Goal: Information Seeking & Learning: Find specific fact

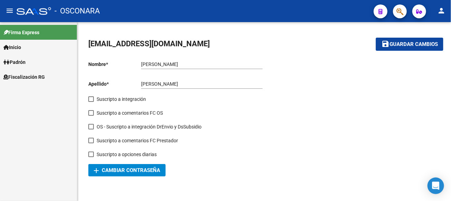
click at [39, 77] on span "Fiscalización RG" at bounding box center [23, 77] width 41 height 8
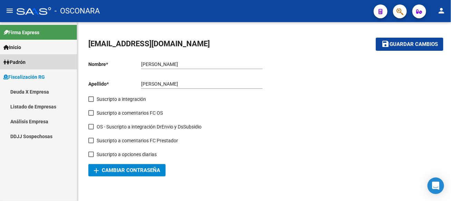
click at [35, 59] on link "Padrón" at bounding box center [38, 62] width 77 height 15
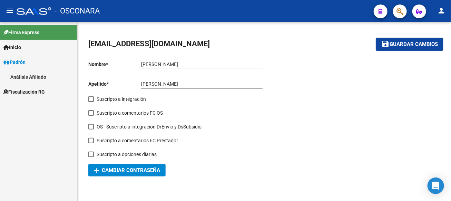
click at [36, 78] on link "Análisis Afiliado" at bounding box center [38, 76] width 77 height 15
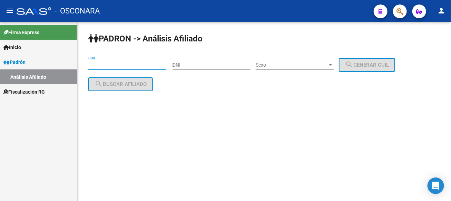
paste input "20-30450978-4"
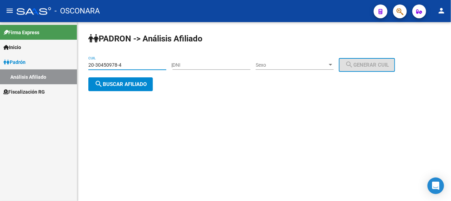
click at [143, 86] on span "search Buscar afiliado" at bounding box center [121, 84] width 52 height 6
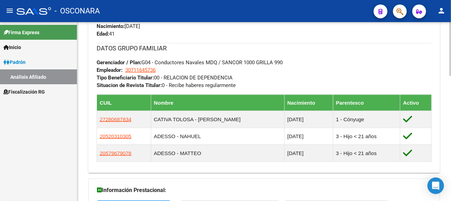
scroll to position [413, 0]
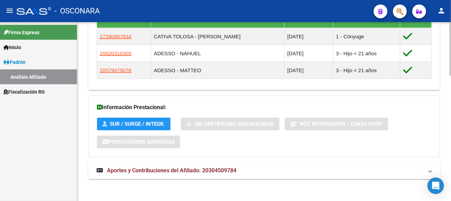
click at [206, 168] on span "Aportes y Contribuciones del Afiliado: 20304509784" at bounding box center [172, 171] width 130 height 7
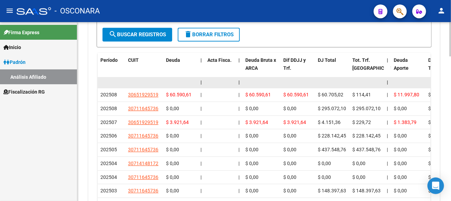
scroll to position [665, 0]
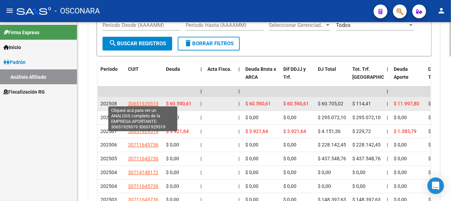
click at [141, 103] on span "30651929519" at bounding box center [143, 104] width 30 height 6
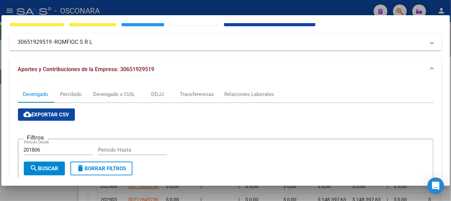
scroll to position [0, 0]
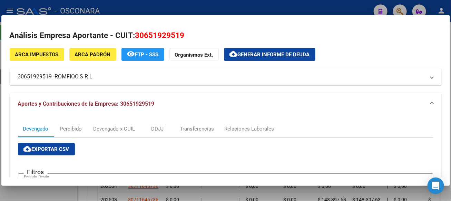
click at [363, 6] on div at bounding box center [225, 100] width 451 height 201
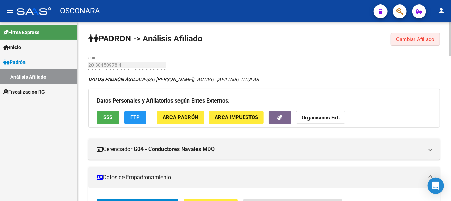
click at [413, 39] on span "Cambiar Afiliado" at bounding box center [416, 39] width 38 height 6
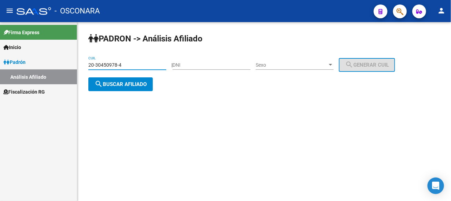
drag, startPoint x: 122, startPoint y: 63, endPoint x: 62, endPoint y: 64, distance: 60.1
click at [62, 64] on mat-sidenav-container "Firma Express Inicio Instructivos Contacto OS [PERSON_NAME] Análisis Afiliado F…" at bounding box center [225, 111] width 451 height 179
paste input "23716330"
type input "20-23716330-4"
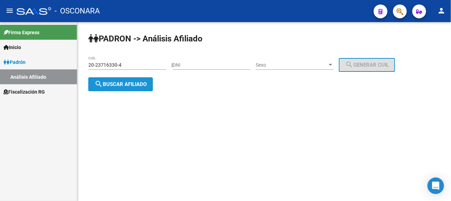
click at [110, 82] on span "search Buscar afiliado" at bounding box center [121, 84] width 52 height 6
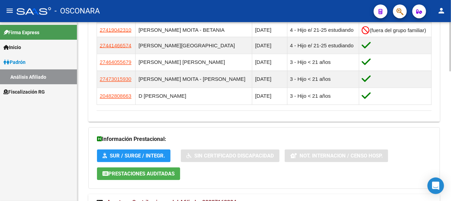
scroll to position [467, 0]
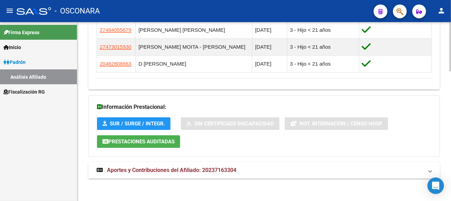
click at [211, 175] on mat-expansion-panel-header "Aportes y Contribuciones del Afiliado: 20237163304" at bounding box center [264, 170] width 352 height 17
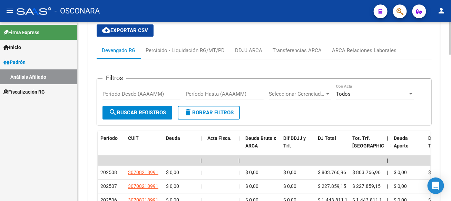
scroll to position [638, 0]
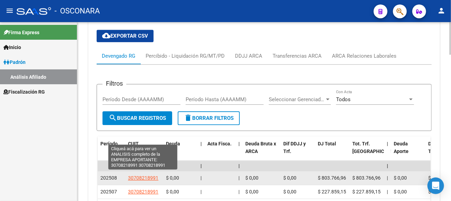
click at [147, 175] on span "30708218991" at bounding box center [143, 178] width 30 height 6
type textarea "30708218991"
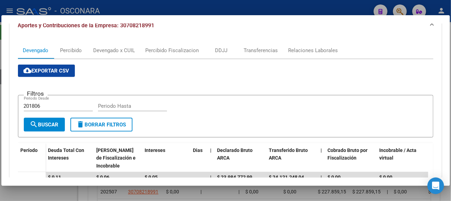
scroll to position [0, 0]
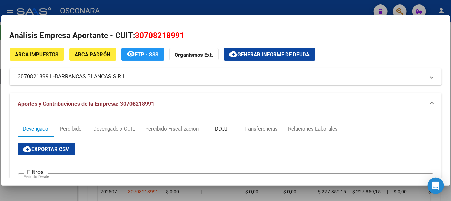
click at [225, 127] on div "DDJJ" at bounding box center [222, 129] width 12 height 8
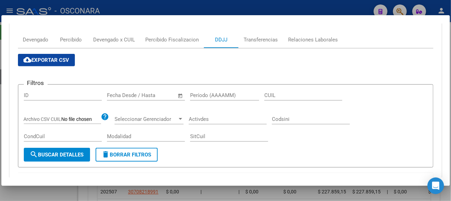
scroll to position [138, 0]
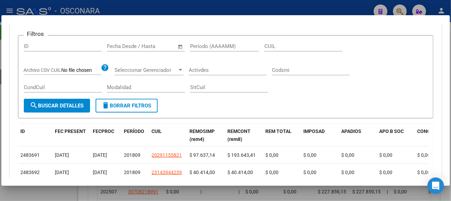
click at [209, 43] on input "Período (AAAAMM)" at bounding box center [224, 46] width 69 height 6
type input "202508"
click at [47, 104] on span "search Buscar Detalles" at bounding box center [57, 106] width 54 height 6
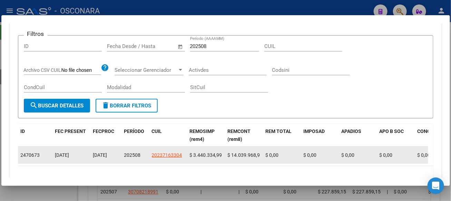
click at [247, 152] on span "$ 14.039.968,98" at bounding box center [245, 155] width 35 height 6
copy span "14.039.968,98"
click at [207, 152] on span "$ 3.440.334,99" at bounding box center [206, 155] width 32 height 6
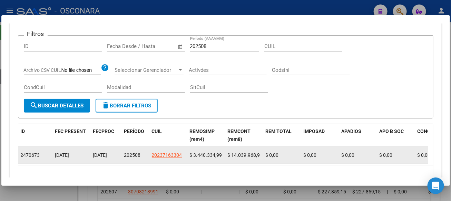
copy span "3.440.334,99"
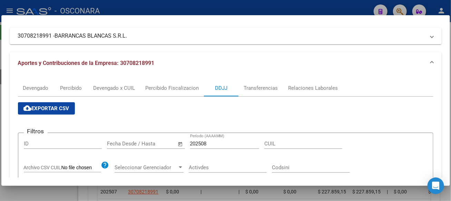
scroll to position [0, 0]
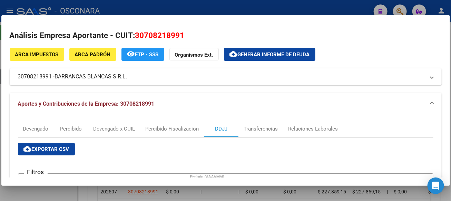
click at [342, 3] on div at bounding box center [225, 100] width 451 height 201
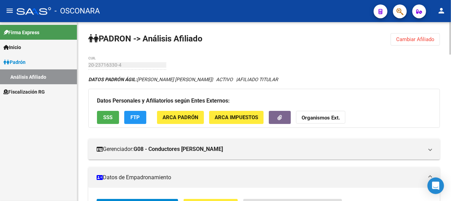
click at [419, 43] on button "Cambiar Afiliado" at bounding box center [415, 39] width 49 height 12
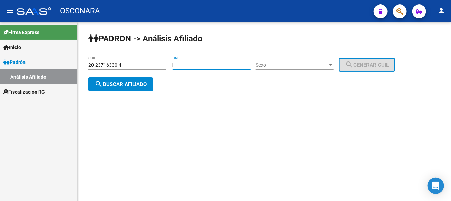
paste input "20255621549"
type input "20255621549"
drag, startPoint x: 211, startPoint y: 61, endPoint x: 156, endPoint y: 62, distance: 54.2
click at [156, 62] on app-analisis-afiliado "[PERSON_NAME] -> Análisis Afiliado 20-23716330-4 CUIL | 20255621549 DNI Sexo Se…" at bounding box center [244, 74] width 312 height 25
drag, startPoint x: 213, startPoint y: 65, endPoint x: 162, endPoint y: 67, distance: 51.8
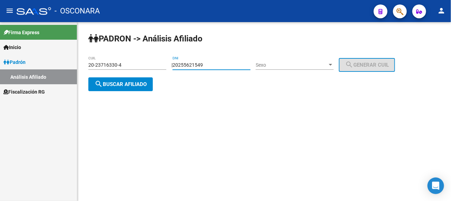
click at [162, 67] on app-analisis-afiliado "[PERSON_NAME] -> Análisis Afiliado 20-23716330-4 CUIL | 20255621549 DNI Sexo Se…" at bounding box center [244, 74] width 312 height 25
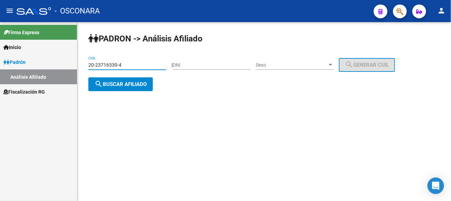
drag, startPoint x: 139, startPoint y: 65, endPoint x: 87, endPoint y: 60, distance: 51.7
click at [87, 60] on div "[PERSON_NAME] -> Análisis Afiliado 20-23716330-4 CUIL | DNI Sexo Sexo search Ge…" at bounding box center [264, 67] width 374 height 91
drag, startPoint x: 93, startPoint y: 61, endPoint x: 89, endPoint y: 65, distance: 5.4
paste input "5562154-9"
type input "20-25562154-9"
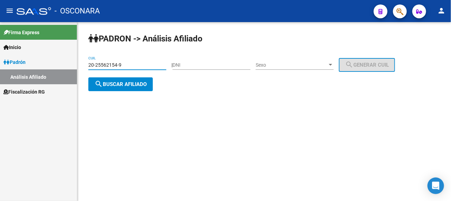
click at [123, 81] on span "search Buscar afiliado" at bounding box center [121, 84] width 52 height 6
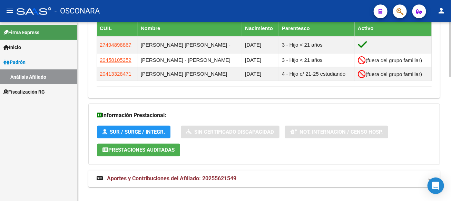
scroll to position [406, 0]
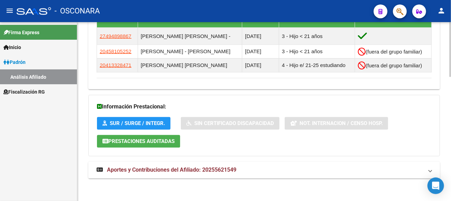
click at [208, 164] on mat-expansion-panel-header "Aportes y Contribuciones del Afiliado: 20255621549" at bounding box center [264, 170] width 352 height 17
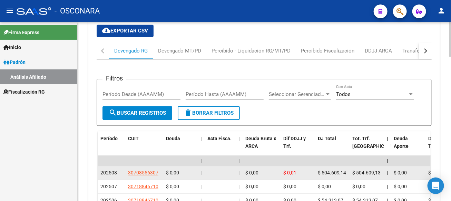
scroll to position [544, 0]
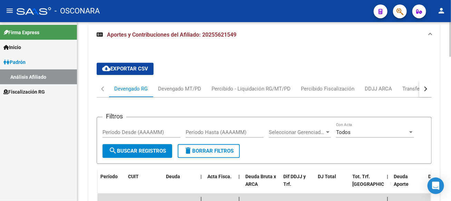
click at [220, 131] on input "Período Hasta (AAAAMM)" at bounding box center [225, 132] width 78 height 6
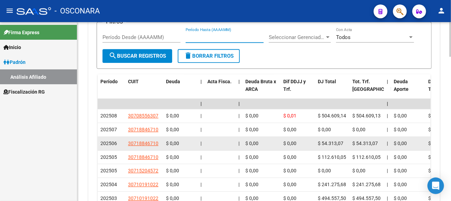
scroll to position [647, 0]
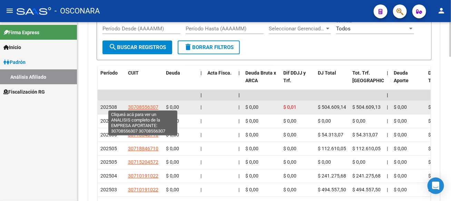
click at [142, 107] on span "30708556307" at bounding box center [143, 107] width 30 height 6
type textarea "30708556307"
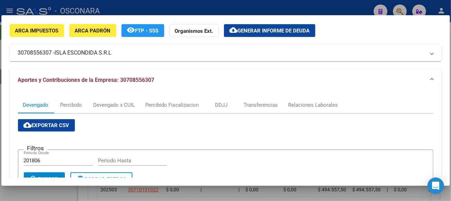
scroll to position [0, 0]
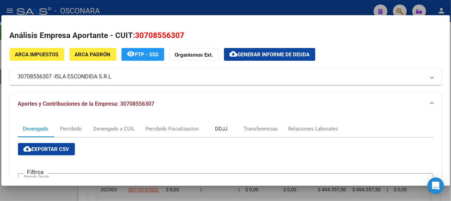
click at [226, 131] on div "DDJJ" at bounding box center [222, 129] width 12 height 8
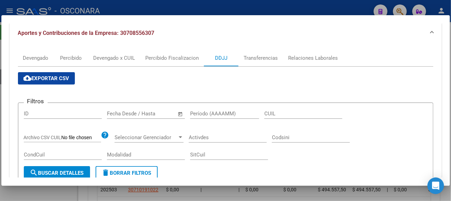
scroll to position [69, 0]
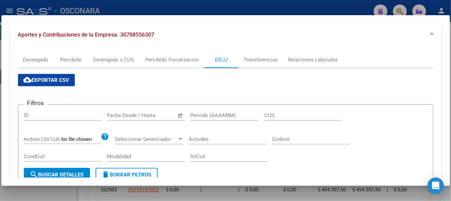
click at [221, 112] on input "Período (AAAAMM)" at bounding box center [224, 115] width 69 height 6
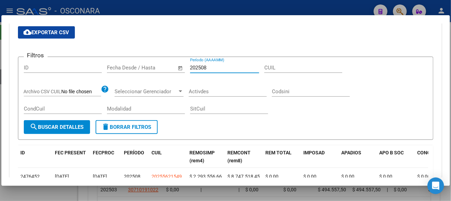
scroll to position [184, 0]
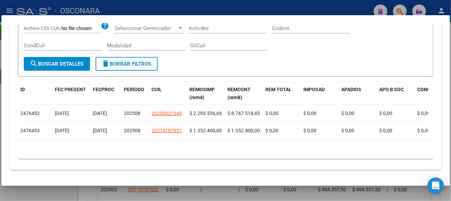
type input "202508"
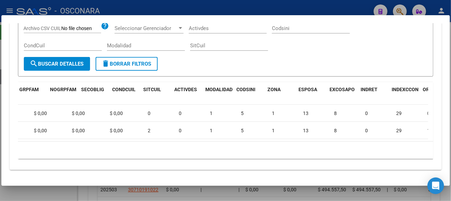
scroll to position [0, 774]
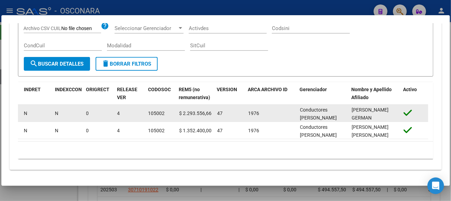
click at [187, 111] on span "$ 2.293.556,66" at bounding box center [196, 114] width 32 height 6
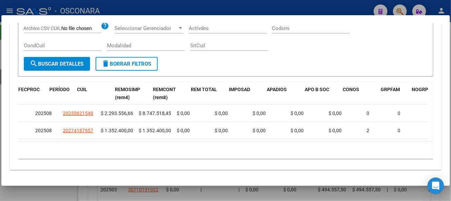
scroll to position [0, 75]
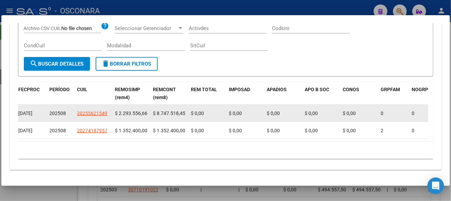
click at [162, 111] on span "$ 8.747.518,45" at bounding box center [169, 114] width 32 height 6
copy span "8.747.518,45"
click at [124, 111] on span "$ 2.293.556,66" at bounding box center [131, 114] width 32 height 6
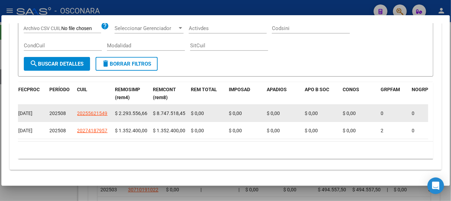
click at [124, 111] on span "$ 2.293.556,66" at bounding box center [131, 114] width 32 height 6
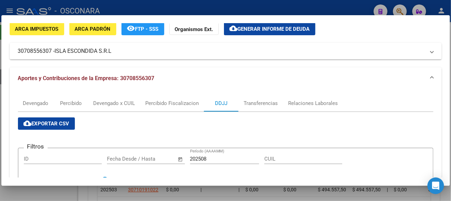
scroll to position [0, 0]
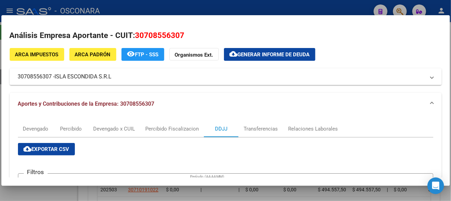
click at [346, 9] on div at bounding box center [225, 100] width 451 height 201
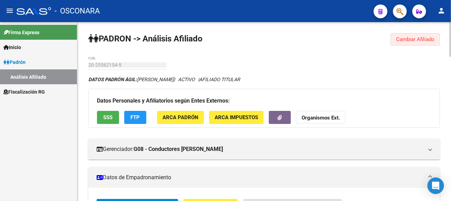
click at [425, 36] on span "Cambiar Afiliado" at bounding box center [416, 39] width 38 height 6
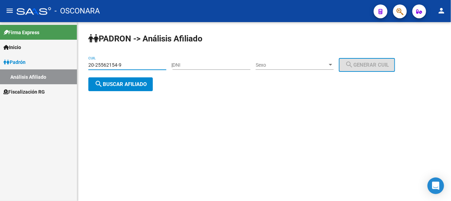
drag, startPoint x: 135, startPoint y: 65, endPoint x: 32, endPoint y: 66, distance: 102.6
click at [32, 66] on mat-sidenav-container "Firma Express Inicio Instructivos Contacto OS [PERSON_NAME] Análisis Afiliado F…" at bounding box center [225, 111] width 451 height 179
paste input "30061175-4"
click at [131, 85] on span "search Buscar afiliado" at bounding box center [121, 84] width 52 height 6
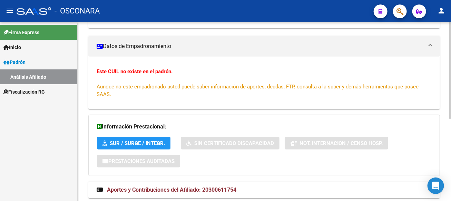
scroll to position [151, 0]
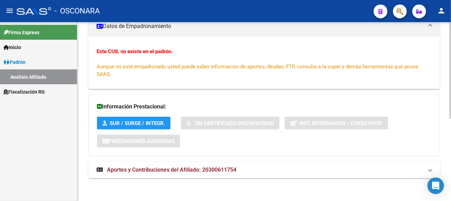
click at [176, 170] on span "Aportes y Contribuciones del Afiliado: 20300611754" at bounding box center [172, 169] width 130 height 7
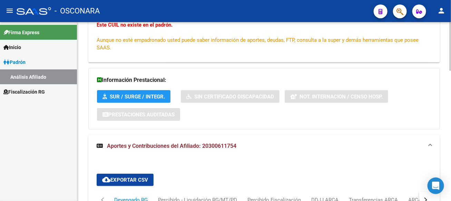
scroll to position [13, 0]
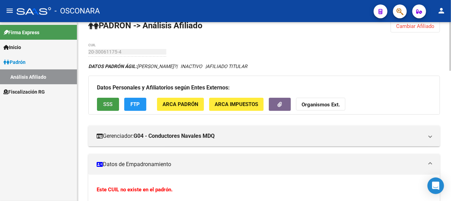
click at [101, 104] on button "SSS" at bounding box center [108, 104] width 22 height 13
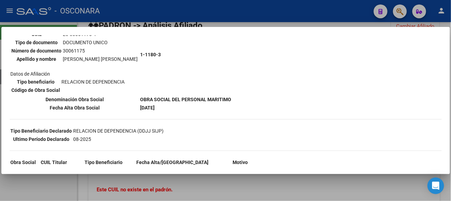
scroll to position [0, 0]
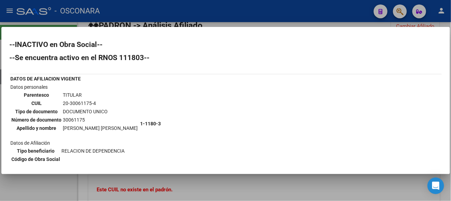
click at [229, 4] on div at bounding box center [225, 100] width 451 height 201
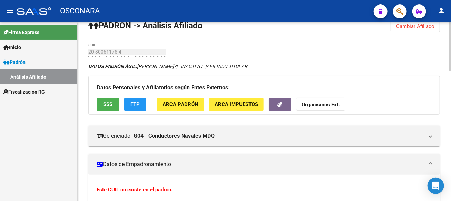
click at [401, 24] on span "Cambiar Afiliado" at bounding box center [416, 26] width 38 height 6
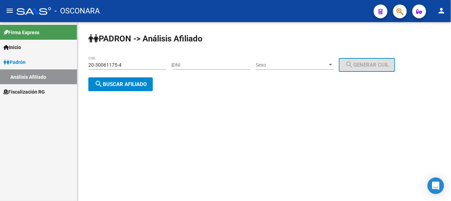
click at [104, 65] on input "20-30061175-4" at bounding box center [127, 65] width 78 height 6
paste input "29115582-1"
type input "20-29115582-1"
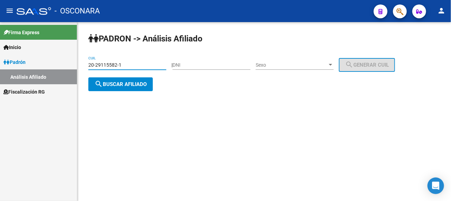
click at [121, 83] on span "search Buscar afiliado" at bounding box center [121, 84] width 52 height 6
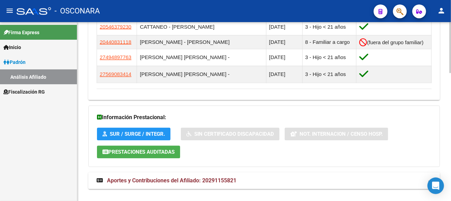
scroll to position [447, 0]
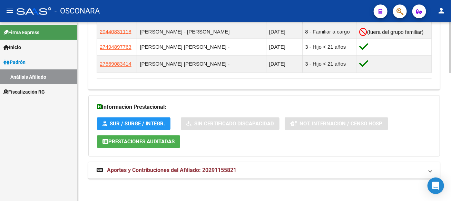
click at [166, 167] on span "Aportes y Contribuciones del Afiliado: 20291155821" at bounding box center [172, 170] width 130 height 7
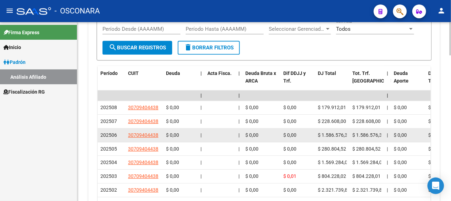
scroll to position [585, 0]
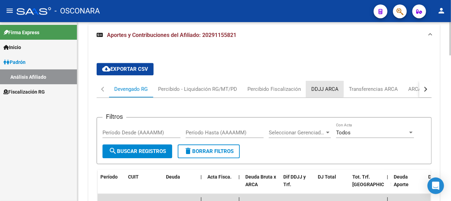
click at [317, 85] on div "DDJJ ARCA" at bounding box center [325, 89] width 27 height 8
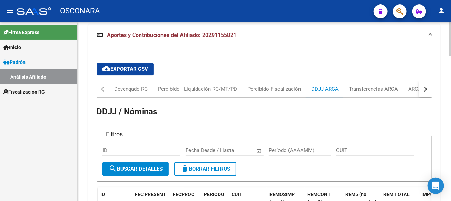
click at [286, 147] on input "Período (AAAAMM)" at bounding box center [300, 150] width 62 height 6
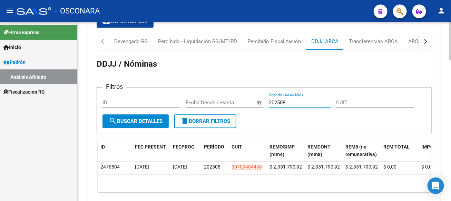
scroll to position [667, 0]
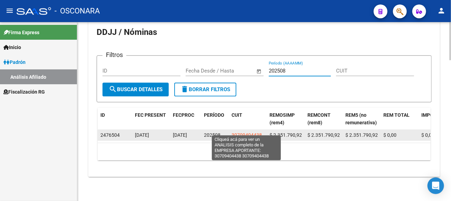
type input "202508"
click at [250, 132] on span "30709404438" at bounding box center [247, 135] width 30 height 6
type textarea "30709404438"
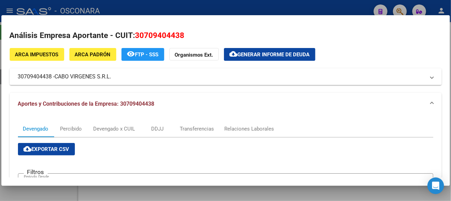
click at [314, 9] on div at bounding box center [225, 100] width 451 height 201
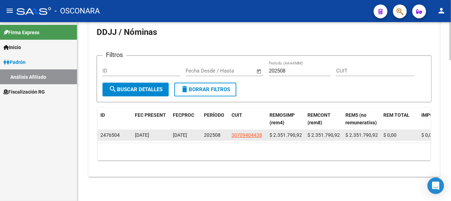
click at [327, 132] on span "$ 2.351.790,92" at bounding box center [324, 135] width 32 height 6
copy span "2.351.790,92"
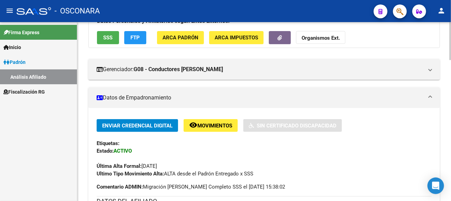
scroll to position [0, 0]
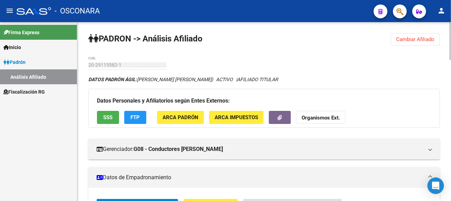
click at [433, 38] on span "Cambiar Afiliado" at bounding box center [416, 39] width 38 height 6
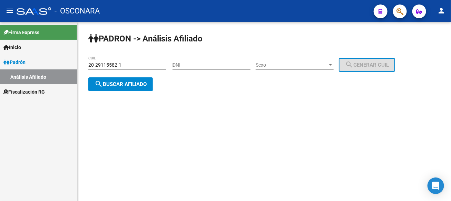
click at [108, 67] on input "20-29115582-1" at bounding box center [127, 65] width 78 height 6
paste input "3526571"
type input "20-23526571-1"
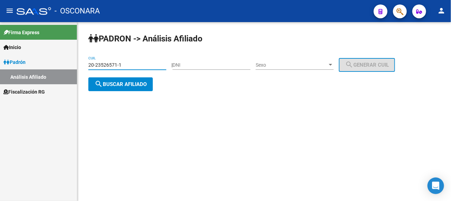
click at [118, 82] on span "search Buscar afiliado" at bounding box center [121, 84] width 52 height 6
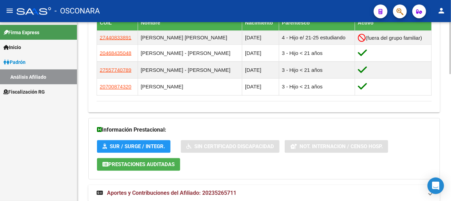
scroll to position [433, 0]
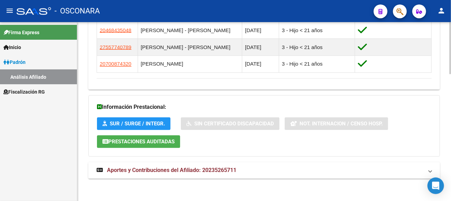
click at [203, 163] on mat-expansion-panel-header "Aportes y Contribuciones del Afiliado: 20235265711" at bounding box center [264, 170] width 352 height 17
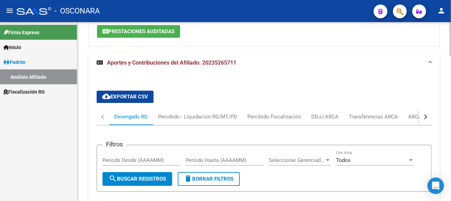
scroll to position [571, 0]
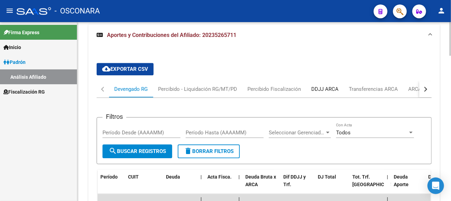
click at [331, 82] on div "DDJJ ARCA" at bounding box center [325, 89] width 38 height 17
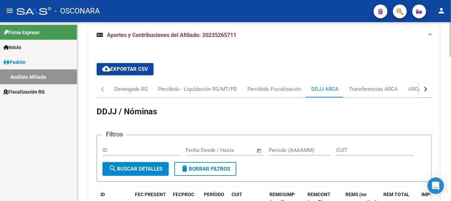
click at [276, 148] on input "Período (AAAAMM)" at bounding box center [300, 150] width 62 height 6
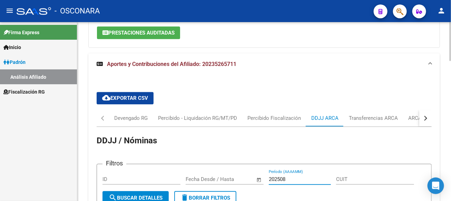
scroll to position [514, 0]
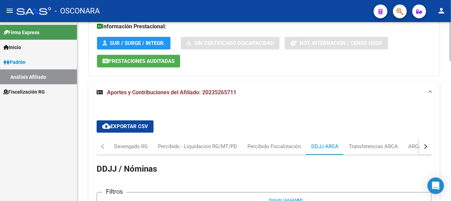
type input "202508"
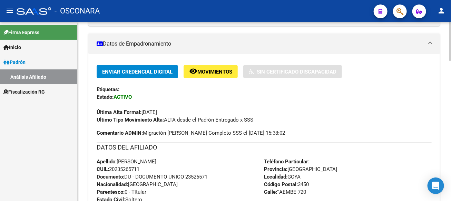
scroll to position [0, 0]
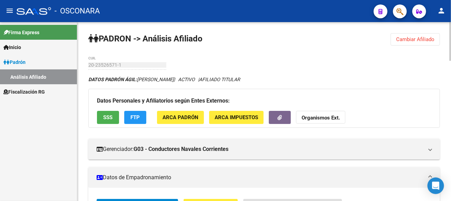
click at [410, 36] on span "Cambiar Afiliado" at bounding box center [416, 39] width 38 height 6
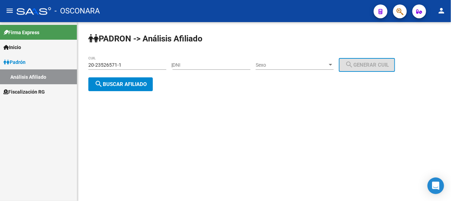
click at [131, 82] on span "search Buscar afiliado" at bounding box center [121, 84] width 52 height 6
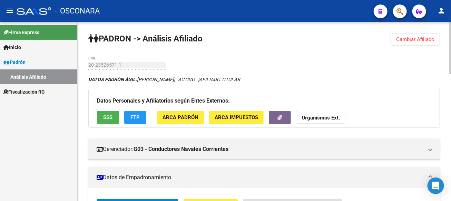
click at [438, 40] on button "Cambiar Afiliado" at bounding box center [415, 39] width 49 height 12
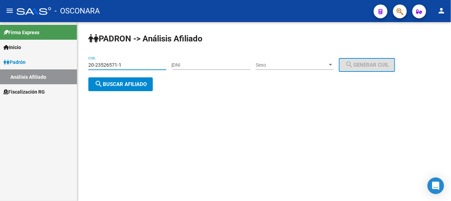
drag, startPoint x: 125, startPoint y: 64, endPoint x: 67, endPoint y: 64, distance: 57.3
click at [67, 64] on mat-sidenav-container "Firma Express Inicio Instructivos Contacto OS [PERSON_NAME] Análisis Afiliado F…" at bounding box center [225, 111] width 451 height 179
paste input "36217225-0"
type input "20-36217225-0"
click at [140, 86] on span "search Buscar afiliado" at bounding box center [121, 84] width 52 height 6
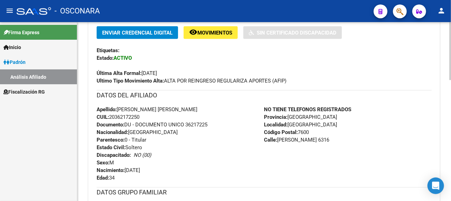
scroll to position [372, 0]
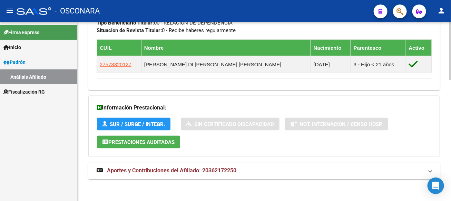
click at [197, 167] on strong "Aportes y Contribuciones del Afiliado: 20362172250" at bounding box center [167, 171] width 140 height 8
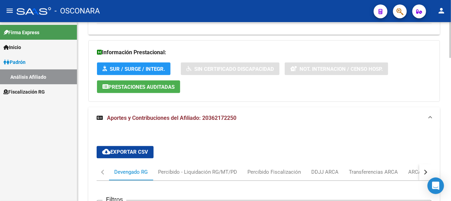
scroll to position [475, 0]
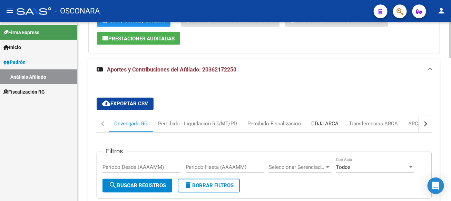
click at [324, 124] on div "DDJJ ARCA" at bounding box center [325, 124] width 27 height 8
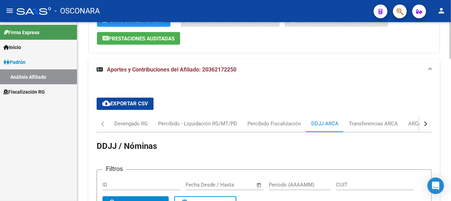
click at [286, 178] on div "Período (AAAAMM)" at bounding box center [300, 182] width 62 height 15
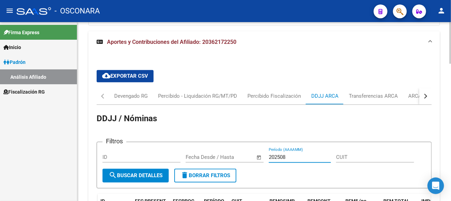
scroll to position [453, 0]
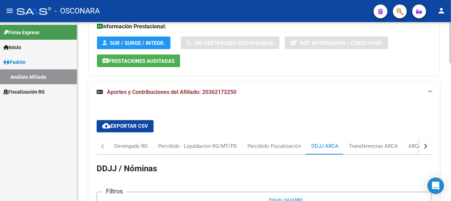
type input "202508"
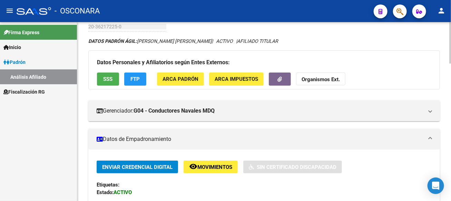
scroll to position [0, 0]
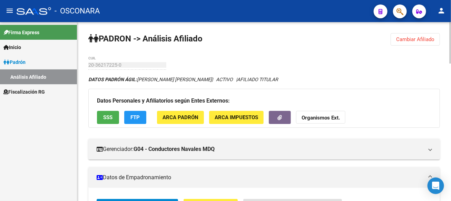
click at [436, 33] on button "Cambiar Afiliado" at bounding box center [415, 39] width 49 height 12
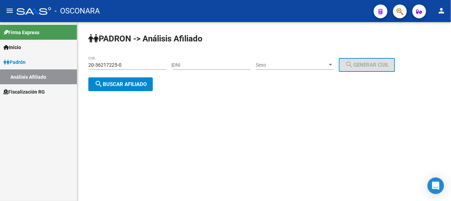
click at [118, 66] on input "20-36217225-0" at bounding box center [127, 65] width 78 height 6
paste input "3-11130946-9"
type input "23-11130946-9"
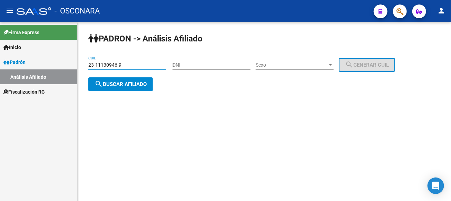
click at [135, 82] on span "search Buscar afiliado" at bounding box center [121, 84] width 52 height 6
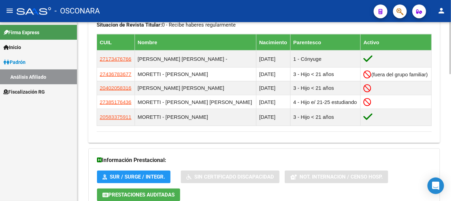
scroll to position [436, 0]
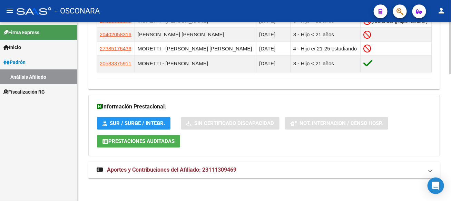
click at [180, 167] on span "Aportes y Contribuciones del Afiliado: 23111309469" at bounding box center [172, 170] width 130 height 7
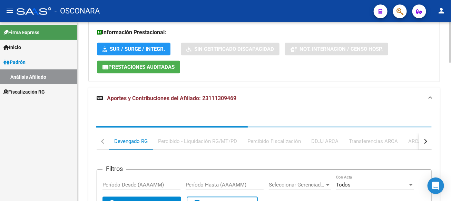
scroll to position [511, 0]
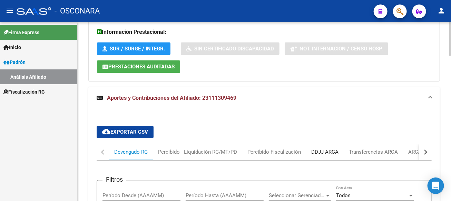
click at [333, 148] on div "DDJJ ARCA" at bounding box center [325, 152] width 27 height 8
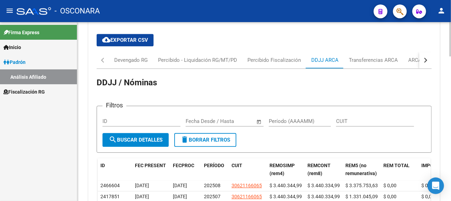
scroll to position [615, 0]
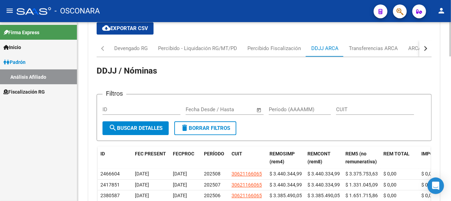
click at [294, 106] on input "Período (AAAAMM)" at bounding box center [300, 109] width 62 height 6
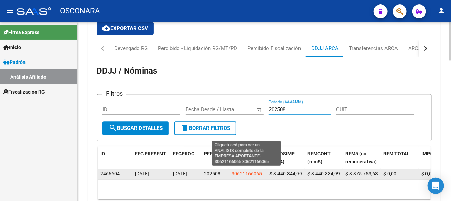
type input "202508"
click at [256, 172] on span "30621166065" at bounding box center [247, 174] width 30 height 6
type textarea "30621166065"
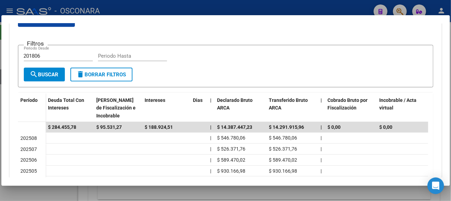
scroll to position [0, 0]
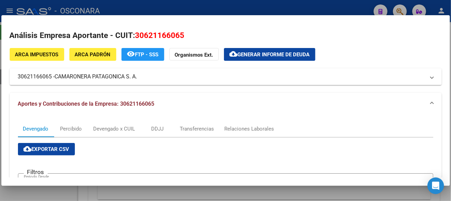
click at [318, 9] on div at bounding box center [225, 100] width 451 height 201
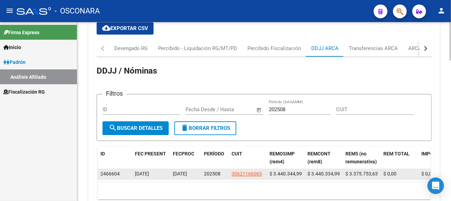
click at [355, 172] on span "$ 3.375.753,63" at bounding box center [362, 174] width 32 height 6
copy span "3.375.753,63"
click at [315, 171] on span "$ 3.440.334,99" at bounding box center [324, 174] width 32 height 6
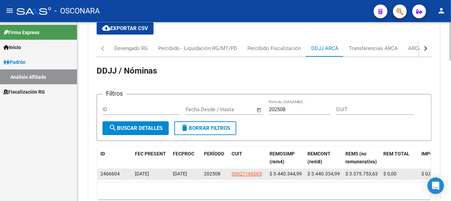
click at [315, 171] on span "$ 3.440.334,99" at bounding box center [324, 174] width 32 height 6
click at [328, 171] on span "$ 3.440.334,99" at bounding box center [324, 174] width 32 height 6
drag, startPoint x: 327, startPoint y: 190, endPoint x: 318, endPoint y: 168, distance: 23.1
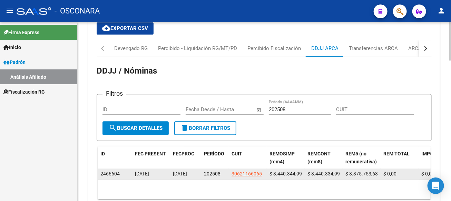
click at [327, 187] on div "10 total 1" at bounding box center [264, 190] width 333 height 17
drag, startPoint x: 312, startPoint y: 170, endPoint x: 340, endPoint y: 170, distance: 27.3
click at [340, 170] on div "$ 3.440.334,99" at bounding box center [324, 174] width 32 height 8
copy span "3.440.334,99"
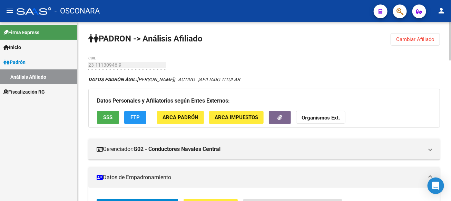
click at [431, 40] on span "Cambiar Afiliado" at bounding box center [416, 39] width 38 height 6
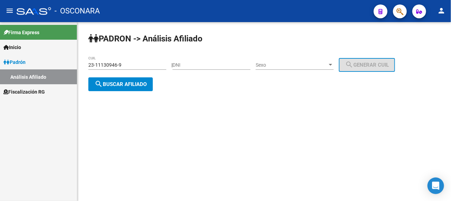
click at [109, 62] on div "23-11130946-9 CUIL" at bounding box center [127, 63] width 78 height 14
click at [109, 64] on input "23-11130946-9" at bounding box center [127, 65] width 78 height 6
paste input "3012880"
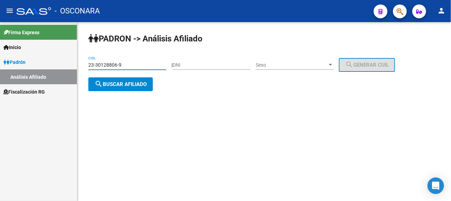
type input "23-30128806-9"
click at [143, 83] on span "search Buscar afiliado" at bounding box center [121, 84] width 52 height 6
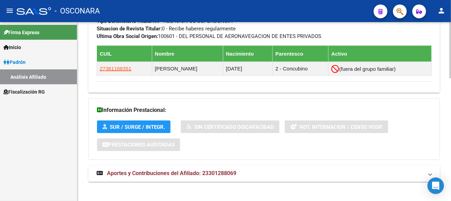
scroll to position [390, 0]
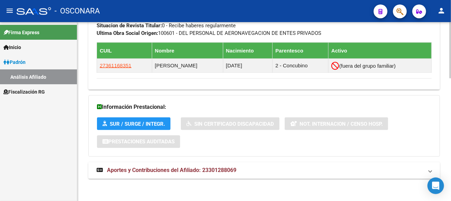
click at [196, 167] on span "Aportes y Contribuciones del Afiliado: 23301288069" at bounding box center [172, 170] width 130 height 7
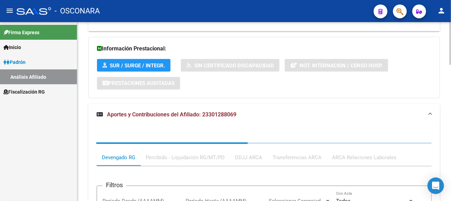
scroll to position [493, 0]
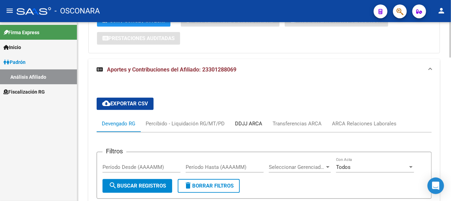
click at [254, 123] on div "DDJJ ARCA" at bounding box center [248, 124] width 27 height 8
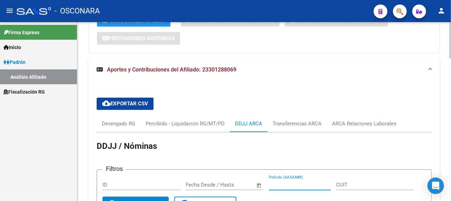
click at [298, 183] on input "Período (AAAAMM)" at bounding box center [300, 185] width 62 height 6
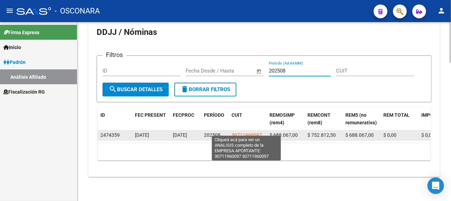
type input "202508"
click at [247, 132] on span "30711960097" at bounding box center [247, 135] width 30 height 6
type textarea "30711960097"
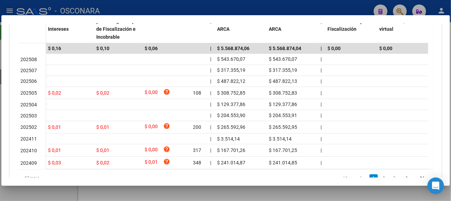
scroll to position [0, 0]
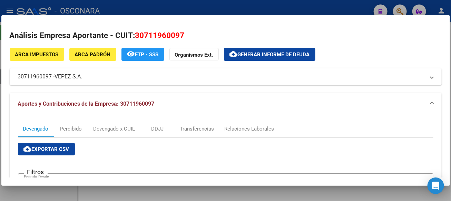
click at [243, 8] on div at bounding box center [225, 100] width 451 height 201
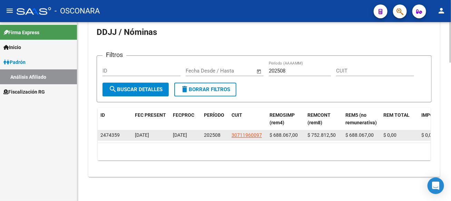
click at [323, 132] on span "$ 752.812,50" at bounding box center [322, 135] width 28 height 6
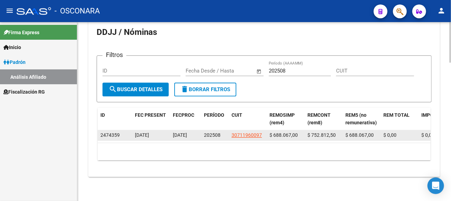
click at [287, 132] on span "$ 688.067,00" at bounding box center [284, 135] width 28 height 6
copy span "688.067,00"
drag, startPoint x: 228, startPoint y: 128, endPoint x: 271, endPoint y: 128, distance: 43.2
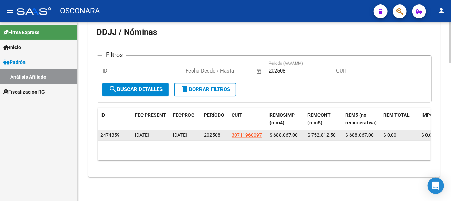
copy div "30711960097"
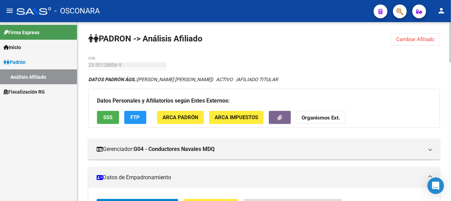
click at [404, 39] on span "Cambiar Afiliado" at bounding box center [416, 39] width 38 height 6
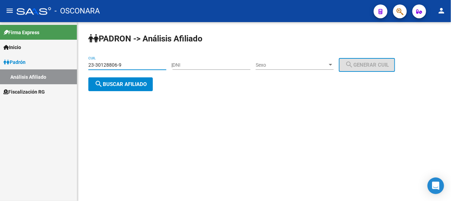
drag, startPoint x: 135, startPoint y: 66, endPoint x: 73, endPoint y: 67, distance: 61.8
click at [73, 67] on mat-sidenav-container "Firma Express Inicio Instructivos Contacto OS [PERSON_NAME] Análisis Afiliado F…" at bounding box center [225, 111] width 451 height 179
paste input "0-41741653-7"
type input "20-41741653-7"
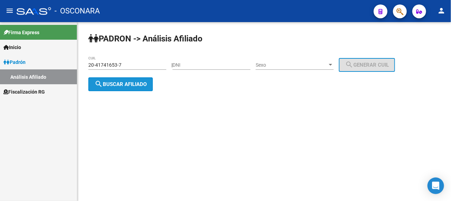
click at [109, 85] on span "search Buscar afiliado" at bounding box center [121, 84] width 52 height 6
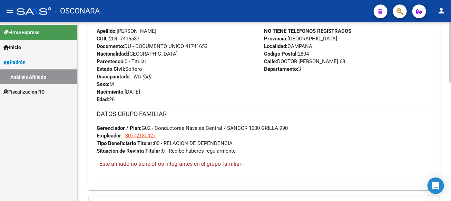
scroll to position [352, 0]
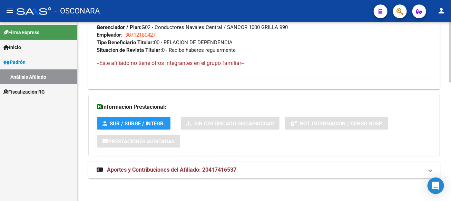
click at [218, 168] on span "Aportes y Contribuciones del Afiliado: 20417416537" at bounding box center [172, 170] width 130 height 7
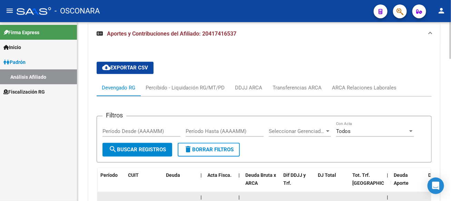
scroll to position [427, 0]
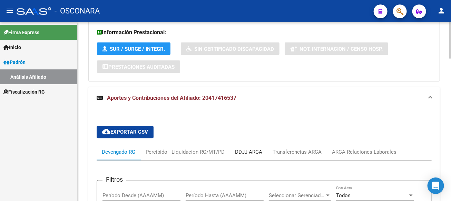
click at [249, 150] on div "DDJJ ARCA" at bounding box center [248, 153] width 27 height 8
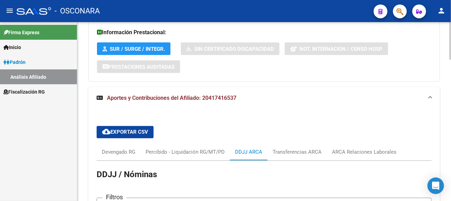
scroll to position [496, 0]
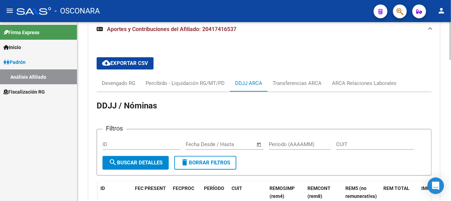
click at [288, 138] on div "Período (AAAAMM)" at bounding box center [300, 142] width 62 height 15
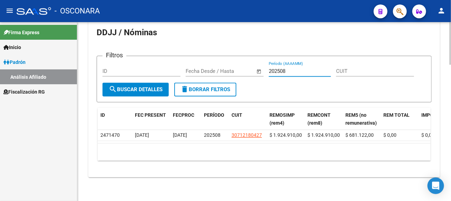
scroll to position [572, 0]
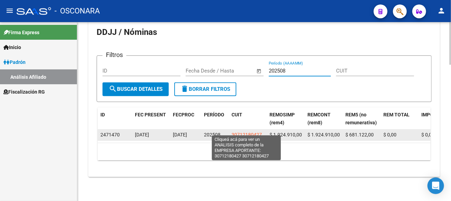
type input "202508"
click at [243, 132] on span "30712180427" at bounding box center [247, 135] width 30 height 6
type textarea "30712180427"
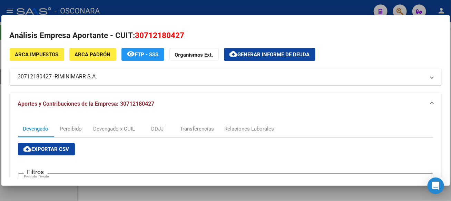
click at [336, 7] on div at bounding box center [225, 100] width 451 height 201
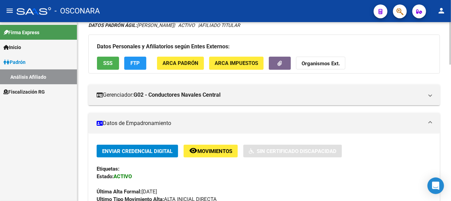
scroll to position [0, 0]
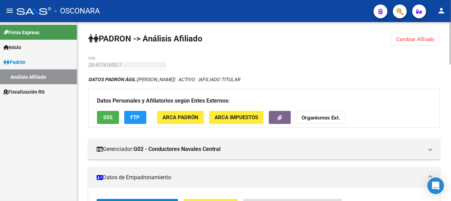
click at [407, 44] on button "Cambiar Afiliado" at bounding box center [415, 39] width 49 height 12
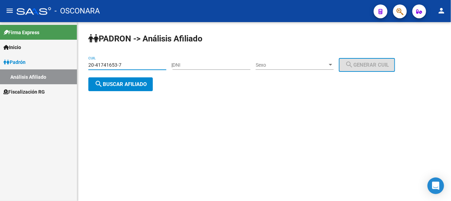
drag, startPoint x: 122, startPoint y: 64, endPoint x: 85, endPoint y: 68, distance: 36.8
click at [48, 64] on mat-sidenav-container "Firma Express Inicio Instructivos Contacto OS [PERSON_NAME] Análisis Afiliado F…" at bounding box center [225, 111] width 451 height 179
paste input "334296-2"
type input "20-41334296-2"
click at [137, 81] on span "search Buscar afiliado" at bounding box center [121, 84] width 52 height 6
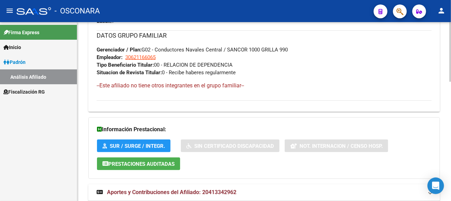
scroll to position [357, 0]
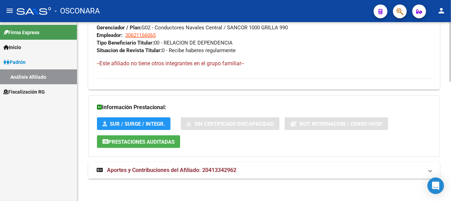
click at [217, 168] on span "Aportes y Contribuciones del Afiliado: 20413342962" at bounding box center [172, 170] width 130 height 7
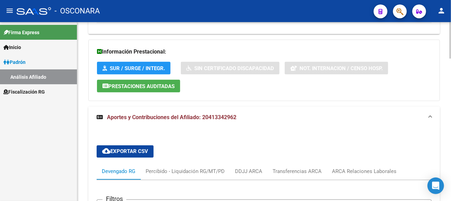
scroll to position [426, 0]
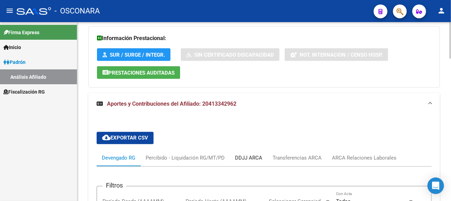
click at [254, 156] on div "DDJJ ARCA" at bounding box center [248, 158] width 27 height 8
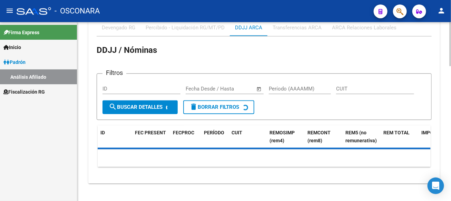
scroll to position [550, 0]
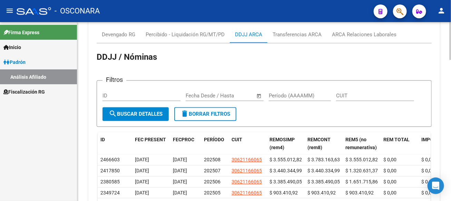
click at [302, 97] on input "Período (AAAAMM)" at bounding box center [300, 96] width 62 height 6
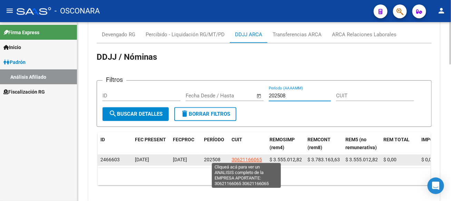
type input "202508"
click at [241, 157] on span "30621166065" at bounding box center [247, 160] width 30 height 6
type textarea "30621166065"
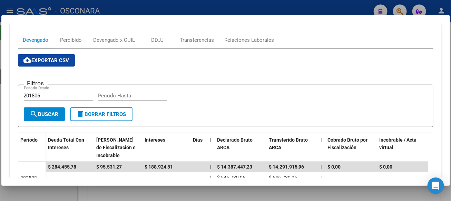
scroll to position [138, 0]
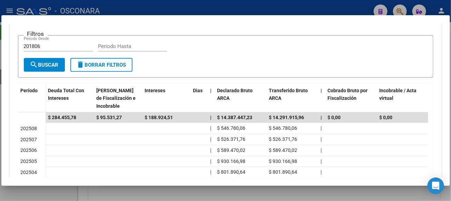
click at [297, 4] on div at bounding box center [225, 100] width 451 height 201
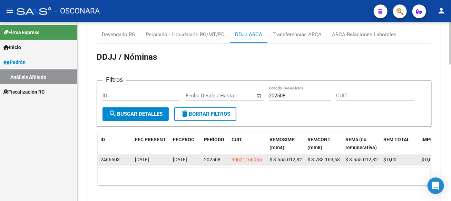
click at [326, 159] on span "$ 3.783.163,63" at bounding box center [324, 160] width 32 height 6
copy span "3.783.163,63"
click at [360, 157] on span "$ 3.555.012,82" at bounding box center [362, 160] width 32 height 6
click at [359, 157] on span "$ 3.555.012,82" at bounding box center [362, 160] width 32 height 6
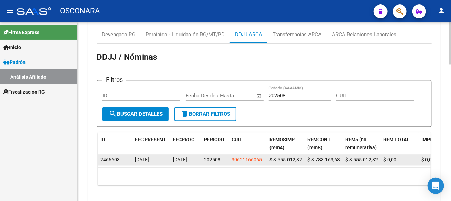
click at [359, 157] on span "$ 3.555.012,82" at bounding box center [362, 160] width 32 height 6
copy span "3.555.012,82"
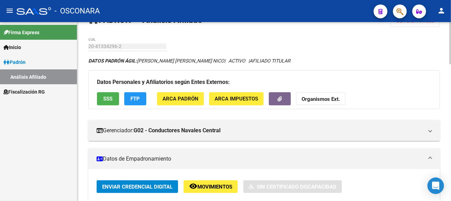
scroll to position [0, 0]
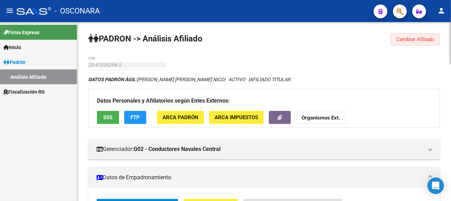
click at [431, 40] on span "Cambiar Afiliado" at bounding box center [416, 39] width 38 height 6
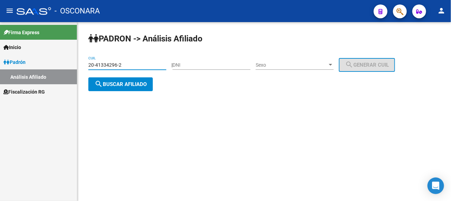
drag, startPoint x: 127, startPoint y: 65, endPoint x: 22, endPoint y: 64, distance: 105.0
click at [22, 64] on mat-sidenav-container "Firma Express Inicio Instructivos Contacto OS [PERSON_NAME] Análisis Afiliado F…" at bounding box center [225, 111] width 451 height 179
paste input "21552703-5"
type input "20-21552703-5"
click at [134, 79] on button "search Buscar afiliado" at bounding box center [120, 84] width 65 height 14
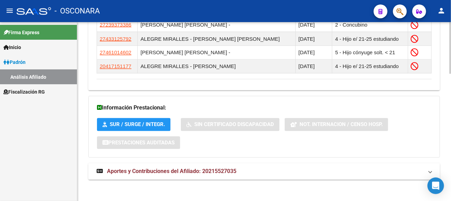
scroll to position [438, 0]
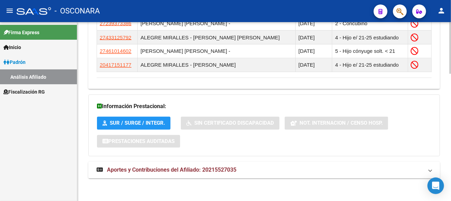
click at [158, 163] on mat-expansion-panel-header "Aportes y Contribuciones del Afiliado: 20215527035" at bounding box center [264, 170] width 352 height 17
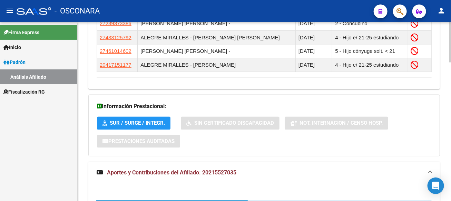
scroll to position [507, 0]
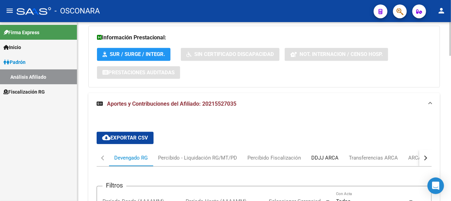
click at [334, 157] on div "DDJJ ARCA" at bounding box center [325, 158] width 27 height 8
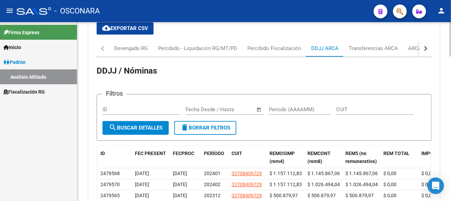
scroll to position [645, 0]
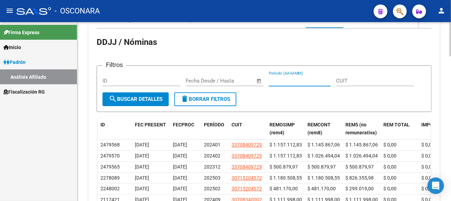
click at [295, 78] on input "Período (AAAAMM)" at bounding box center [300, 81] width 62 height 6
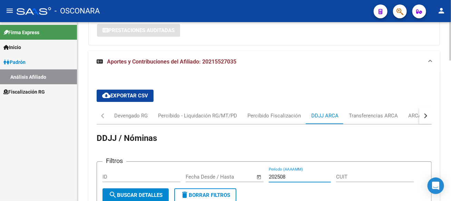
scroll to position [507, 0]
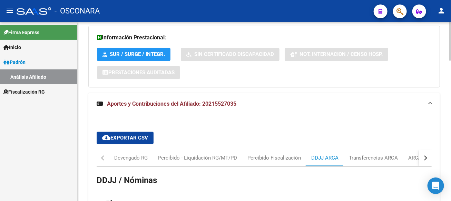
type input "202508"
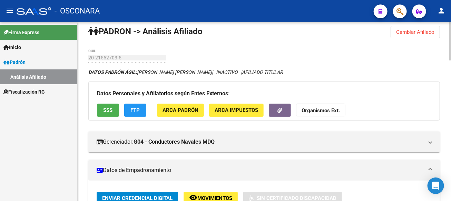
scroll to position [0, 0]
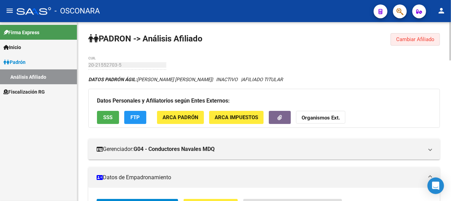
click at [416, 39] on span "Cambiar Afiliado" at bounding box center [416, 39] width 38 height 6
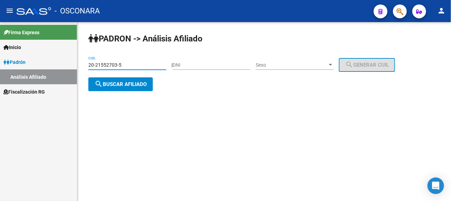
drag, startPoint x: 124, startPoint y: 64, endPoint x: 71, endPoint y: 65, distance: 52.9
click at [71, 65] on mat-sidenav-container "Firma Express Inicio Instructivos Contacto OS [PERSON_NAME] Análisis Afiliado F…" at bounding box center [225, 111] width 451 height 179
paste input "40283876-1"
type input "20-40283876-1"
click at [117, 81] on span "search Buscar afiliado" at bounding box center [121, 84] width 52 height 6
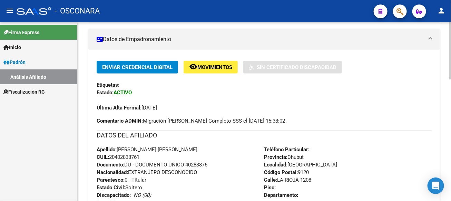
scroll to position [378, 0]
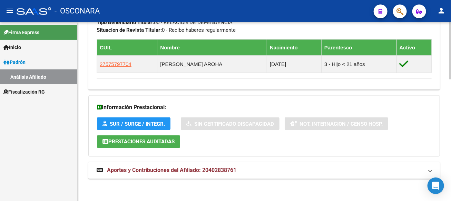
click at [251, 163] on mat-expansion-panel-header "Aportes y Contribuciones del Afiliado: 20402838761" at bounding box center [264, 170] width 352 height 17
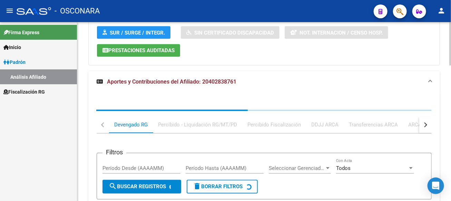
scroll to position [481, 0]
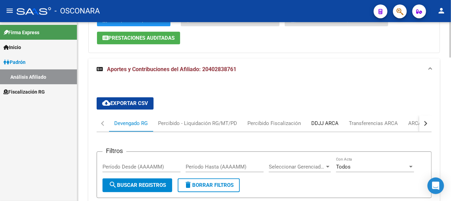
click at [328, 122] on div "DDJJ ARCA" at bounding box center [325, 124] width 27 height 8
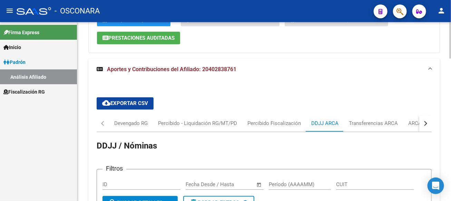
click at [280, 171] on form "Filtros ID Fecha inicio – Fecha fin Fecha Desde / Hasta Período (AAAAMM) CUIT s…" at bounding box center [264, 192] width 335 height 47
click at [283, 182] on input "Período (AAAAMM)" at bounding box center [300, 185] width 62 height 6
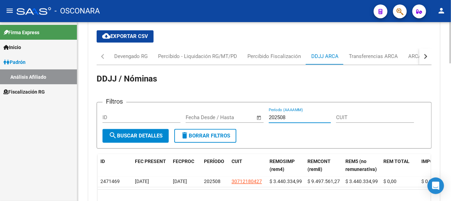
scroll to position [598, 0]
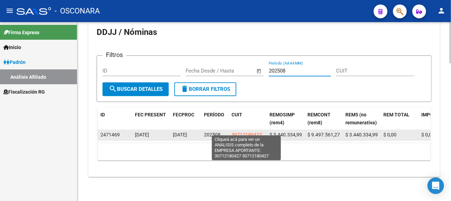
type input "202508"
click at [248, 132] on span "30712180427" at bounding box center [247, 135] width 30 height 6
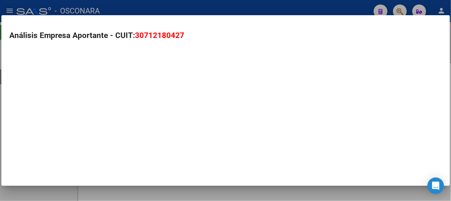
type textarea "30712180427"
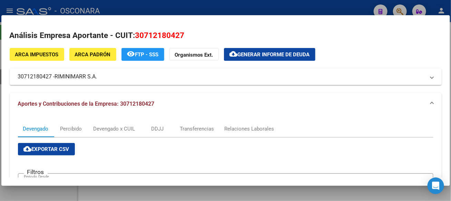
click at [141, 9] on div at bounding box center [225, 100] width 451 height 201
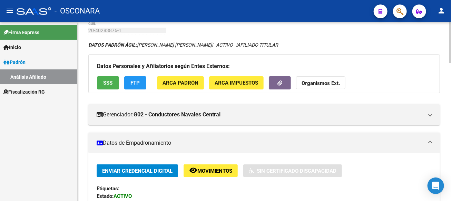
scroll to position [0, 0]
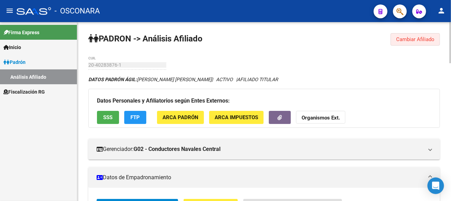
click at [417, 41] on span "Cambiar Afiliado" at bounding box center [416, 39] width 38 height 6
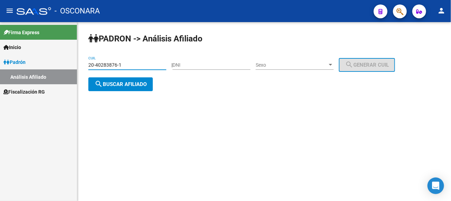
drag, startPoint x: 131, startPoint y: 63, endPoint x: 51, endPoint y: 65, distance: 80.5
click at [51, 65] on mat-sidenav-container "Firma Express Inicio Instructivos Contacto OS [PERSON_NAME] Análisis Afiliado F…" at bounding box center [225, 111] width 451 height 179
paste input "33711682-6"
click at [132, 83] on span "search Buscar afiliado" at bounding box center [121, 84] width 52 height 6
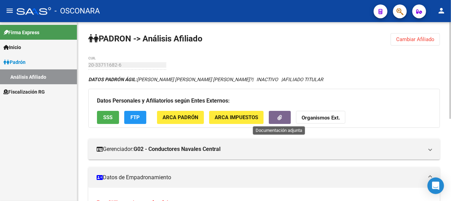
scroll to position [151, 0]
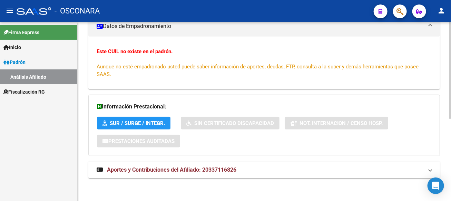
click at [206, 167] on span "Aportes y Contribuciones del Afiliado: 20337116826" at bounding box center [172, 169] width 130 height 7
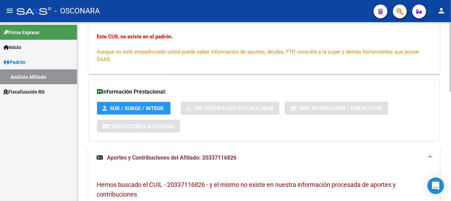
scroll to position [41, 0]
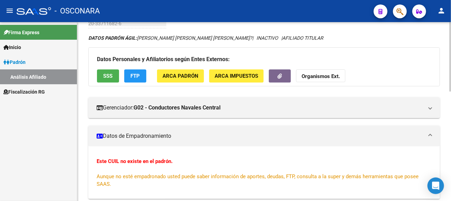
click at [111, 73] on span "SSS" at bounding box center [108, 76] width 9 height 6
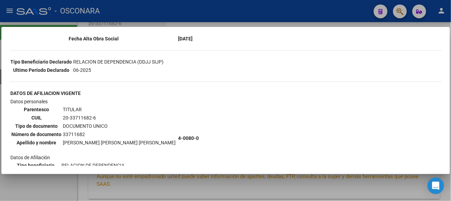
scroll to position [69, 0]
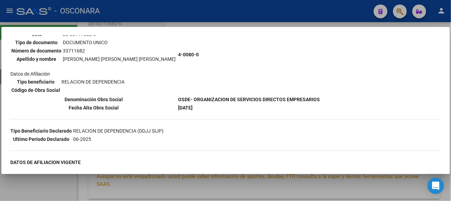
click at [331, 8] on div at bounding box center [225, 100] width 451 height 201
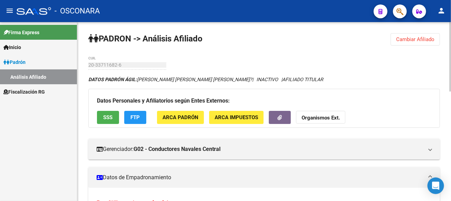
scroll to position [0, 0]
click at [413, 42] on button "Cambiar Afiliado" at bounding box center [415, 39] width 49 height 12
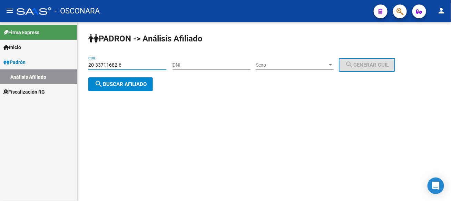
drag, startPoint x: 129, startPoint y: 65, endPoint x: 78, endPoint y: 67, distance: 51.2
click at [34, 61] on mat-sidenav-container "Firma Express Inicio Instructivos Contacto OS [PERSON_NAME] Análisis Afiliado F…" at bounding box center [225, 111] width 451 height 179
paste input "21889142-0"
type input "20-21889142-0"
click at [127, 85] on span "search Buscar afiliado" at bounding box center [121, 84] width 52 height 6
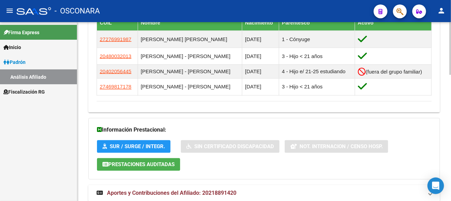
scroll to position [425, 0]
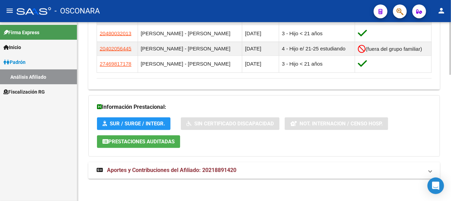
click at [248, 169] on mat-panel-title "Aportes y Contribuciones del Afiliado: 20218891420" at bounding box center [260, 171] width 327 height 8
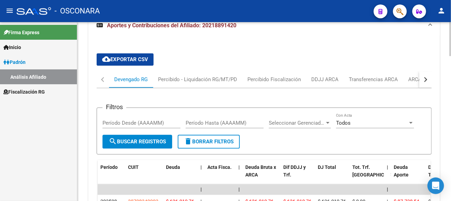
scroll to position [559, 0]
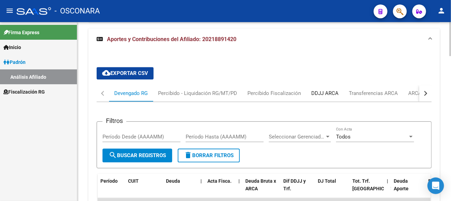
click at [336, 93] on div "DDJJ ARCA" at bounding box center [325, 93] width 27 height 8
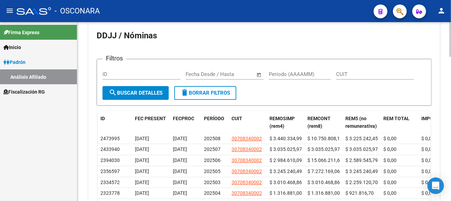
scroll to position [570, 0]
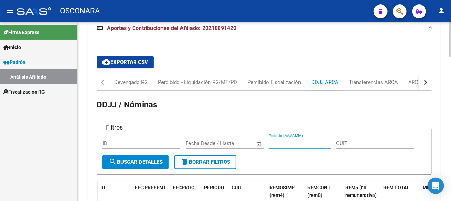
click at [290, 143] on input "Período (AAAAMM)" at bounding box center [300, 143] width 62 height 6
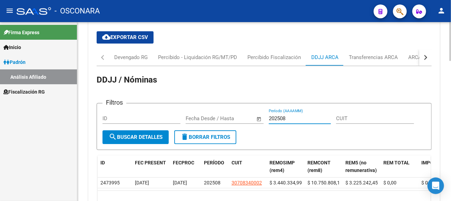
scroll to position [645, 0]
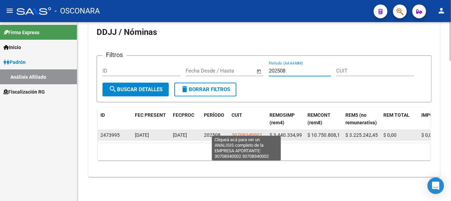
type input "202508"
click at [245, 132] on span "30708340002" at bounding box center [247, 135] width 30 height 6
type textarea "30708340002"
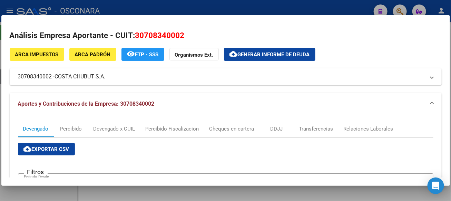
click at [351, 5] on div at bounding box center [225, 100] width 451 height 201
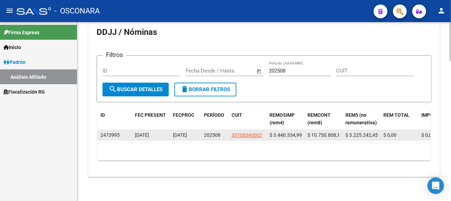
click at [324, 132] on span "$ 10.750.808,16" at bounding box center [325, 135] width 35 height 6
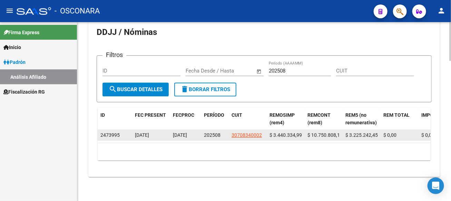
click at [363, 132] on span "$ 3.225.242,45" at bounding box center [362, 135] width 32 height 6
click at [289, 132] on span "$ 3.440.334,99" at bounding box center [286, 135] width 32 height 6
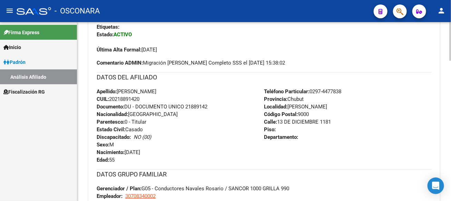
scroll to position [0, 0]
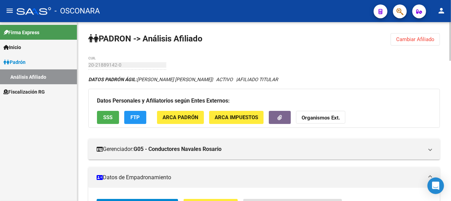
click at [410, 41] on span "Cambiar Afiliado" at bounding box center [416, 39] width 38 height 6
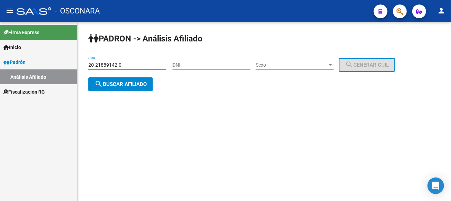
drag, startPoint x: 125, startPoint y: 64, endPoint x: 55, endPoint y: 64, distance: 70.1
click at [55, 64] on mat-sidenav-container "Firma Express Inicio Instructivos Contacto OS [PERSON_NAME] Análisis Afiliado F…" at bounding box center [225, 111] width 451 height 179
paste input "07638804-1"
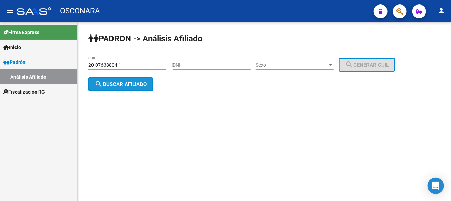
click at [127, 88] on button "search Buscar afiliado" at bounding box center [120, 84] width 65 height 14
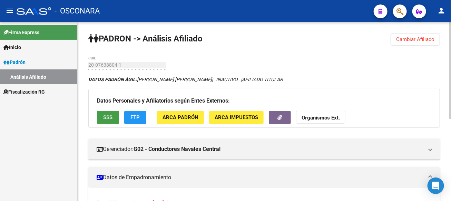
click at [108, 117] on span "SSS" at bounding box center [108, 118] width 9 height 6
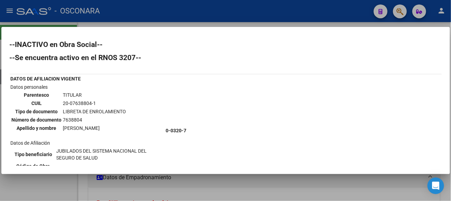
click at [197, 12] on div at bounding box center [225, 100] width 451 height 201
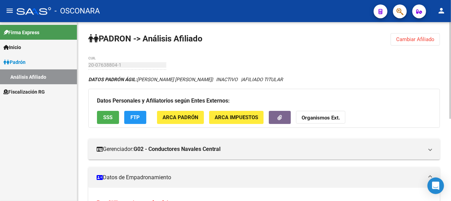
click at [430, 38] on span "Cambiar Afiliado" at bounding box center [416, 39] width 38 height 6
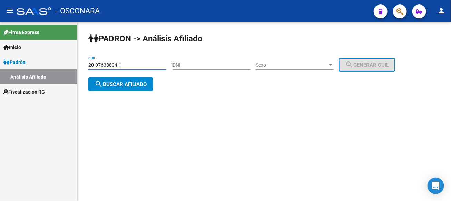
drag, startPoint x: 127, startPoint y: 66, endPoint x: 91, endPoint y: 70, distance: 36.4
click at [91, 70] on div "20-07638804-1 CUIL" at bounding box center [127, 66] width 78 height 20
type input "2"
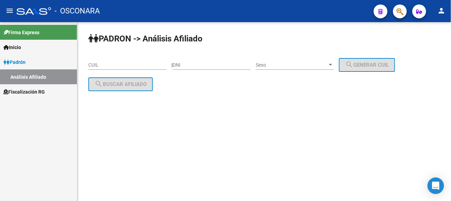
drag, startPoint x: 98, startPoint y: 60, endPoint x: 95, endPoint y: 68, distance: 9.1
drag, startPoint x: 95, startPoint y: 68, endPoint x: 87, endPoint y: 64, distance: 8.4
drag, startPoint x: 87, startPoint y: 64, endPoint x: 252, endPoint y: 89, distance: 166.7
click at [252, 89] on div "PADRON -> Análisis Afiliado CUIL | DNI Sexo Sexo search Generar CUIL search Bus…" at bounding box center [264, 67] width 374 height 91
click at [139, 64] on input "CUIL" at bounding box center [127, 65] width 78 height 6
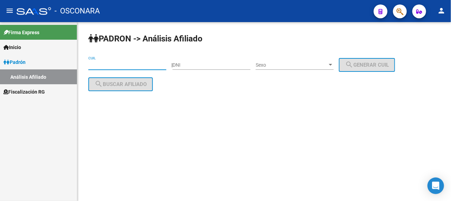
paste input "20-28778760-0"
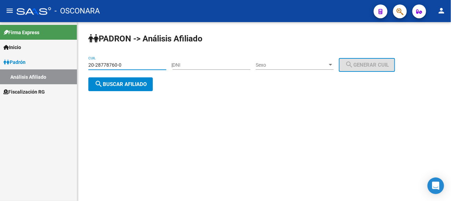
type input "20-28778760-0"
click at [113, 85] on span "search Buscar afiliado" at bounding box center [121, 84] width 52 height 6
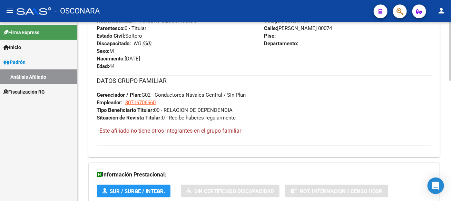
scroll to position [365, 0]
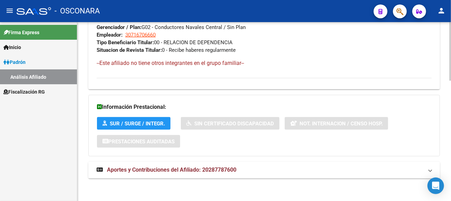
click at [183, 164] on mat-expansion-panel-header "Aportes y Contribuciones del Afiliado: 20287787600" at bounding box center [264, 170] width 352 height 17
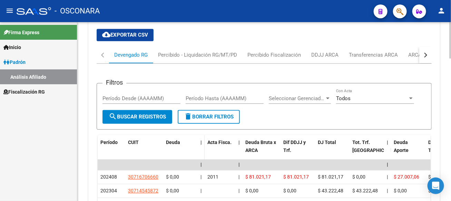
scroll to position [538, 0]
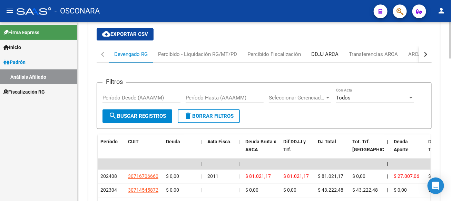
click at [317, 55] on div "DDJJ ARCA" at bounding box center [325, 54] width 27 height 8
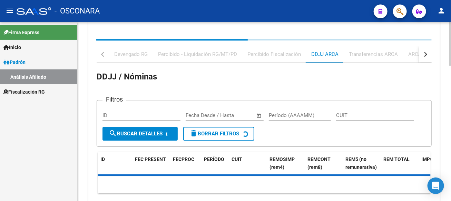
click at [297, 111] on app-list-header "DDJJ / Nóminas Filtros ID Fecha inicio – Fecha fin Fecha Desde / Hasta Período …" at bounding box center [264, 109] width 335 height 76
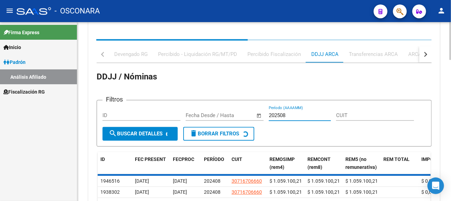
scroll to position [521, 0]
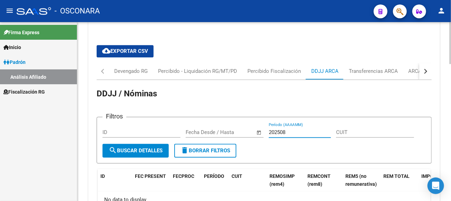
type input "202508"
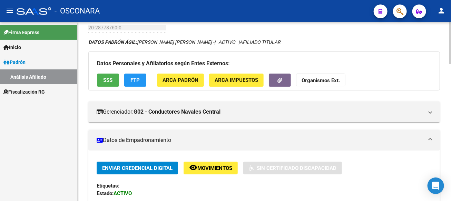
scroll to position [0, 0]
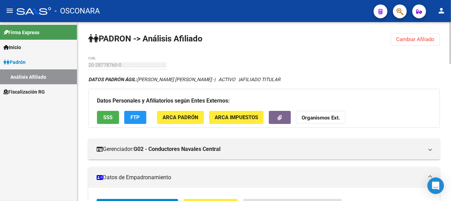
click at [400, 41] on span "Cambiar Afiliado" at bounding box center [416, 39] width 38 height 6
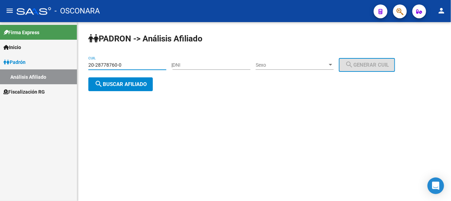
drag, startPoint x: 125, startPoint y: 65, endPoint x: 60, endPoint y: 66, distance: 64.6
click at [60, 66] on mat-sidenav-container "Firma Express Inicio Instructivos Contacto OS [PERSON_NAME] Análisis Afiliado F…" at bounding box center [225, 111] width 451 height 179
paste input "32849675-6"
type input "20-32849675-6"
click at [108, 80] on button "search Buscar afiliado" at bounding box center [120, 84] width 65 height 14
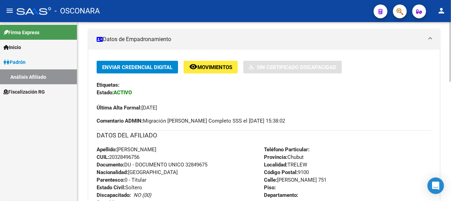
scroll to position [345, 0]
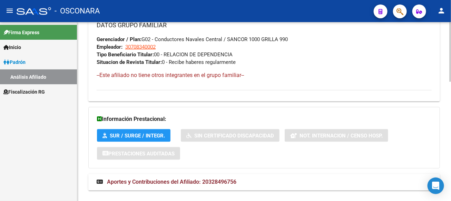
click at [249, 189] on mat-accordion "Aportes y Contribuciones del Afiliado: 20328496756 Hemos buscado el CUIL - 2032…" at bounding box center [264, 182] width 352 height 17
click at [252, 180] on mat-panel-title "Aportes y Contribuciones del Afiliado: 20328496756" at bounding box center [260, 183] width 327 height 8
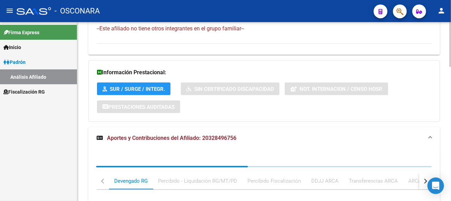
scroll to position [398, 0]
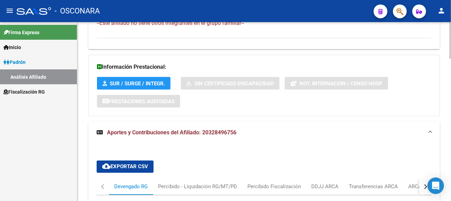
click at [323, 184] on div "DDJJ ARCA" at bounding box center [325, 187] width 27 height 8
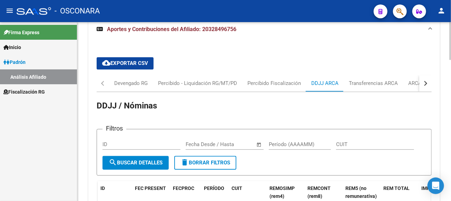
click at [275, 142] on input "Período (AAAAMM)" at bounding box center [300, 144] width 62 height 6
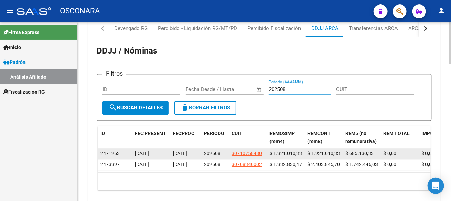
scroll to position [588, 0]
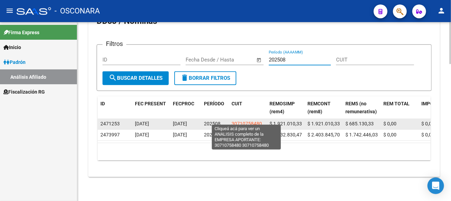
type input "202508"
click at [240, 121] on span "30710758480" at bounding box center [247, 124] width 30 height 6
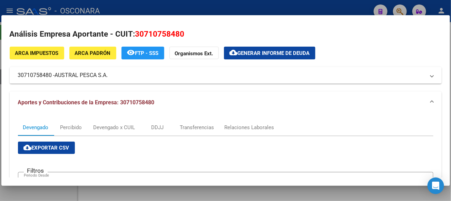
scroll to position [0, 0]
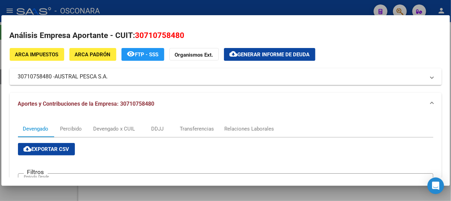
click at [297, 4] on div at bounding box center [225, 100] width 451 height 201
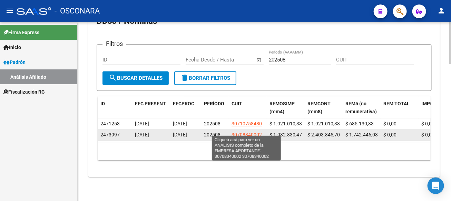
click at [252, 132] on span "30708340002" at bounding box center [247, 135] width 30 height 6
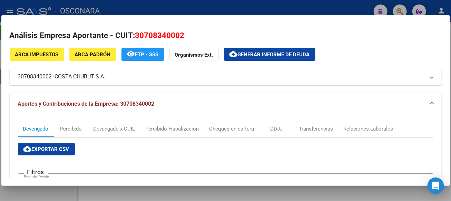
click at [247, 6] on div at bounding box center [225, 100] width 451 height 201
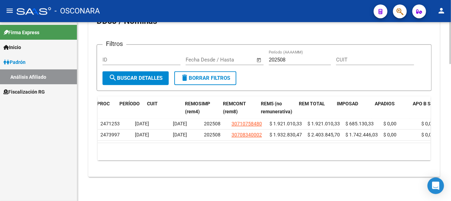
scroll to position [0, 146]
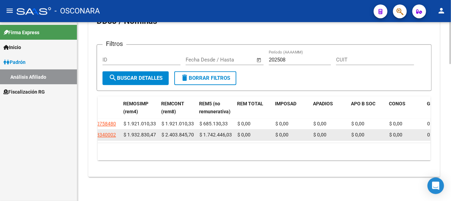
click at [180, 132] on span "$ 2.403.845,70" at bounding box center [178, 135] width 32 height 6
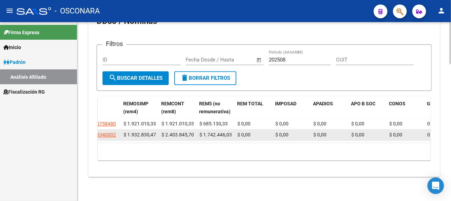
click at [222, 132] on span "$ 1.742.446,03" at bounding box center [216, 135] width 32 height 6
click at [137, 132] on span "$ 1.932.830,47" at bounding box center [140, 135] width 32 height 6
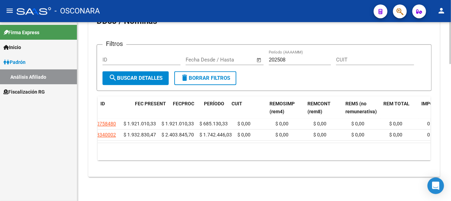
scroll to position [0, 0]
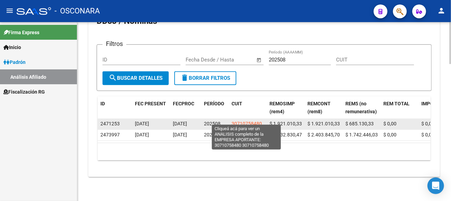
click at [245, 121] on span "30710758480" at bounding box center [247, 124] width 30 height 6
type textarea "30710758480"
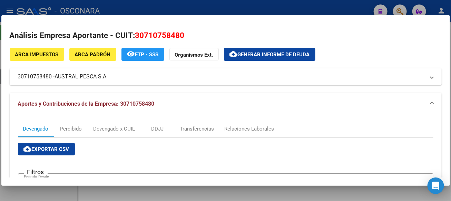
click at [35, 73] on mat-panel-title "30710758480 - AUSTRAL PESCA S.A." at bounding box center [222, 77] width 408 height 8
click at [35, 73] on mat-expansion-panel-header "30710758480 - AUSTRAL PESCA S.A." at bounding box center [226, 76] width 432 height 17
click at [330, 7] on div at bounding box center [225, 100] width 451 height 201
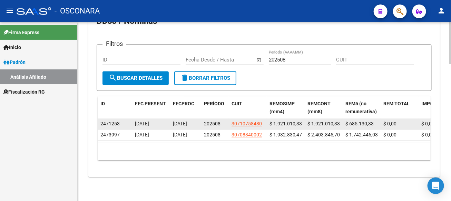
click at [321, 121] on span "$ 1.921.010,33" at bounding box center [324, 124] width 32 height 6
click at [364, 121] on span "$ 685.130,33" at bounding box center [360, 124] width 28 height 6
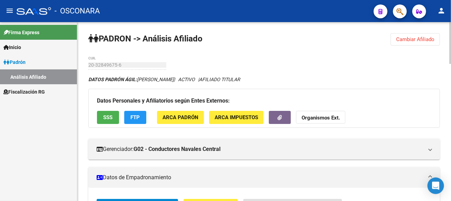
click at [403, 42] on button "Cambiar Afiliado" at bounding box center [415, 39] width 49 height 12
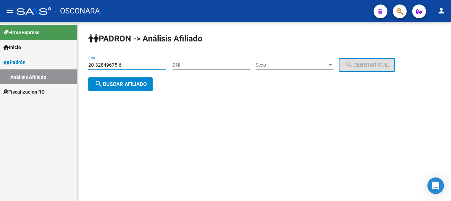
drag, startPoint x: 140, startPoint y: 65, endPoint x: 115, endPoint y: 67, distance: 24.3
click at [81, 63] on div "[PERSON_NAME] -> Análisis Afiliado 20-32849675-6 CUIL | DNI Sexo Sexo search Ge…" at bounding box center [264, 67] width 374 height 91
paste input "28778760-0"
type input "20-28778760-0"
click at [126, 79] on button "search Buscar afiliado" at bounding box center [120, 84] width 65 height 14
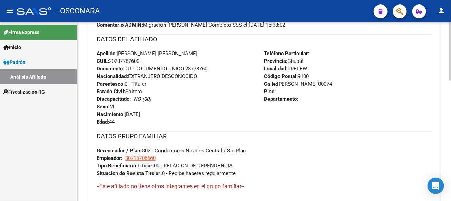
scroll to position [365, 0]
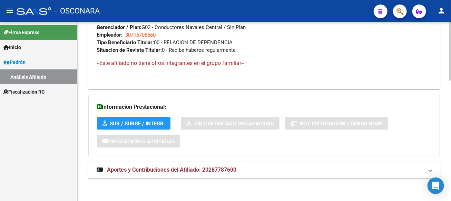
click at [188, 162] on mat-expansion-panel-header "Aportes y Contribuciones del Afiliado: 20287787600" at bounding box center [264, 170] width 352 height 17
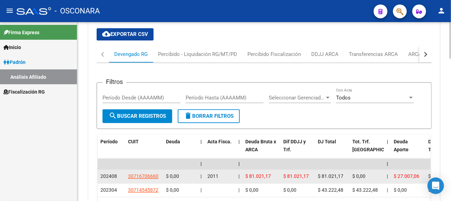
scroll to position [532, 0]
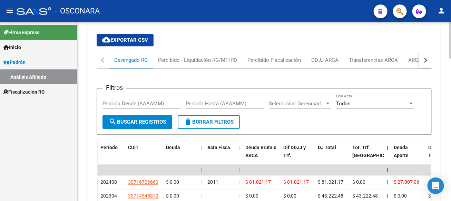
click at [231, 97] on div "Período Hasta (AAAAMM)" at bounding box center [225, 101] width 78 height 15
click at [324, 56] on div "DDJJ ARCA" at bounding box center [325, 60] width 27 height 8
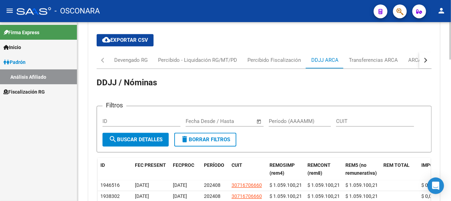
click at [293, 119] on input "Período (AAAAMM)" at bounding box center [300, 121] width 62 height 6
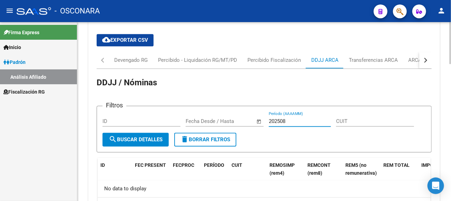
type input "202508"
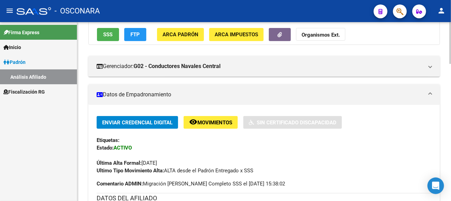
scroll to position [0, 0]
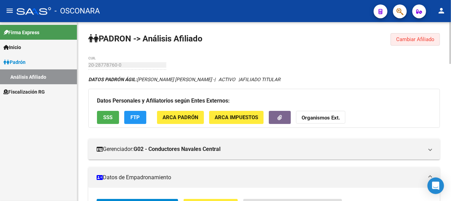
click at [425, 39] on span "Cambiar Afiliado" at bounding box center [416, 39] width 38 height 6
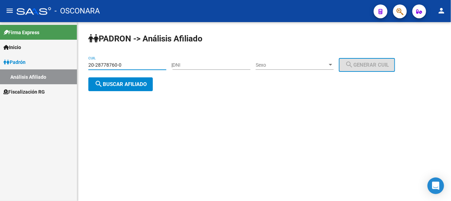
drag, startPoint x: 97, startPoint y: 66, endPoint x: 57, endPoint y: 66, distance: 40.8
click at [57, 66] on mat-sidenav-container "Firma Express Inicio Instructivos Contacto OS [PERSON_NAME] Análisis Afiliado F…" at bounding box center [225, 111] width 451 height 179
paste input "35910436-8"
type input "20-35910436-8"
click at [142, 83] on span "search Buscar afiliado" at bounding box center [121, 84] width 52 height 6
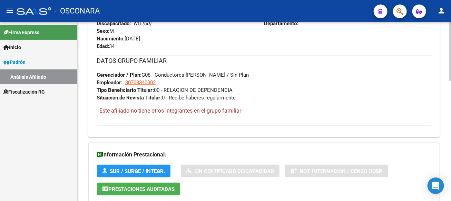
scroll to position [365, 0]
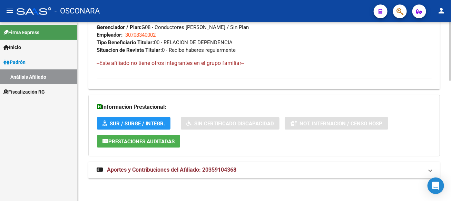
click at [208, 167] on span "Aportes y Contribuciones del Afiliado: 20359104368" at bounding box center [172, 170] width 130 height 7
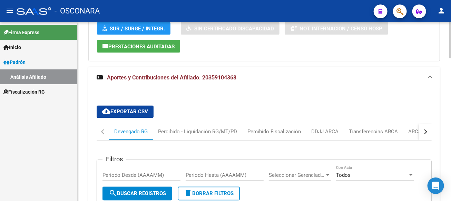
scroll to position [398, 0]
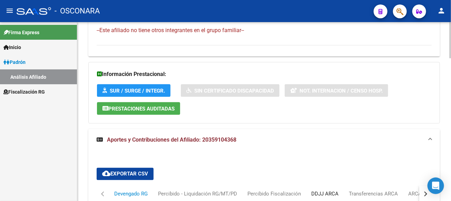
click at [328, 193] on div "DDJJ ARCA" at bounding box center [325, 194] width 27 height 8
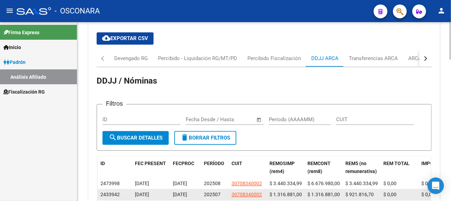
scroll to position [571, 0]
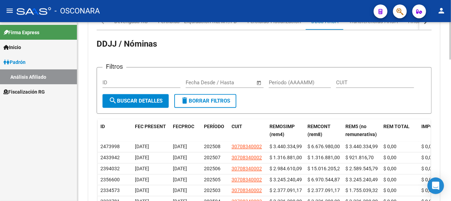
click at [308, 79] on input "Período (AAAAMM)" at bounding box center [300, 82] width 62 height 6
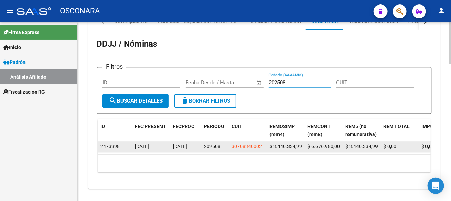
type input "202508"
click at [328, 145] on span "$ 6.676.980,00" at bounding box center [324, 147] width 32 height 6
click at [288, 144] on span "$ 3.440.334,99" at bounding box center [286, 147] width 32 height 6
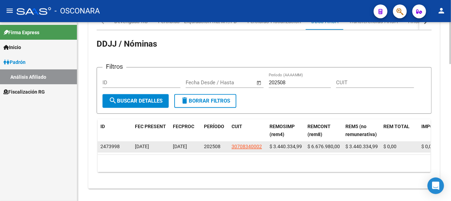
click at [288, 144] on span "$ 3.440.334,99" at bounding box center [286, 147] width 32 height 6
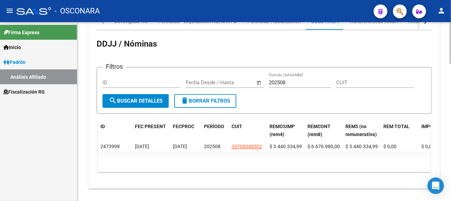
click at [296, 162] on div "10 total 1" at bounding box center [264, 163] width 333 height 17
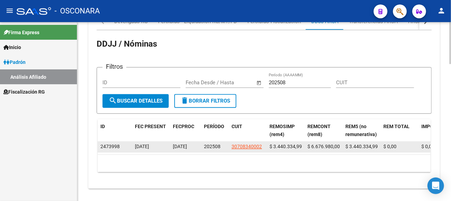
click at [294, 144] on span "$ 3.440.334,99" at bounding box center [286, 147] width 32 height 6
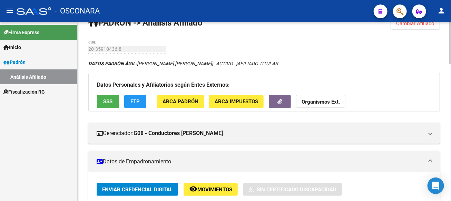
scroll to position [0, 0]
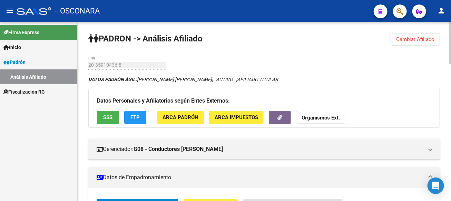
click at [416, 41] on span "Cambiar Afiliado" at bounding box center [416, 39] width 38 height 6
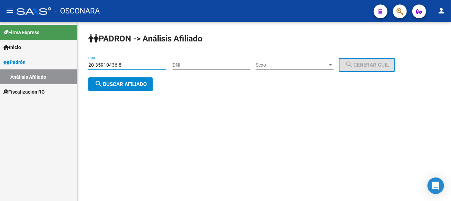
drag, startPoint x: 131, startPoint y: 64, endPoint x: 75, endPoint y: 61, distance: 56.4
click at [75, 61] on mat-sidenav-container "Firma Express Inicio Instructivos Contacto OS [PERSON_NAME] Análisis Afiliado F…" at bounding box center [225, 111] width 451 height 179
drag, startPoint x: 95, startPoint y: 61, endPoint x: 87, endPoint y: 65, distance: 8.7
click at [87, 65] on div "[PERSON_NAME] -> Análisis Afiliado 20-35910436-8 CUIL | DNI Sexo Sexo search Ge…" at bounding box center [264, 67] width 374 height 91
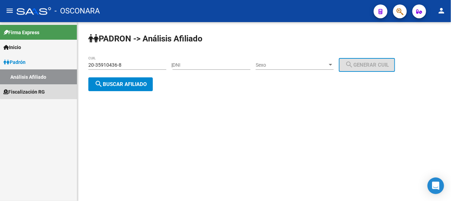
drag, startPoint x: 96, startPoint y: 65, endPoint x: 44, endPoint y: 91, distance: 58.4
click at [44, 91] on span "Fiscalización RG" at bounding box center [23, 92] width 41 height 8
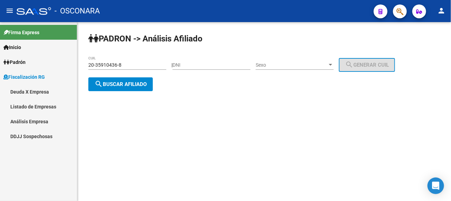
click at [129, 66] on input "20-35910436-8" at bounding box center [127, 65] width 78 height 6
drag, startPoint x: 129, startPoint y: 65, endPoint x: 83, endPoint y: 65, distance: 45.9
click at [83, 65] on div "[PERSON_NAME] -> Análisis Afiliado 20-35910436-8 CUIL | DNI Sexo Sexo search Ge…" at bounding box center [264, 67] width 374 height 91
paste input "27747470-1"
type input "20-27747470-1"
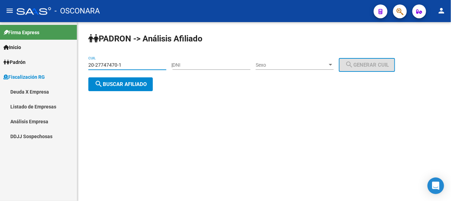
click at [136, 87] on span "search Buscar afiliado" at bounding box center [121, 84] width 52 height 6
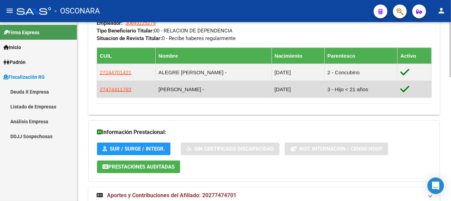
scroll to position [402, 0]
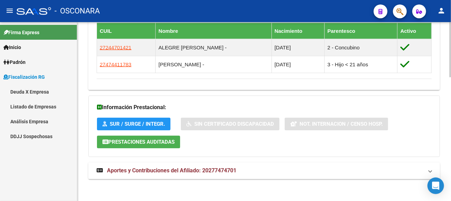
click at [212, 173] on mat-expansion-panel-header "Aportes y Contribuciones del Afiliado: 20277474701" at bounding box center [264, 171] width 352 height 17
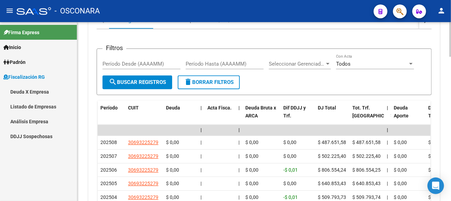
scroll to position [540, 0]
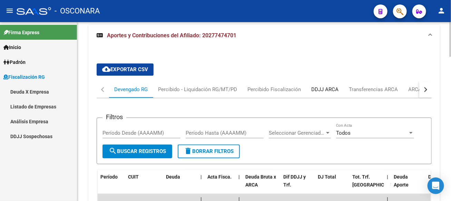
click at [325, 88] on div "DDJJ ARCA" at bounding box center [325, 90] width 27 height 8
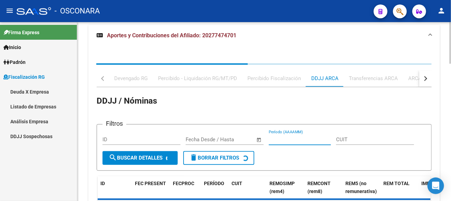
click at [304, 137] on input "Período (AAAAMM)" at bounding box center [300, 139] width 62 height 6
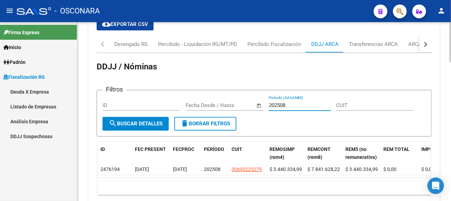
scroll to position [622, 0]
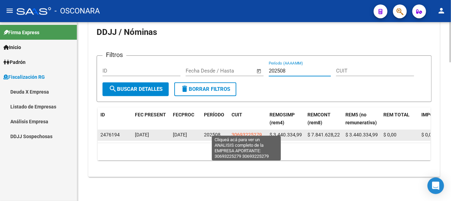
type input "202508"
click at [245, 132] on span "30693225279" at bounding box center [247, 135] width 30 height 6
type textarea "30693225279"
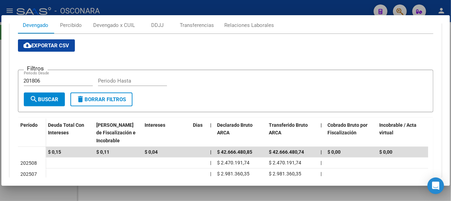
scroll to position [0, 0]
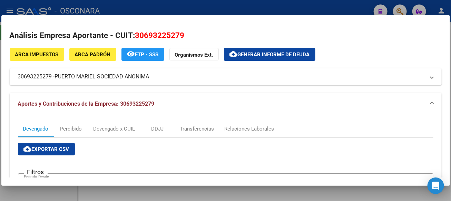
click at [247, 9] on div at bounding box center [225, 100] width 451 height 201
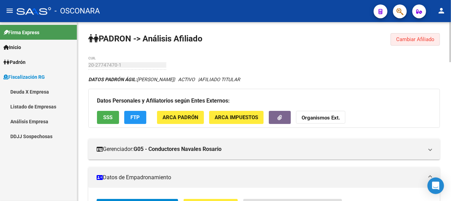
click at [426, 35] on button "Cambiar Afiliado" at bounding box center [415, 39] width 49 height 12
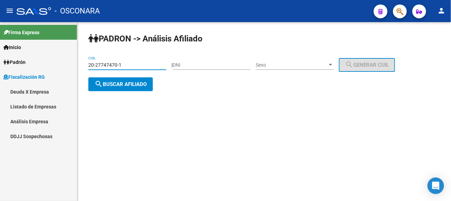
drag, startPoint x: 126, startPoint y: 64, endPoint x: 80, endPoint y: 66, distance: 46.0
click at [80, 66] on div "[PERSON_NAME] -> Análisis Afiliado 20-27747470-1 CUIL | DNI Sexo Sexo search Ge…" at bounding box center [264, 67] width 374 height 91
paste input "3-14394423-9"
type input "23-14394423-9"
click at [121, 85] on span "search Buscar afiliado" at bounding box center [121, 84] width 52 height 6
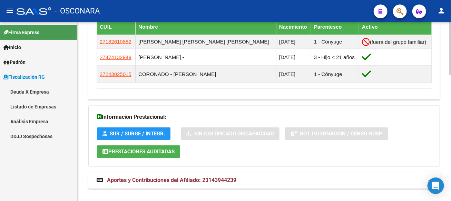
scroll to position [428, 0]
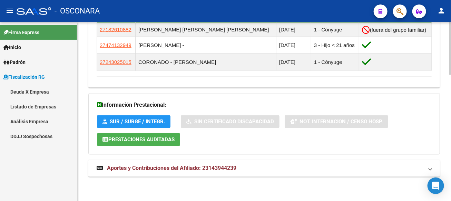
click at [192, 171] on span "Aportes y Contribuciones del Afiliado: 23143944239" at bounding box center [172, 168] width 130 height 7
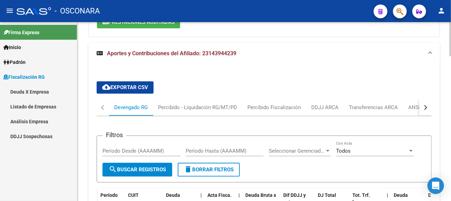
scroll to position [600, 0]
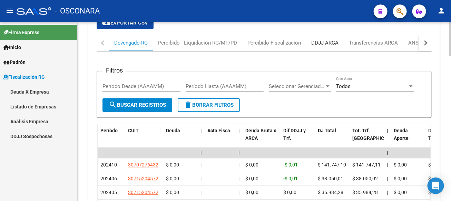
click at [319, 47] on div "DDJJ ARCA" at bounding box center [325, 43] width 27 height 8
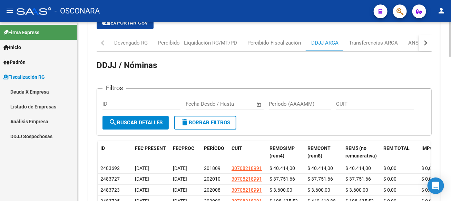
click at [296, 107] on input "Período (AAAAMM)" at bounding box center [300, 104] width 62 height 6
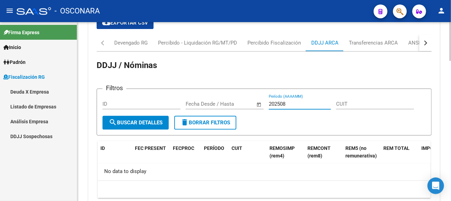
type input "202508"
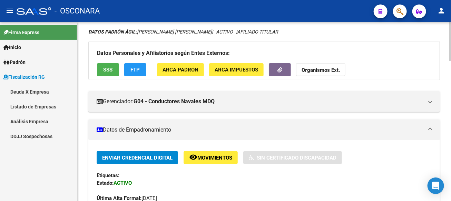
scroll to position [0, 0]
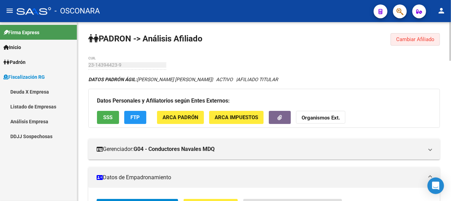
click at [400, 39] on span "Cambiar Afiliado" at bounding box center [416, 39] width 38 height 6
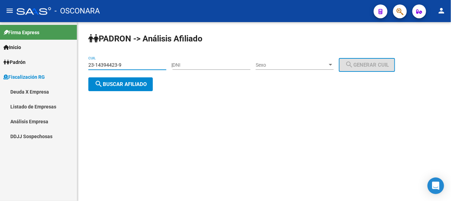
drag, startPoint x: 129, startPoint y: 65, endPoint x: 59, endPoint y: 64, distance: 69.8
click at [59, 64] on mat-sidenav-container "Firma Express Inicio Instructivos Contacto OS [PERSON_NAME] Análisis Afiliado F…" at bounding box center [225, 111] width 451 height 179
paste input "0-31611023-2"
click at [123, 82] on span "search Buscar afiliado" at bounding box center [121, 84] width 52 height 6
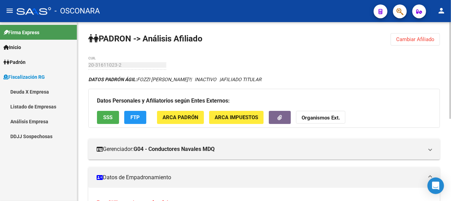
click at [111, 115] on span "SSS" at bounding box center [108, 118] width 9 height 6
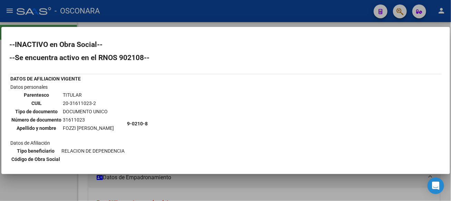
click at [145, 17] on div at bounding box center [225, 100] width 451 height 201
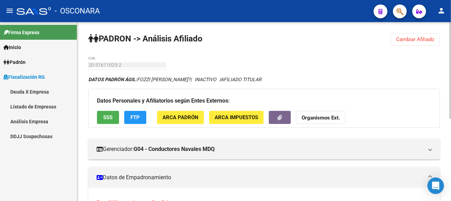
scroll to position [151, 0]
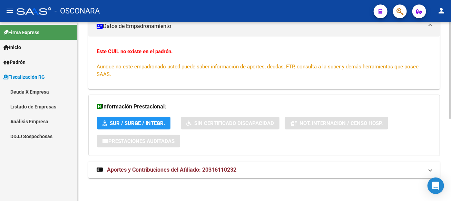
click at [183, 166] on span "Aportes y Contribuciones del Afiliado: 20316110232" at bounding box center [172, 169] width 130 height 7
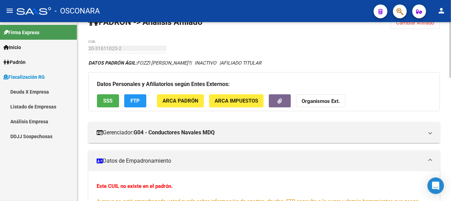
scroll to position [0, 0]
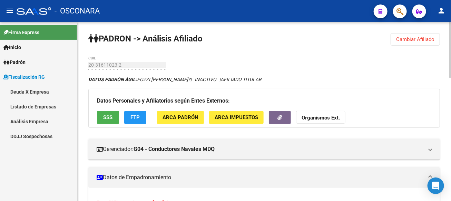
click at [406, 34] on button "Cambiar Afiliado" at bounding box center [415, 39] width 49 height 12
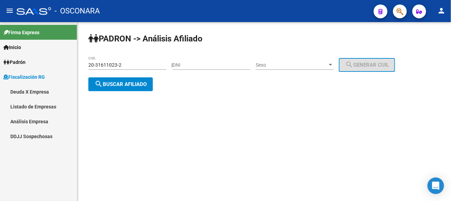
click at [116, 62] on input "20-31611023-2" at bounding box center [127, 65] width 78 height 6
paste input "24531780-9"
type input "20-24531780-9"
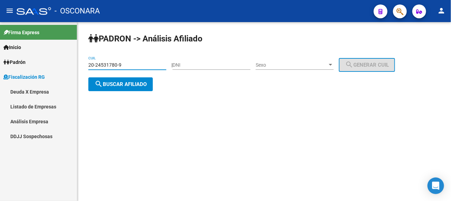
click at [123, 80] on button "search Buscar afiliado" at bounding box center [120, 84] width 65 height 14
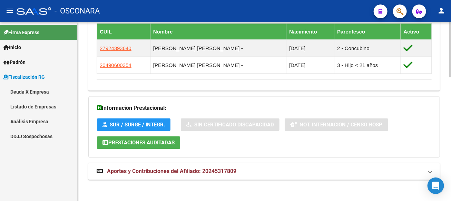
scroll to position [402, 0]
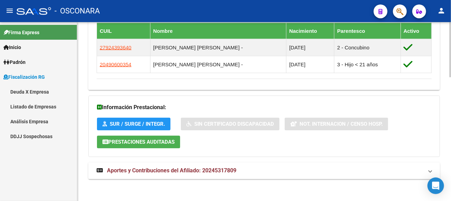
click at [211, 168] on span "Aportes y Contribuciones del Afiliado: 20245317809" at bounding box center [172, 171] width 130 height 7
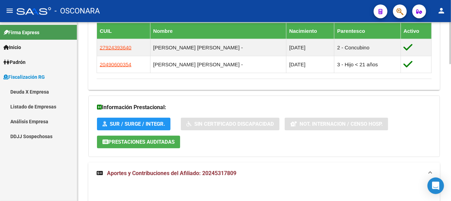
scroll to position [540, 0]
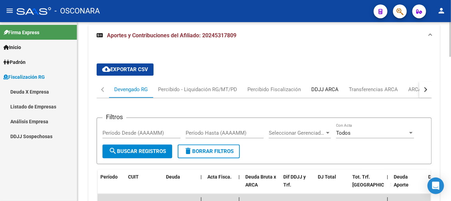
click at [310, 87] on div "DDJJ ARCA" at bounding box center [325, 89] width 38 height 17
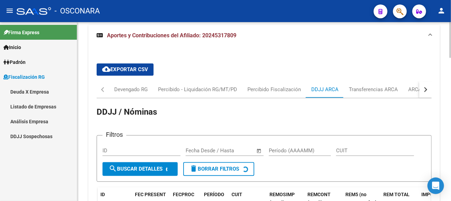
click at [298, 141] on div "Período (AAAAMM)" at bounding box center [300, 148] width 62 height 15
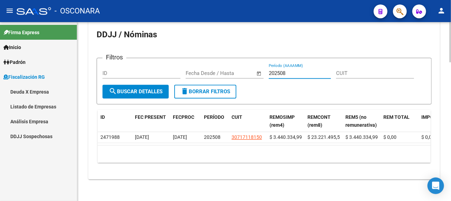
scroll to position [622, 0]
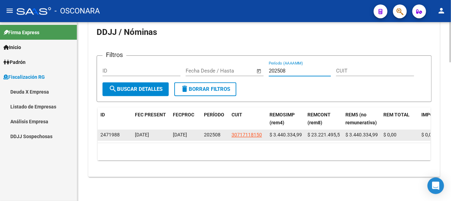
type input "202508"
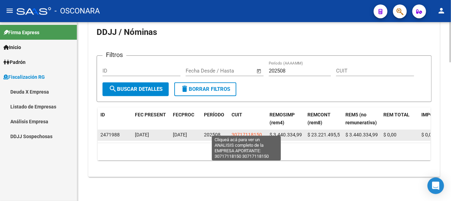
click at [252, 132] on span "30717118150" at bounding box center [247, 135] width 30 height 6
type textarea "30717118150"
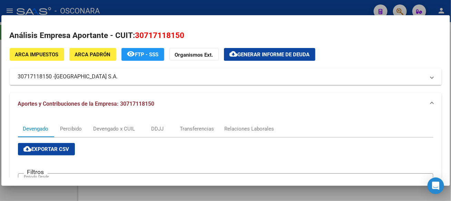
click at [204, 5] on div at bounding box center [225, 100] width 451 height 201
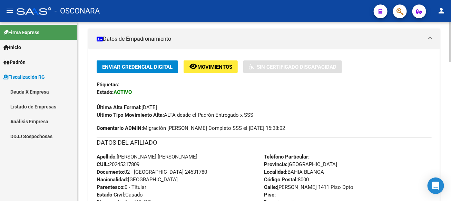
scroll to position [0, 0]
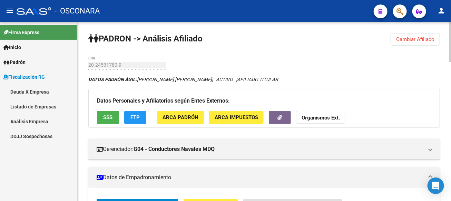
click at [411, 40] on span "Cambiar Afiliado" at bounding box center [416, 39] width 38 height 6
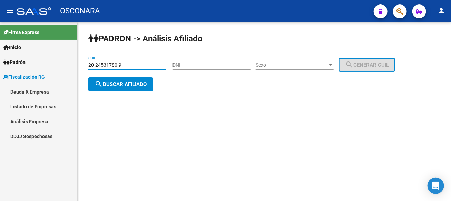
drag, startPoint x: 120, startPoint y: 65, endPoint x: 69, endPoint y: 70, distance: 50.7
click at [69, 70] on mat-sidenav-container "Firma Express Inicio Instructivos Contacto OS [PERSON_NAME] Análisis Afiliado F…" at bounding box center [225, 111] width 451 height 179
paste input "18027195-4"
type input "20-18027195-4"
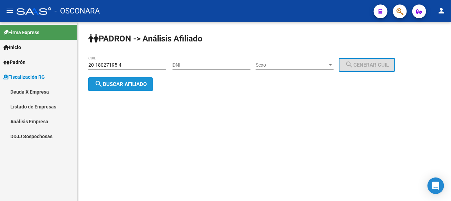
click at [144, 81] on span "search Buscar afiliado" at bounding box center [121, 84] width 52 height 6
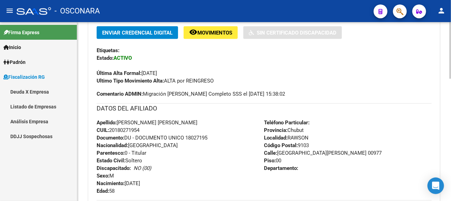
scroll to position [385, 0]
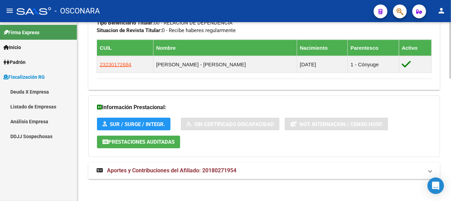
click at [229, 170] on span "Aportes y Contribuciones del Afiliado: 20180271954" at bounding box center [172, 171] width 130 height 7
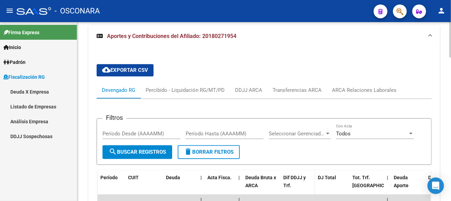
scroll to position [484, 0]
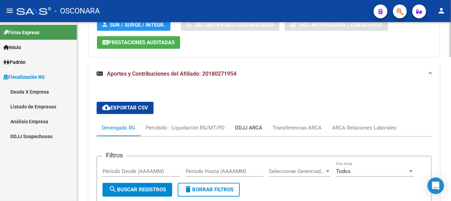
click at [247, 124] on div "DDJJ ARCA" at bounding box center [248, 128] width 27 height 8
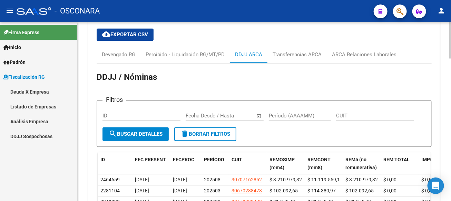
scroll to position [588, 0]
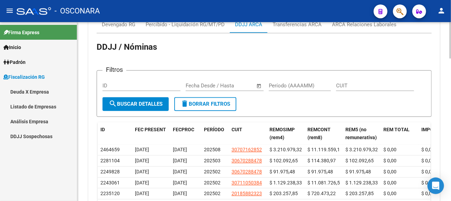
click at [301, 84] on input "Período (AAAAMM)" at bounding box center [300, 86] width 62 height 6
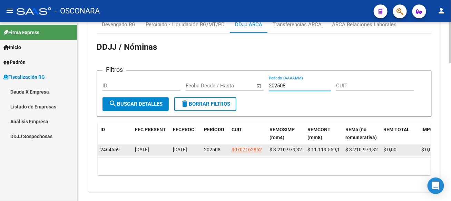
type input "202508"
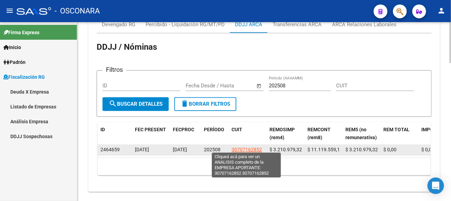
click at [250, 148] on span "30707162852" at bounding box center [247, 150] width 30 height 6
type textarea "30707162852"
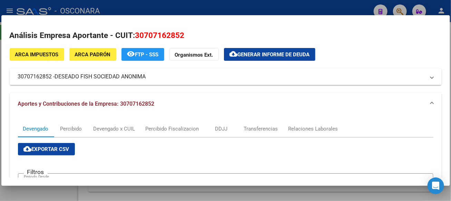
click at [187, 6] on div at bounding box center [225, 100] width 451 height 201
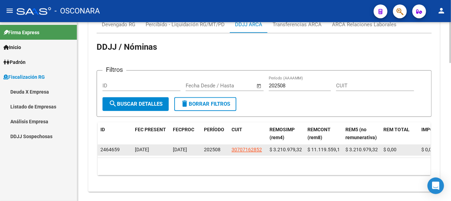
click at [331, 147] on span "$ 11.119.559,14" at bounding box center [325, 150] width 35 height 6
click at [361, 147] on span "$ 3.210.979,32" at bounding box center [362, 150] width 32 height 6
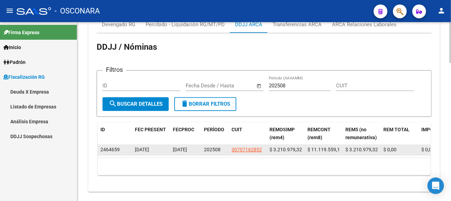
click at [361, 147] on span "$ 3.210.979,32" at bounding box center [362, 150] width 32 height 6
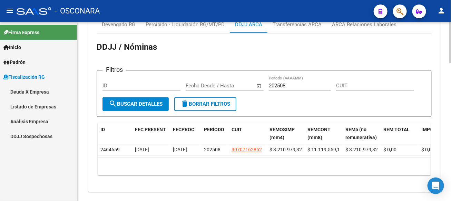
click at [349, 161] on div "10 total 1" at bounding box center [264, 166] width 333 height 17
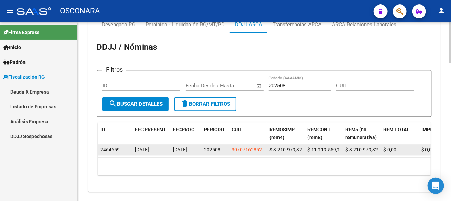
click at [359, 147] on span "$ 3.210.979,32" at bounding box center [362, 150] width 32 height 6
click at [294, 147] on span "$ 3.210.979,32" at bounding box center [286, 150] width 32 height 6
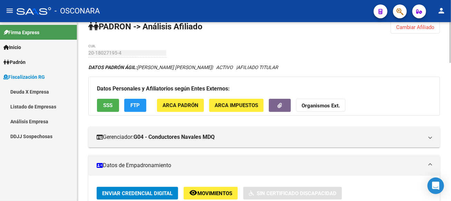
scroll to position [0, 0]
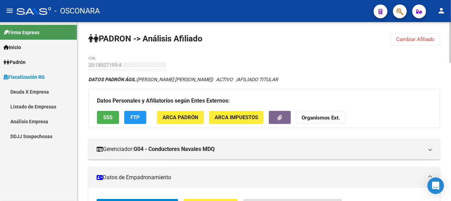
click at [422, 40] on span "Cambiar Afiliado" at bounding box center [416, 39] width 38 height 6
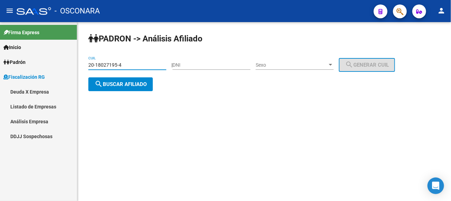
drag, startPoint x: 128, startPoint y: 64, endPoint x: 90, endPoint y: 65, distance: 38.0
click at [90, 65] on input "20-18027195-4" at bounding box center [127, 65] width 78 height 6
type input "2"
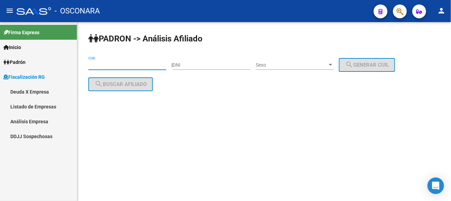
paste input "20-35382392-3"
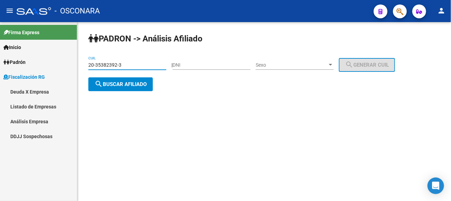
click at [128, 87] on button "search Buscar afiliado" at bounding box center [120, 84] width 65 height 14
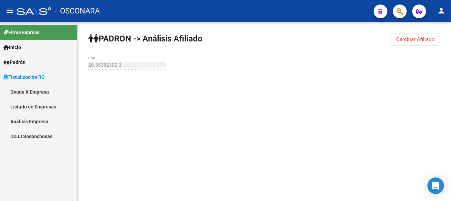
click at [411, 40] on span "Cambiar Afiliado" at bounding box center [416, 39] width 38 height 6
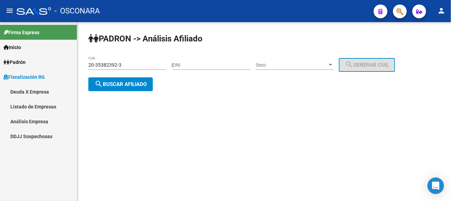
drag, startPoint x: 143, startPoint y: 62, endPoint x: 107, endPoint y: 68, distance: 36.2
click at [107, 68] on div "20-35382392-3 CUIL" at bounding box center [127, 63] width 78 height 14
drag, startPoint x: 125, startPoint y: 65, endPoint x: 39, endPoint y: 59, distance: 85.5
click at [39, 59] on mat-sidenav-container "Firma Express Inicio Instructivos Contacto OS [PERSON_NAME] Análisis Afiliado F…" at bounding box center [225, 111] width 451 height 179
paste input "16837158-7"
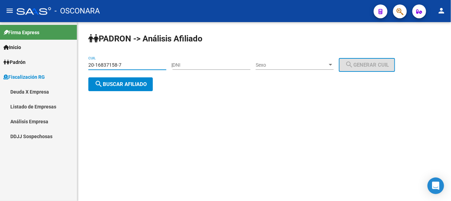
type input "20-16837158-7"
click at [117, 86] on span "search Buscar afiliado" at bounding box center [121, 84] width 52 height 6
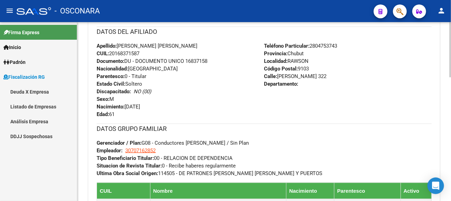
scroll to position [402, 0]
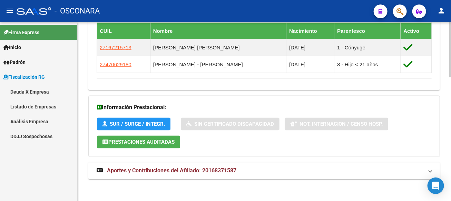
click at [163, 170] on span "Aportes y Contribuciones del Afiliado: 20168371587" at bounding box center [172, 171] width 130 height 7
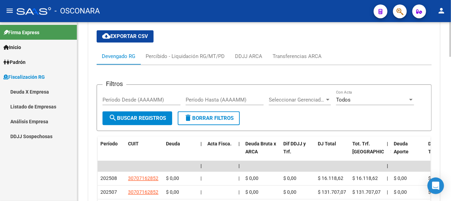
scroll to position [574, 0]
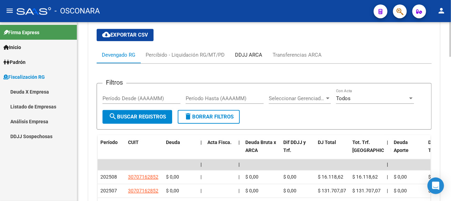
click at [252, 51] on div "DDJJ ARCA" at bounding box center [248, 55] width 27 height 8
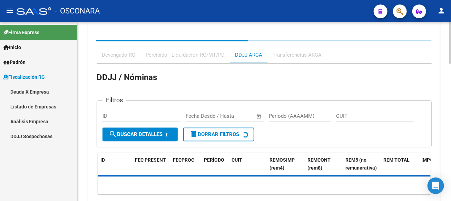
click at [285, 114] on app-list-header "DDJJ / Nóminas Filtros ID Fecha inicio – Fecha fin Fecha Desde / Hasta Período …" at bounding box center [264, 110] width 335 height 76
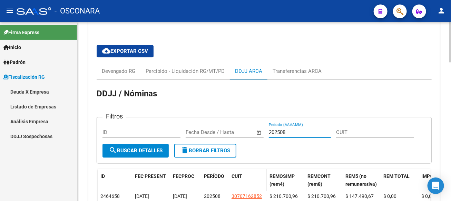
scroll to position [622, 0]
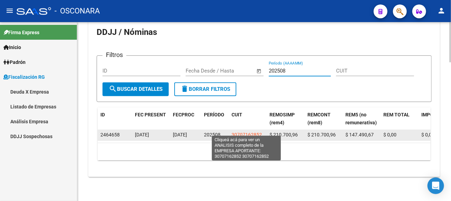
type input "202508"
click at [249, 132] on span "30707162852" at bounding box center [247, 135] width 30 height 6
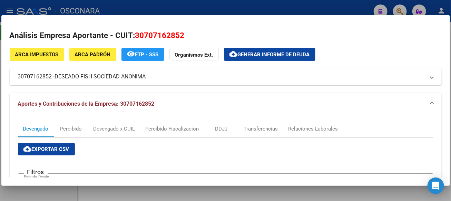
click at [235, 8] on div at bounding box center [225, 100] width 451 height 201
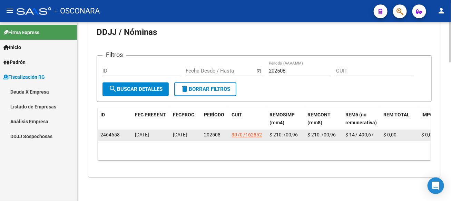
click at [317, 132] on span "$ 210.700,96" at bounding box center [322, 135] width 28 height 6
click at [288, 132] on span "$ 210.700,96" at bounding box center [284, 135] width 28 height 6
click at [364, 132] on span "$ 147.490,67" at bounding box center [360, 135] width 28 height 6
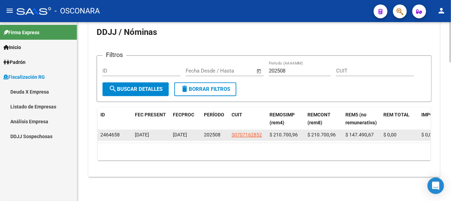
click at [364, 132] on span "$ 147.490,67" at bounding box center [360, 135] width 28 height 6
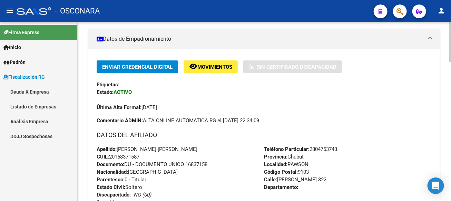
scroll to position [0, 0]
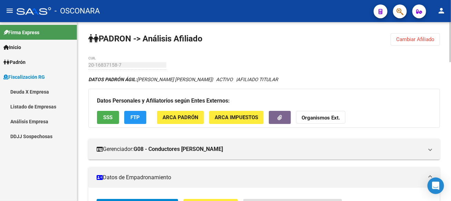
click at [419, 42] on button "Cambiar Afiliado" at bounding box center [415, 39] width 49 height 12
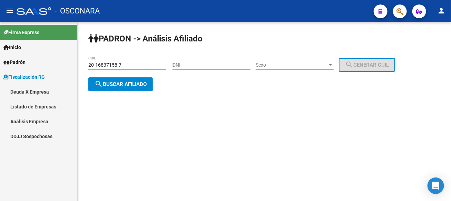
click at [125, 65] on input "20-16837158-7" at bounding box center [127, 65] width 78 height 6
paste input "34403764-8"
type input "20-34403764-8"
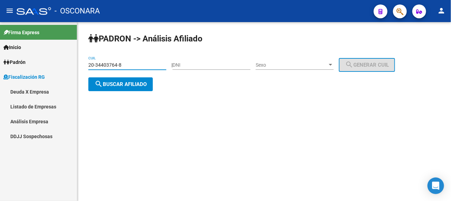
click at [132, 84] on span "search Buscar afiliado" at bounding box center [121, 84] width 52 height 6
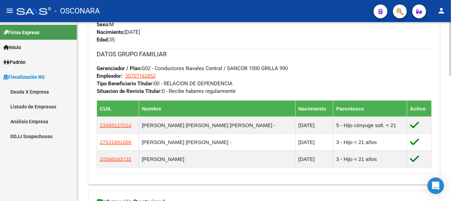
scroll to position [419, 0]
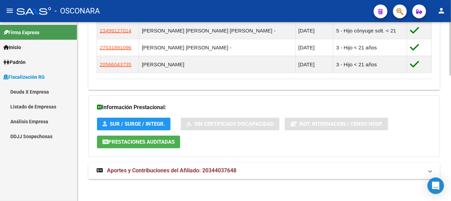
click at [179, 168] on span "Aportes y Contribuciones del Afiliado: 20344037648" at bounding box center [172, 171] width 130 height 7
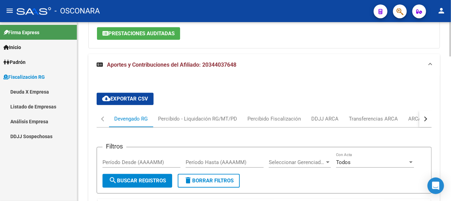
scroll to position [597, 0]
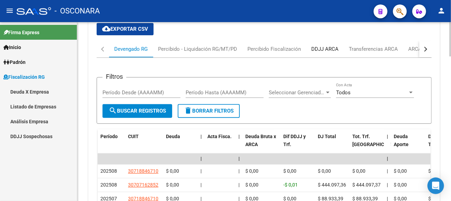
drag, startPoint x: 322, startPoint y: 49, endPoint x: 321, endPoint y: 60, distance: 11.1
click at [322, 49] on div "DDJJ ARCA" at bounding box center [325, 49] width 27 height 8
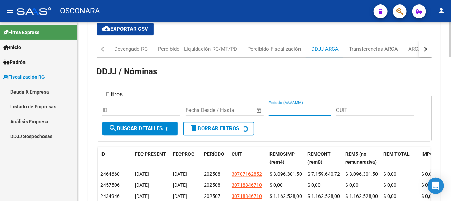
click at [309, 108] on input "Período (AAAAMM)" at bounding box center [300, 110] width 62 height 6
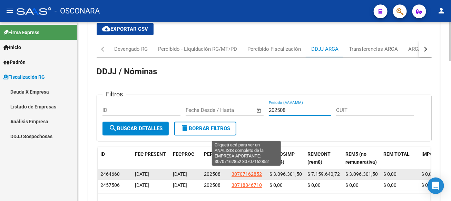
type input "202508"
click at [257, 173] on span "30707162852" at bounding box center [247, 174] width 30 height 6
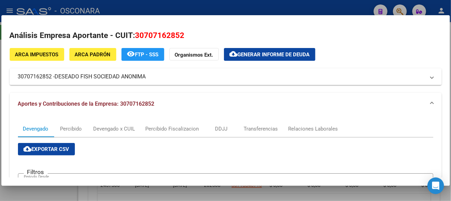
click at [252, 5] on div at bounding box center [225, 100] width 451 height 201
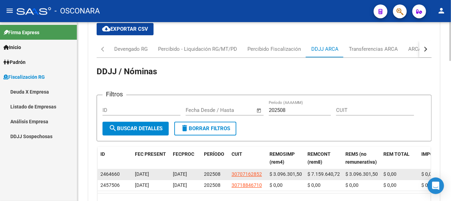
click at [293, 171] on span "$ 3.096.301,50" at bounding box center [286, 174] width 32 height 6
click at [320, 171] on span "$ 7.159.640,72" at bounding box center [324, 174] width 32 height 6
click at [285, 171] on span "$ 3.096.301,50" at bounding box center [286, 174] width 32 height 6
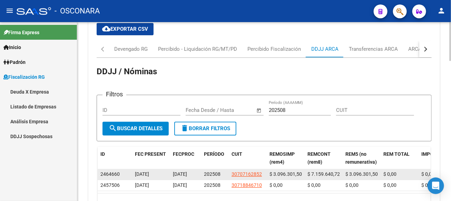
click at [285, 171] on span "$ 3.096.301,50" at bounding box center [286, 174] width 32 height 6
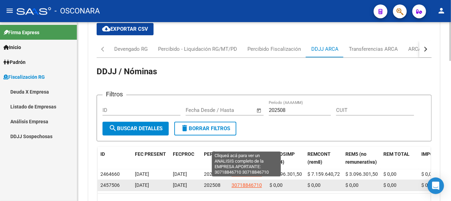
click at [244, 183] on span "30718846710" at bounding box center [247, 185] width 30 height 6
type textarea "30718846710"
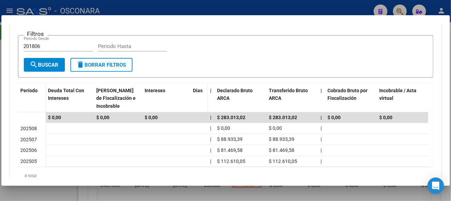
scroll to position [0, 0]
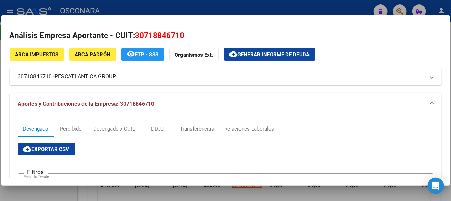
click at [216, 10] on div at bounding box center [225, 100] width 451 height 201
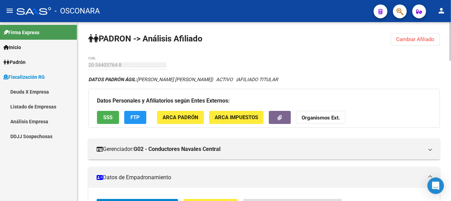
click at [416, 34] on button "Cambiar Afiliado" at bounding box center [415, 39] width 49 height 12
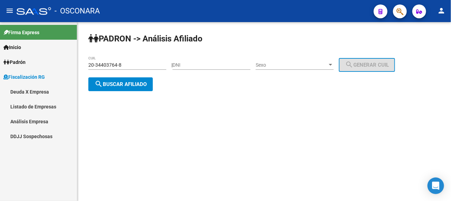
click at [125, 62] on div "20-34403764-8 CUIL" at bounding box center [127, 63] width 78 height 14
drag, startPoint x: 125, startPoint y: 62, endPoint x: 117, endPoint y: 65, distance: 9.1
click at [117, 65] on input "20-34403764-8" at bounding box center [127, 65] width 78 height 6
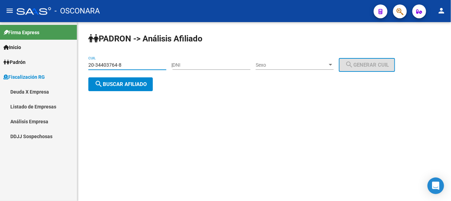
click at [117, 65] on input "20-34403764-8" at bounding box center [127, 65] width 78 height 6
paste input "29141657-9"
type input "20-29141657-9"
click at [137, 87] on button "search Buscar afiliado" at bounding box center [120, 84] width 65 height 14
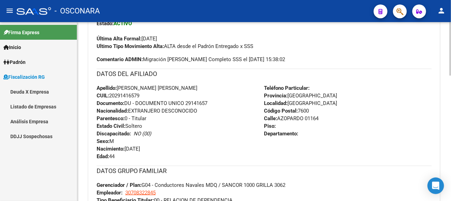
scroll to position [380, 0]
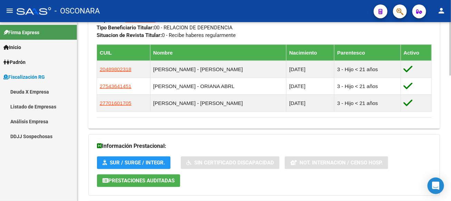
click at [133, 181] on span "Prestaciones Auditadas" at bounding box center [141, 181] width 66 height 6
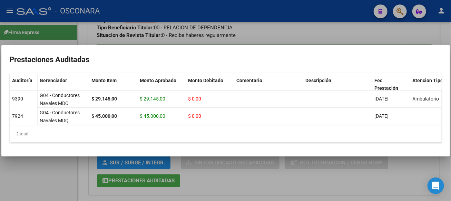
click at [220, 179] on div at bounding box center [225, 100] width 451 height 201
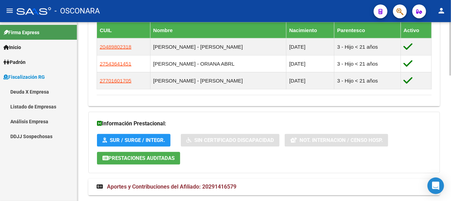
scroll to position [419, 0]
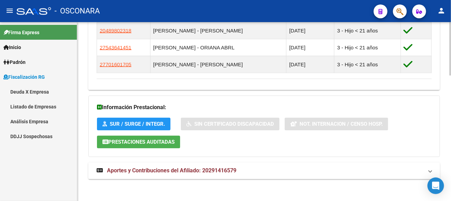
drag, startPoint x: 214, startPoint y: 165, endPoint x: 219, endPoint y: 169, distance: 5.7
click at [217, 169] on span "Aportes y Contribuciones del Afiliado: 20291416579" at bounding box center [172, 171] width 130 height 7
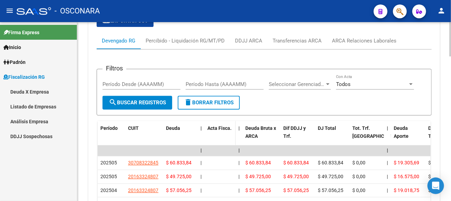
scroll to position [591, 0]
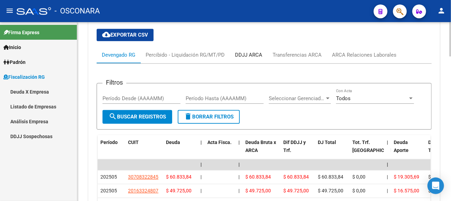
drag, startPoint x: 252, startPoint y: 54, endPoint x: 257, endPoint y: 54, distance: 4.5
click at [253, 54] on div "DDJJ ARCA" at bounding box center [248, 55] width 27 height 8
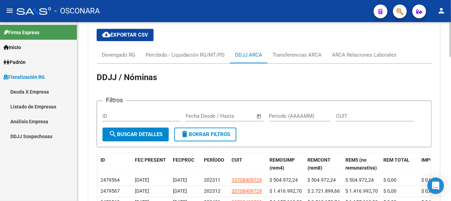
click at [264, 109] on span "Open calendar" at bounding box center [259, 116] width 17 height 17
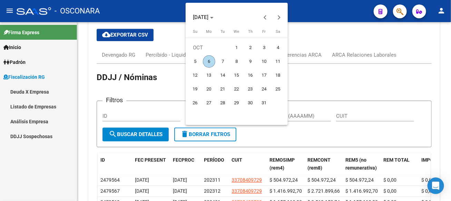
click at [288, 109] on div at bounding box center [225, 100] width 451 height 201
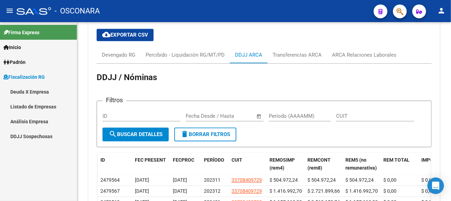
click at [291, 114] on input "Período (AAAAMM)" at bounding box center [300, 116] width 62 height 6
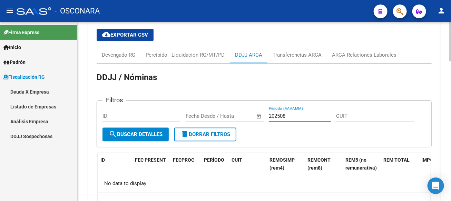
type input "202508"
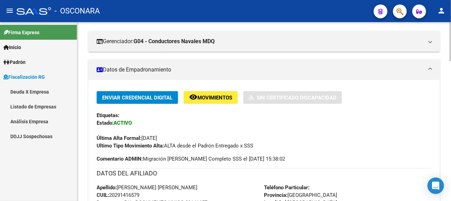
scroll to position [0, 0]
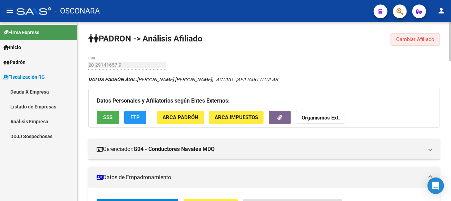
click at [420, 44] on button "Cambiar Afiliado" at bounding box center [415, 39] width 49 height 12
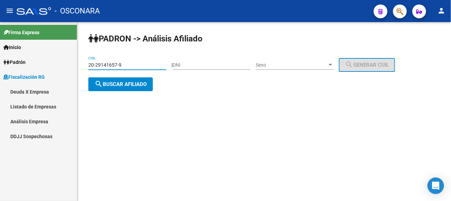
click at [128, 67] on input "20-29141657-9" at bounding box center [127, 65] width 78 height 6
drag, startPoint x: 128, startPoint y: 67, endPoint x: 118, endPoint y: 68, distance: 9.7
click at [118, 68] on div "20-29141657-9 CUIL" at bounding box center [127, 63] width 78 height 14
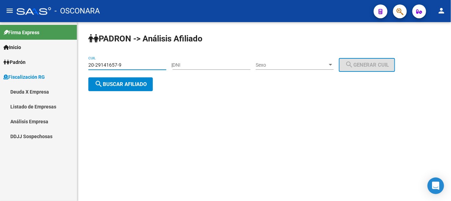
click at [118, 68] on div "20-29141657-9 CUIL" at bounding box center [127, 63] width 78 height 14
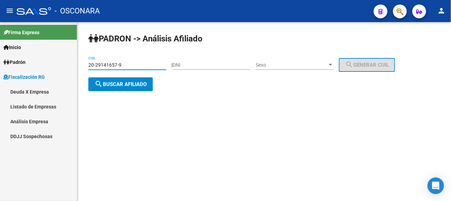
click at [111, 63] on input "20-29141657-9" at bounding box center [127, 65] width 78 height 6
paste input "2178543-7"
type input "20-22178543-7"
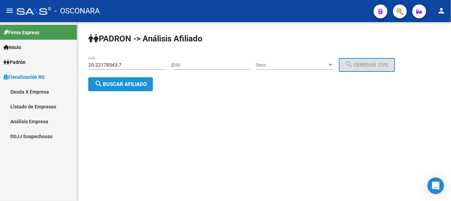
click at [126, 82] on span "search Buscar afiliado" at bounding box center [121, 84] width 52 height 6
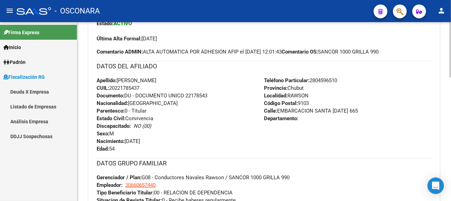
scroll to position [402, 0]
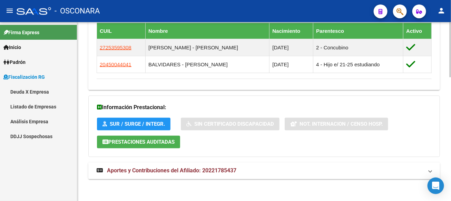
click at [290, 170] on mat-panel-title "Aportes y Contribuciones del Afiliado: 20221785437" at bounding box center [260, 171] width 327 height 8
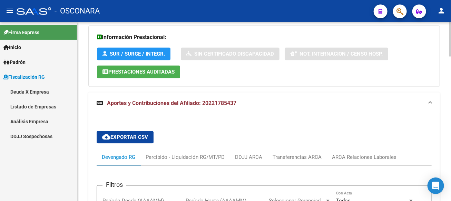
scroll to position [540, 0]
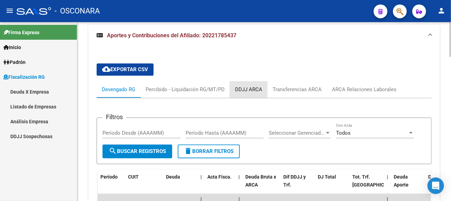
click at [245, 89] on div "DDJJ ARCA" at bounding box center [248, 90] width 27 height 8
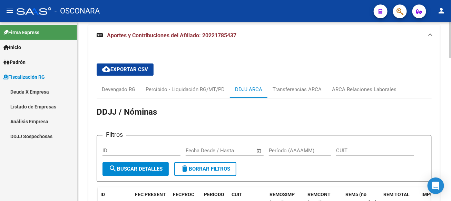
click at [297, 150] on input "Período (AAAAMM)" at bounding box center [300, 150] width 62 height 6
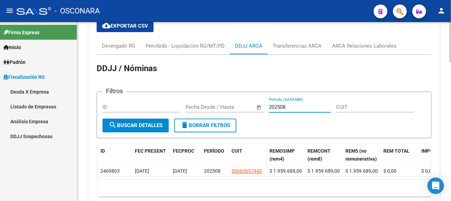
scroll to position [622, 0]
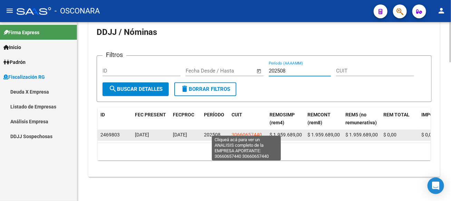
type input "202508"
click at [259, 132] on span "30660657440" at bounding box center [247, 135] width 30 height 6
type textarea "30660657440"
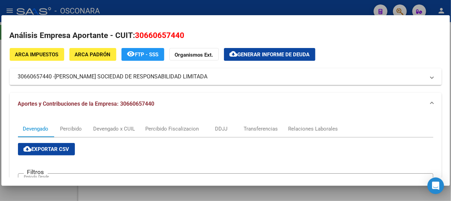
click at [213, 9] on div at bounding box center [225, 100] width 451 height 201
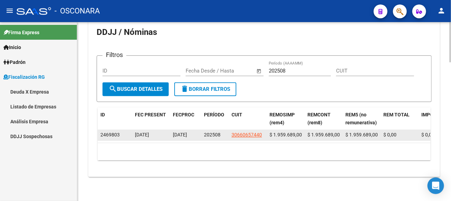
click at [321, 132] on span "$ 1.959.689,00" at bounding box center [324, 135] width 32 height 6
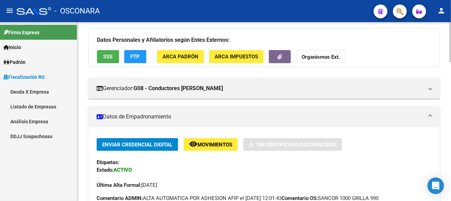
scroll to position [0, 0]
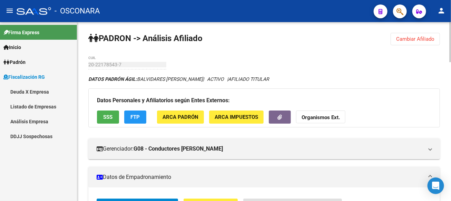
click at [422, 42] on button "Cambiar Afiliado" at bounding box center [415, 39] width 49 height 12
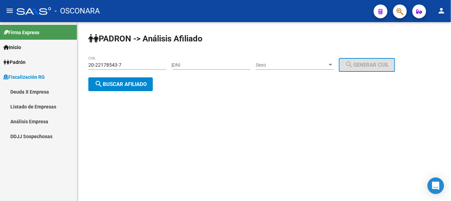
scroll to position [0, 0]
click at [117, 64] on input "20-22178543-7" at bounding box center [127, 65] width 78 height 6
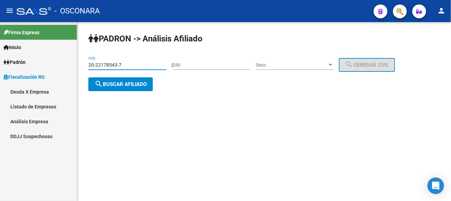
click at [117, 64] on input "20-22178543-7" at bounding box center [127, 65] width 78 height 6
paste input "8181964-0"
type input "20-28181964-0"
click at [139, 84] on span "search Buscar afiliado" at bounding box center [121, 84] width 52 height 6
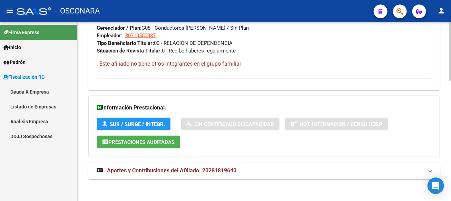
scroll to position [365, 0]
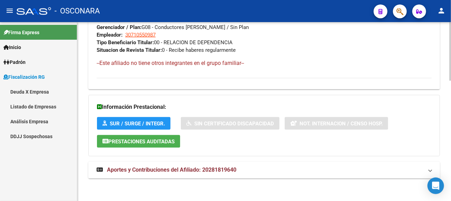
click at [190, 170] on span "Aportes y Contribuciones del Afiliado: 20281819640" at bounding box center [172, 170] width 130 height 7
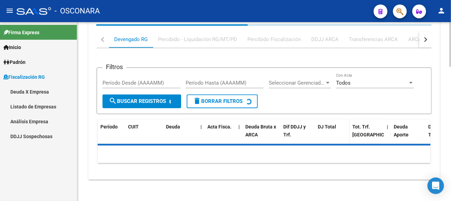
scroll to position [536, 0]
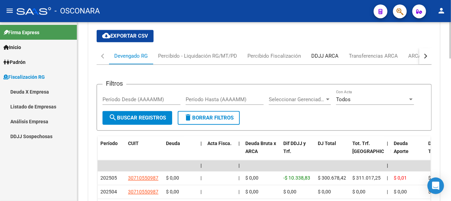
click at [327, 50] on div "DDJJ ARCA" at bounding box center [325, 56] width 38 height 17
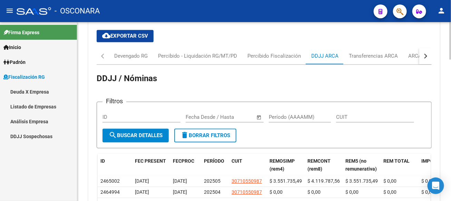
click at [284, 117] on input "Período (AAAAMM)" at bounding box center [300, 117] width 62 height 6
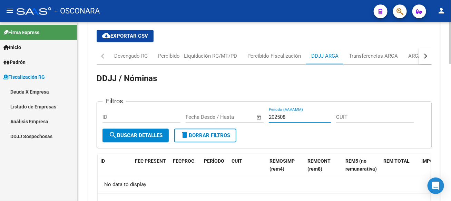
type input "202508"
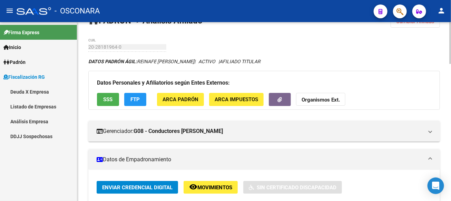
scroll to position [0, 0]
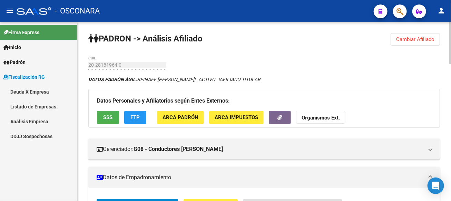
click at [429, 41] on span "Cambiar Afiliado" at bounding box center [416, 39] width 38 height 6
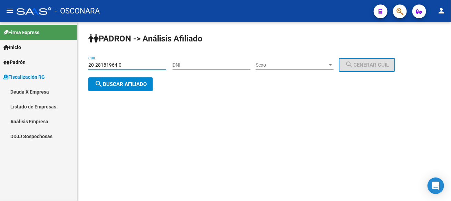
drag, startPoint x: 136, startPoint y: 63, endPoint x: 87, endPoint y: 62, distance: 49.1
click at [87, 62] on div "[PERSON_NAME] -> Análisis Afiliado 20-28181964-0 CUIL | DNI Sexo Sexo search Ge…" at bounding box center [264, 67] width 374 height 91
paste input "35012395-5"
type input "20-35012395-5"
click at [111, 84] on span "search Buscar afiliado" at bounding box center [121, 84] width 52 height 6
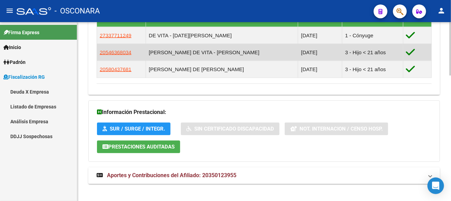
scroll to position [419, 0]
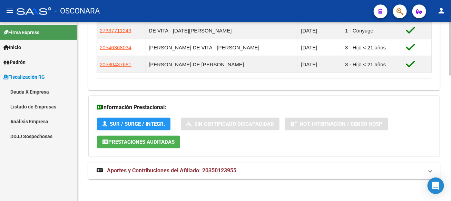
click at [217, 172] on strong "Aportes y Contribuciones del Afiliado: 20350123955" at bounding box center [167, 171] width 140 height 8
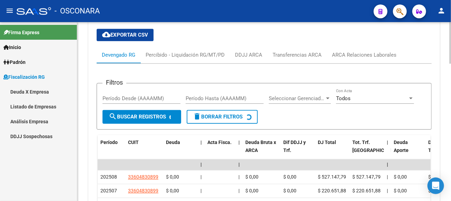
scroll to position [586, 0]
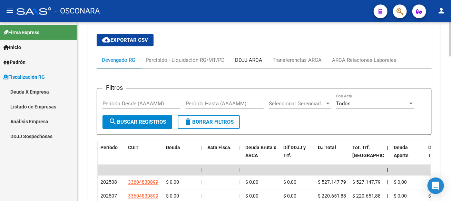
drag, startPoint x: 240, startPoint y: 58, endPoint x: 244, endPoint y: 58, distance: 3.8
click at [241, 58] on div "DDJJ ARCA" at bounding box center [248, 60] width 27 height 8
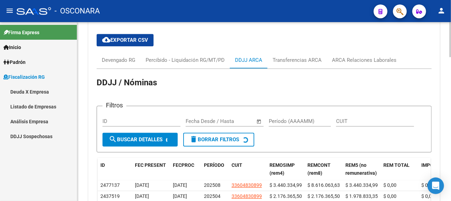
click at [292, 121] on input "Período (AAAAMM)" at bounding box center [300, 121] width 62 height 6
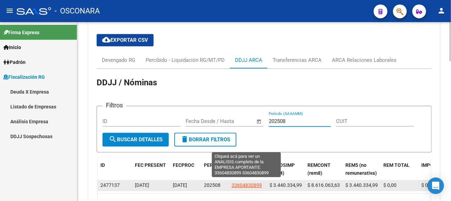
type input "202508"
click at [236, 182] on span "33604830899" at bounding box center [247, 185] width 30 height 6
type textarea "33604830899"
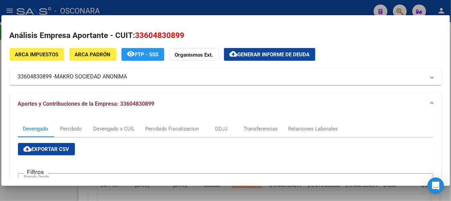
click at [185, 4] on div at bounding box center [225, 100] width 451 height 201
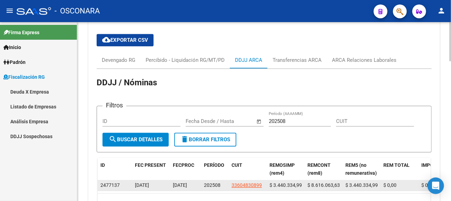
click at [328, 183] on span "$ 8.616.063,63" at bounding box center [324, 185] width 32 height 6
click at [283, 182] on span "$ 3.440.334,99" at bounding box center [286, 185] width 32 height 6
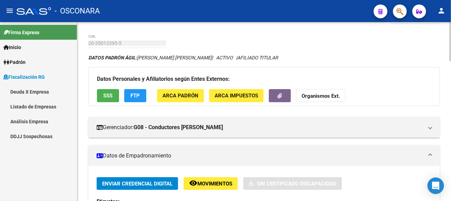
scroll to position [0, 0]
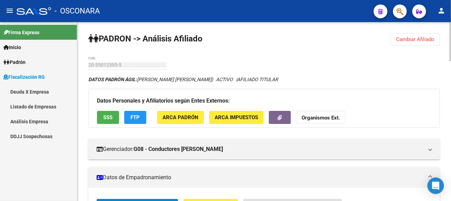
click at [432, 41] on span "Cambiar Afiliado" at bounding box center [416, 39] width 38 height 6
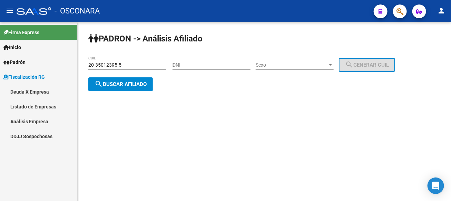
click at [128, 65] on input "20-35012395-5" at bounding box center [127, 65] width 78 height 6
click at [128, 66] on input "20-35012395-5" at bounding box center [127, 65] width 78 height 6
paste input "24373371-6"
type input "20-24373371-6"
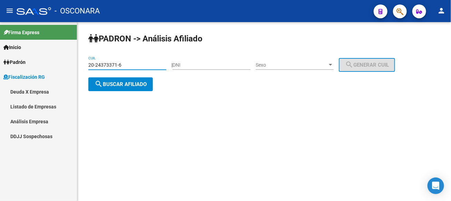
click at [137, 82] on span "search Buscar afiliado" at bounding box center [121, 84] width 52 height 6
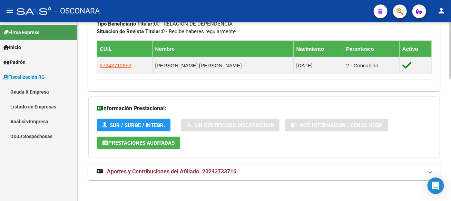
scroll to position [385, 0]
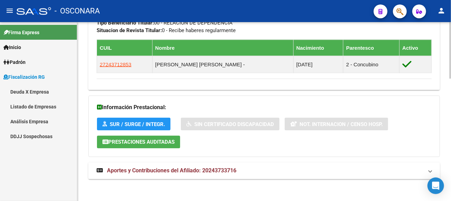
click at [138, 168] on span "Aportes y Contribuciones del Afiliado: 20243733716" at bounding box center [172, 171] width 130 height 7
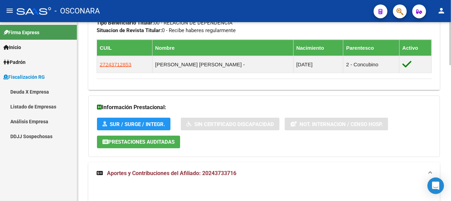
scroll to position [488, 0]
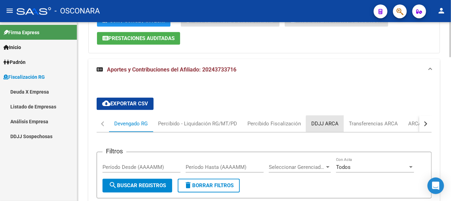
click at [325, 122] on div "DDJJ ARCA" at bounding box center [325, 124] width 27 height 8
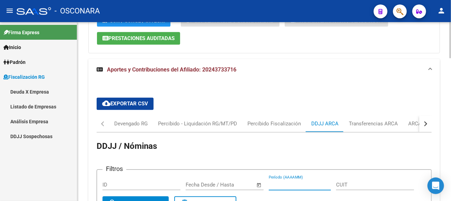
click at [301, 185] on input "Período (AAAAMM)" at bounding box center [300, 185] width 62 height 6
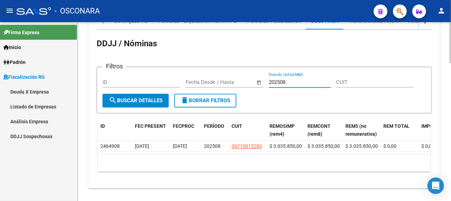
scroll to position [605, 0]
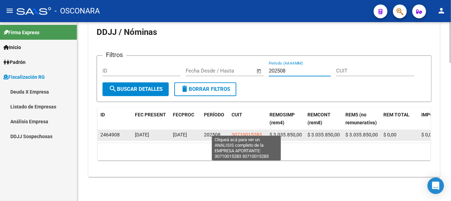
type input "202508"
click at [258, 132] on span "30710015283" at bounding box center [247, 135] width 30 height 6
type textarea "30710015283"
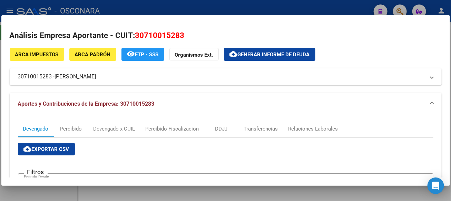
click at [322, 6] on div at bounding box center [225, 100] width 451 height 201
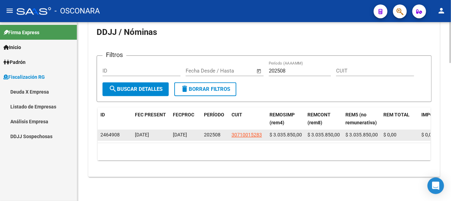
click at [332, 132] on span "$ 3.035.850,00" at bounding box center [324, 135] width 32 height 6
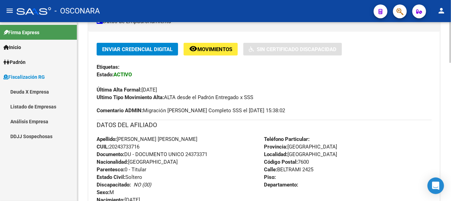
scroll to position [0, 0]
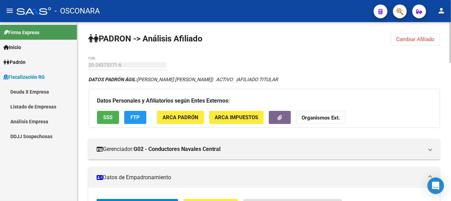
click at [430, 39] on span "Cambiar Afiliado" at bounding box center [416, 39] width 38 height 6
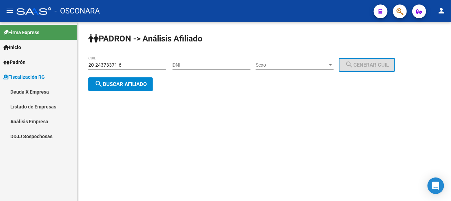
click at [136, 67] on input "20-24373371-6" at bounding box center [127, 65] width 78 height 6
paste input "7752758-9"
type input "20-27752758-9"
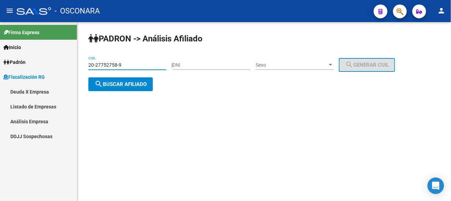
click at [148, 85] on button "search Buscar afiliado" at bounding box center [120, 84] width 65 height 14
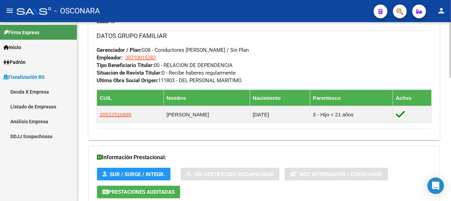
scroll to position [393, 0]
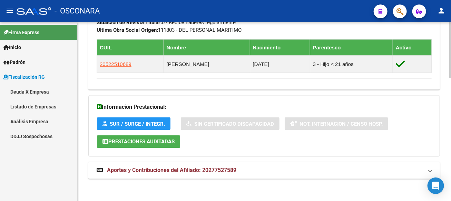
click at [194, 173] on mat-expansion-panel-header "Aportes y Contribuciones del Afiliado: 20277527589" at bounding box center [264, 170] width 352 height 17
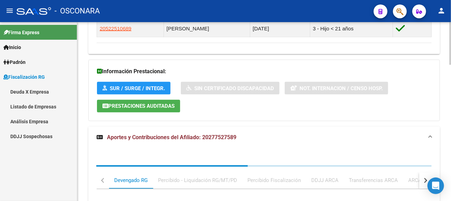
scroll to position [433, 0]
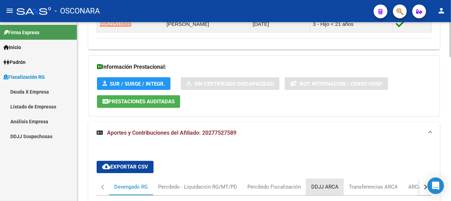
click at [323, 183] on div "DDJJ ARCA" at bounding box center [325, 187] width 27 height 8
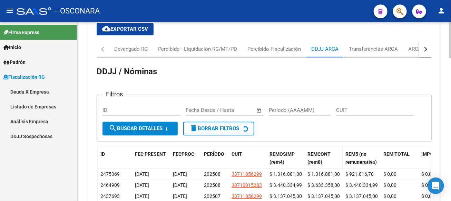
scroll to position [582, 0]
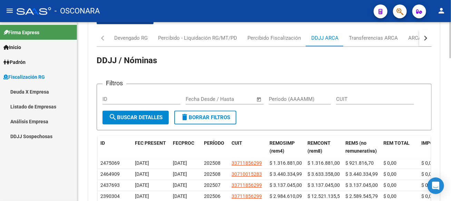
click at [280, 92] on div "Período (AAAAMM)" at bounding box center [300, 96] width 62 height 15
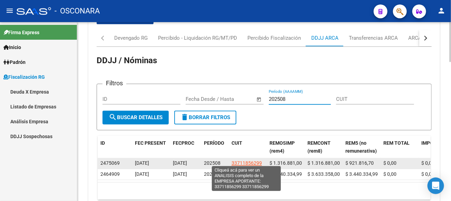
type input "202508"
click at [250, 160] on span "33711856299" at bounding box center [247, 163] width 30 height 6
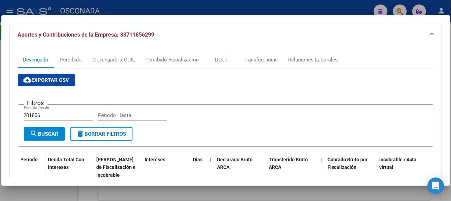
scroll to position [0, 0]
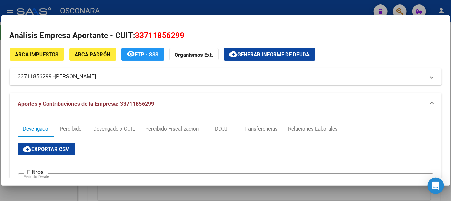
click at [271, 9] on div at bounding box center [225, 100] width 451 height 201
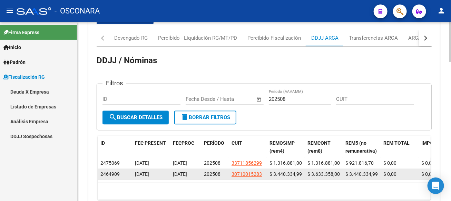
click at [279, 171] on span "$ 3.440.334,99" at bounding box center [286, 174] width 32 height 6
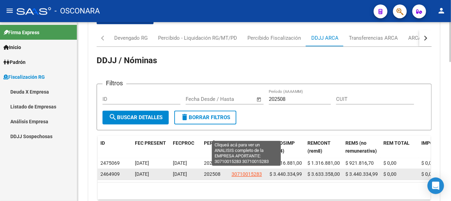
click at [255, 172] on span "30710015283" at bounding box center [247, 174] width 30 height 6
type textarea "30710015283"
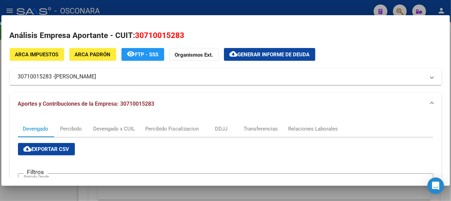
click at [208, 6] on div at bounding box center [225, 100] width 451 height 201
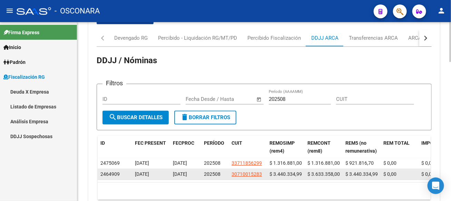
click at [332, 172] on span "$ 3.633.358,00" at bounding box center [324, 174] width 32 height 6
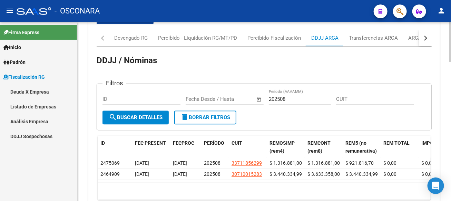
drag, startPoint x: 319, startPoint y: 190, endPoint x: 321, endPoint y: 171, distance: 18.8
click at [319, 188] on div "10 total 1" at bounding box center [264, 190] width 333 height 17
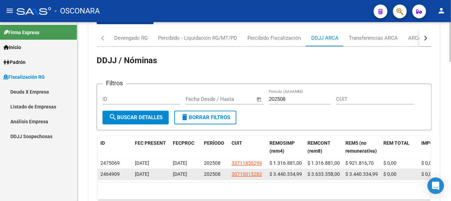
click at [321, 171] on span "$ 3.633.358,00" at bounding box center [324, 174] width 32 height 6
click at [284, 171] on span "$ 3.440.334,99" at bounding box center [286, 174] width 32 height 6
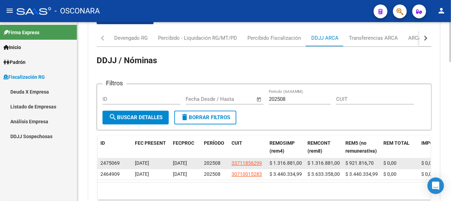
click at [333, 161] on span "$ 1.316.881,00" at bounding box center [324, 163] width 32 height 6
click at [368, 160] on span "$ 921.816,70" at bounding box center [360, 163] width 28 height 6
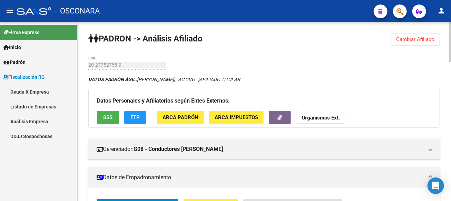
click at [422, 39] on span "Cambiar Afiliado" at bounding box center [416, 39] width 38 height 6
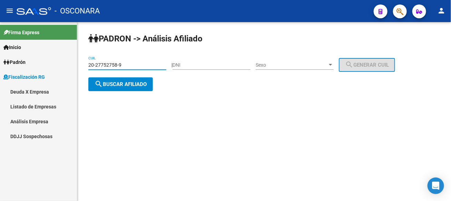
click at [130, 66] on input "20-27752758-9" at bounding box center [127, 65] width 78 height 6
paste input "195961-4"
type input "20-27195961-4"
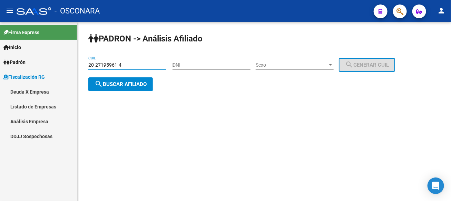
click at [141, 87] on button "search Buscar afiliado" at bounding box center [120, 84] width 65 height 14
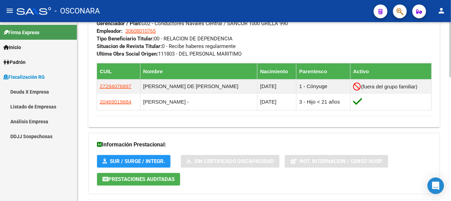
scroll to position [399, 0]
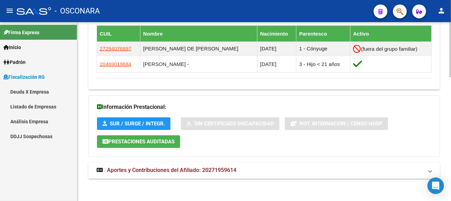
click at [230, 168] on span "Aportes y Contribuciones del Afiliado: 20271959614" at bounding box center [172, 170] width 130 height 7
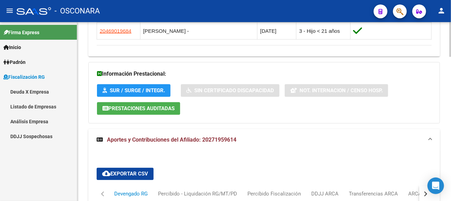
scroll to position [537, 0]
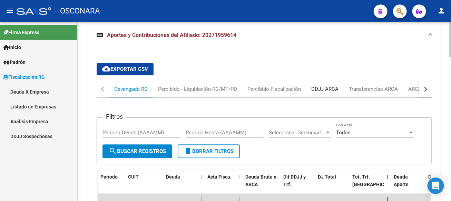
click at [327, 88] on div "DDJJ ARCA" at bounding box center [325, 89] width 27 height 8
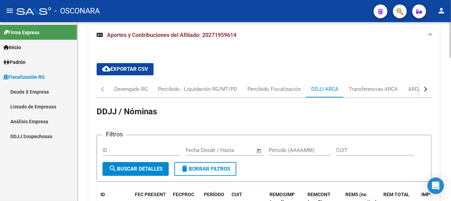
click at [302, 141] on div "Período (AAAAMM)" at bounding box center [300, 148] width 62 height 15
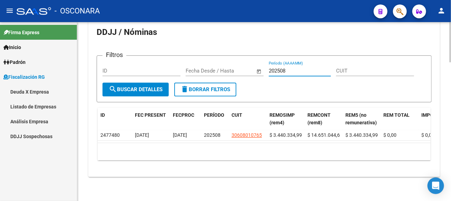
scroll to position [619, 0]
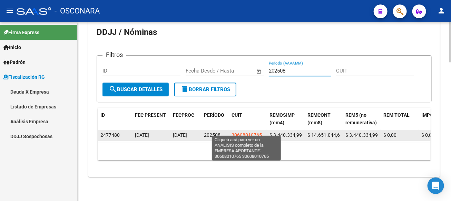
type input "202508"
click at [260, 132] on span "30608010765" at bounding box center [247, 135] width 30 height 6
type textarea "30608010765"
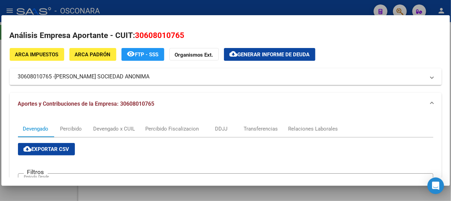
click at [176, 2] on div at bounding box center [225, 100] width 451 height 201
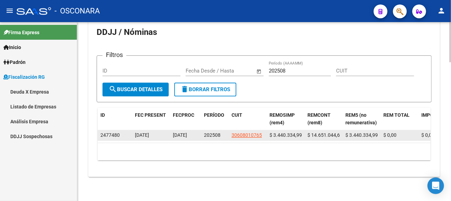
click at [332, 132] on span "$ 14.651.044,67" at bounding box center [325, 135] width 35 height 6
click at [289, 132] on span "$ 3.440.334,99" at bounding box center [286, 135] width 32 height 6
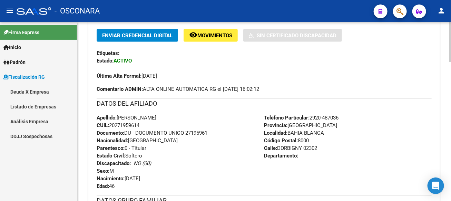
scroll to position [0, 0]
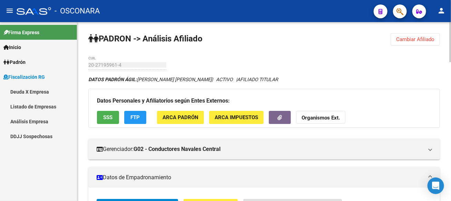
click at [416, 39] on span "Cambiar Afiliado" at bounding box center [416, 39] width 38 height 6
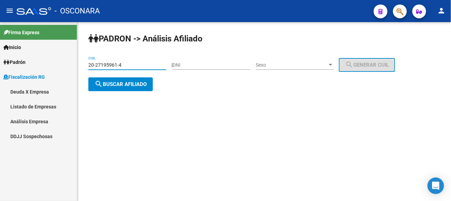
drag, startPoint x: 127, startPoint y: 66, endPoint x: 67, endPoint y: 66, distance: 60.4
click at [65, 66] on mat-sidenav-container "Firma Express Inicio Instructivos Contacto OS [PERSON_NAME] Análisis Afiliado F…" at bounding box center [225, 111] width 451 height 179
paste input "39355233-7"
type input "20-39355233-7"
click at [97, 85] on mat-icon "search" at bounding box center [99, 84] width 8 height 8
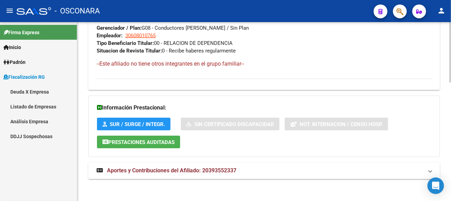
scroll to position [352, 0]
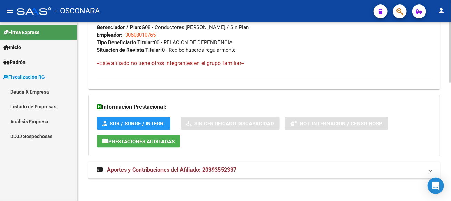
click at [162, 169] on span "Aportes y Contribuciones del Afiliado: 20393552337" at bounding box center [172, 170] width 130 height 7
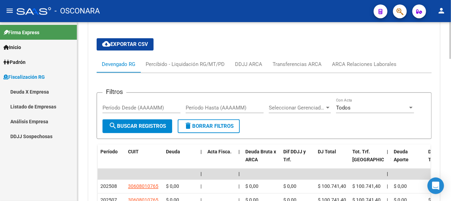
scroll to position [525, 0]
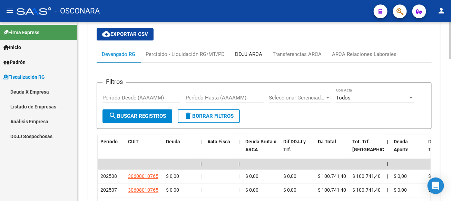
click at [260, 54] on div "DDJJ ARCA" at bounding box center [248, 54] width 27 height 8
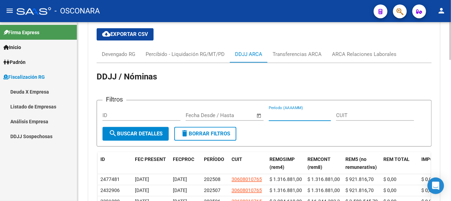
click at [306, 113] on input "Período (AAAAMM)" at bounding box center [300, 115] width 62 height 6
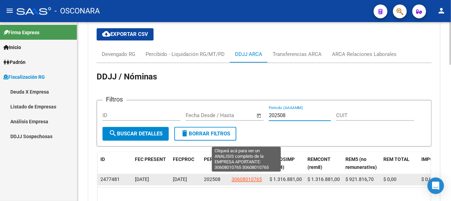
type input "202508"
click at [235, 177] on span "30608010765" at bounding box center [247, 180] width 30 height 6
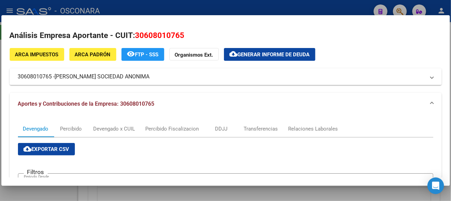
click at [240, 4] on div at bounding box center [225, 100] width 451 height 201
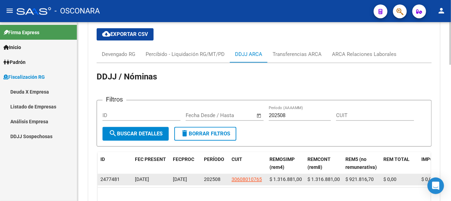
click at [289, 177] on span "$ 1.316.881,00" at bounding box center [286, 180] width 32 height 6
click at [363, 179] on span "$ 921.816,70" at bounding box center [360, 180] width 28 height 6
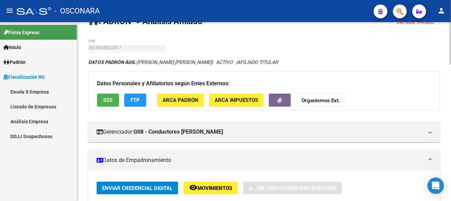
scroll to position [0, 0]
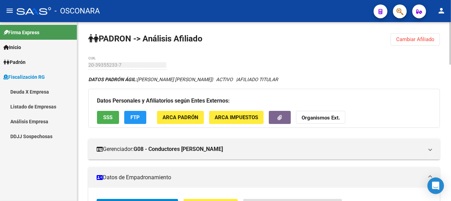
click at [419, 35] on button "Cambiar Afiliado" at bounding box center [415, 39] width 49 height 12
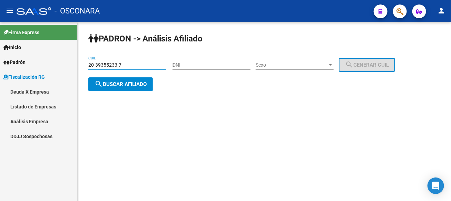
click at [129, 67] on input "20-39355233-7" at bounding box center [127, 65] width 78 height 6
paste input "27432271-4"
type input "20-27432271-4"
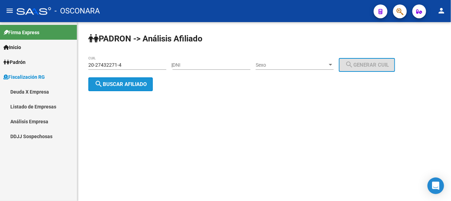
click at [129, 87] on span "search Buscar afiliado" at bounding box center [121, 84] width 52 height 6
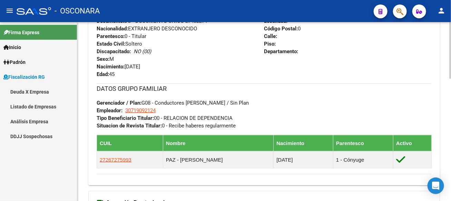
scroll to position [385, 0]
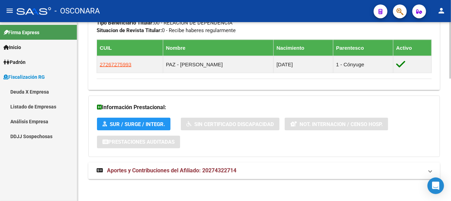
click at [223, 174] on mat-expansion-panel-header "Aportes y Contribuciones del Afiliado: 20274322714" at bounding box center [264, 171] width 352 height 17
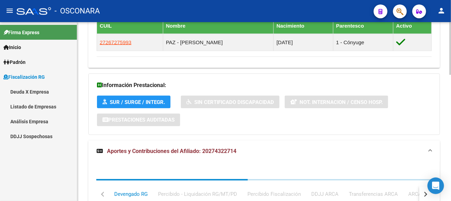
scroll to position [425, 0]
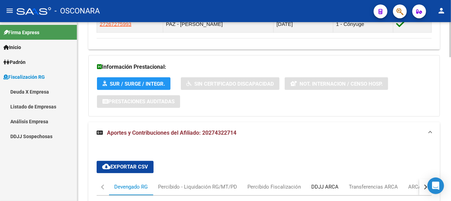
click at [326, 183] on div "DDJJ ARCA" at bounding box center [325, 187] width 27 height 8
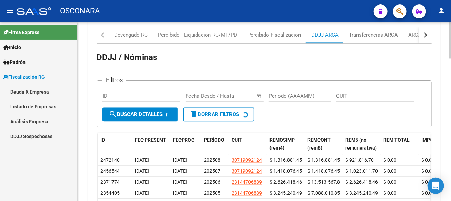
scroll to position [589, 0]
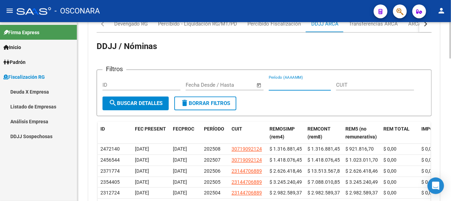
click at [290, 82] on input "Período (AAAAMM)" at bounding box center [300, 85] width 62 height 6
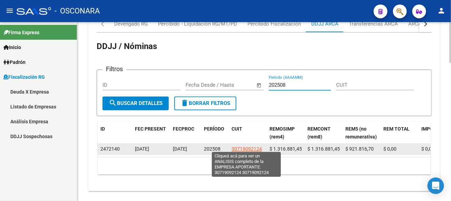
type input "202508"
click at [239, 147] on span "30719092124" at bounding box center [247, 149] width 30 height 6
type textarea "30719092124"
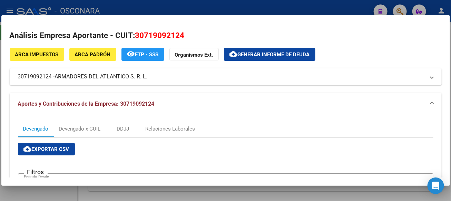
click at [165, 6] on div at bounding box center [225, 100] width 451 height 201
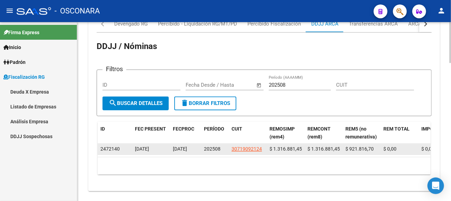
click at [286, 146] on span "$ 1.316.881,45" at bounding box center [286, 149] width 32 height 6
click at [366, 146] on span "$ 921.816,70" at bounding box center [360, 149] width 28 height 6
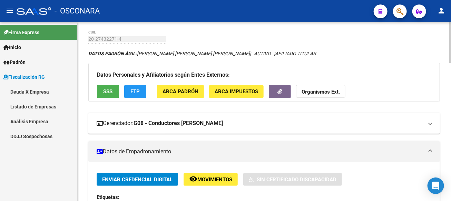
scroll to position [0, 0]
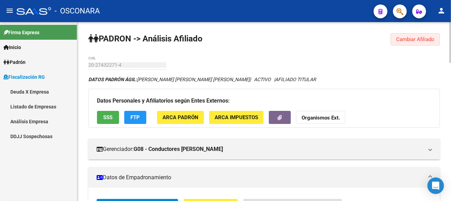
click at [414, 38] on span "Cambiar Afiliado" at bounding box center [416, 39] width 38 height 6
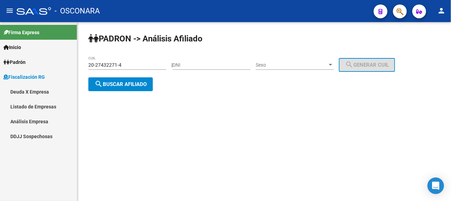
click at [127, 66] on input "20-27432271-4" at bounding box center [127, 65] width 78 height 6
paste input "5580504-6"
type input "20-25580504-6"
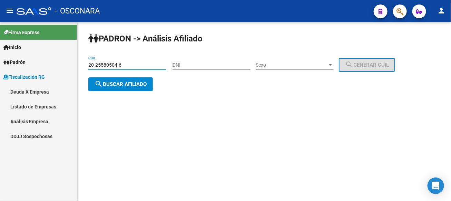
click at [142, 86] on span "search Buscar afiliado" at bounding box center [121, 84] width 52 height 6
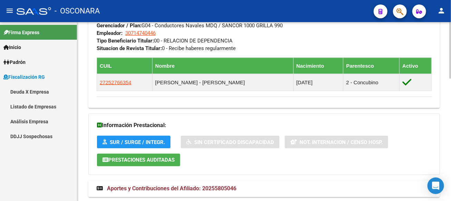
scroll to position [385, 0]
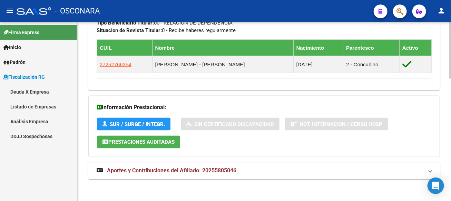
click at [159, 163] on mat-expansion-panel-header "Aportes y Contribuciones del Afiliado: 20255805046" at bounding box center [264, 171] width 352 height 17
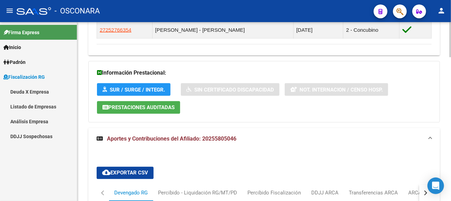
scroll to position [523, 0]
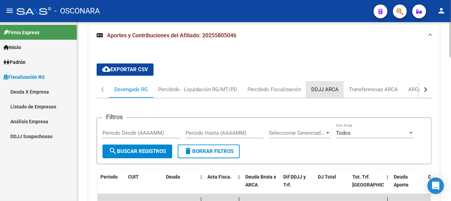
click at [328, 86] on div "DDJJ ARCA" at bounding box center [325, 90] width 27 height 8
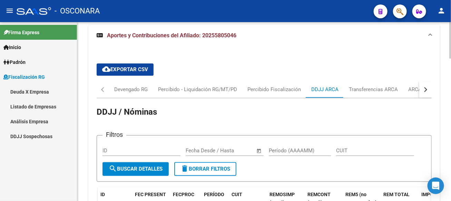
click at [294, 149] on input "Período (AAAAMM)" at bounding box center [300, 150] width 62 height 6
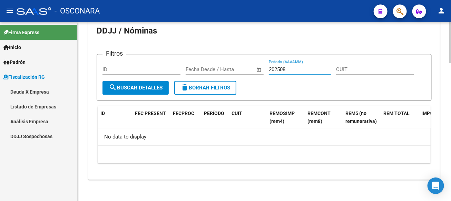
scroll to position [431, 0]
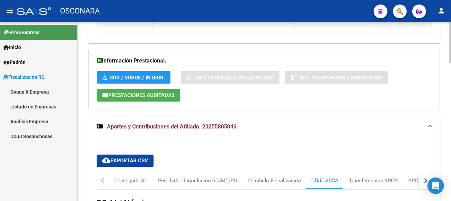
type input "202508"
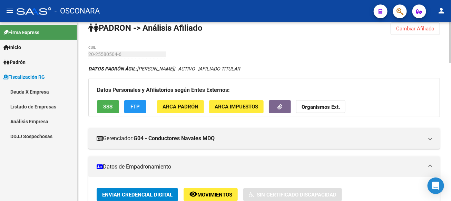
scroll to position [0, 0]
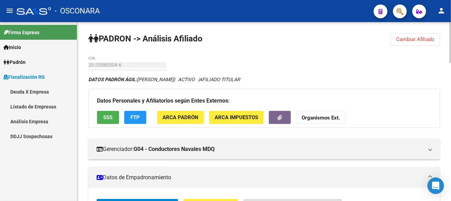
click at [434, 37] on span "Cambiar Afiliado" at bounding box center [416, 39] width 38 height 6
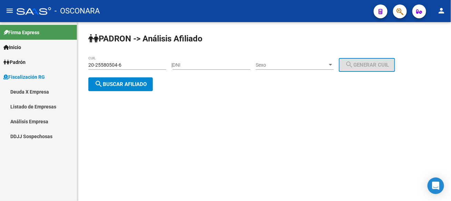
click at [139, 66] on input "20-25580504-6" at bounding box center [127, 65] width 78 height 6
paste input "7418795-7"
type input "20-27418795-7"
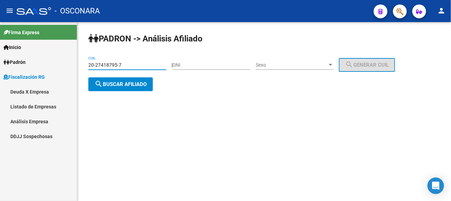
click at [153, 85] on button "search Buscar afiliado" at bounding box center [120, 84] width 65 height 14
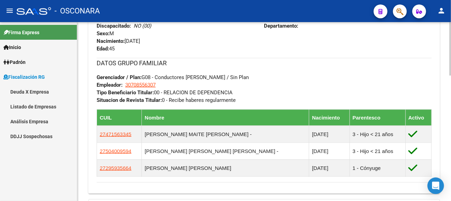
scroll to position [419, 0]
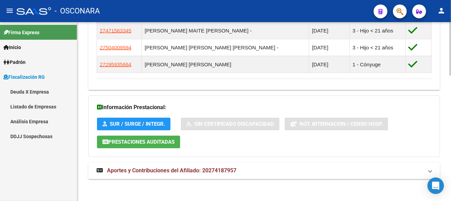
click at [213, 171] on span "Aportes y Contribuciones del Afiliado: 20274187957" at bounding box center [172, 171] width 130 height 7
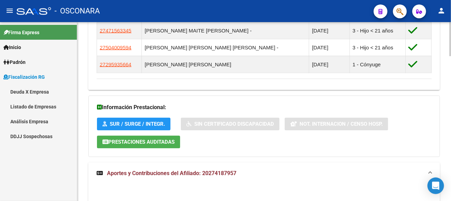
scroll to position [557, 0]
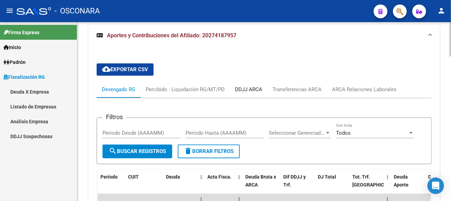
click at [248, 86] on div "DDJJ ARCA" at bounding box center [248, 90] width 27 height 8
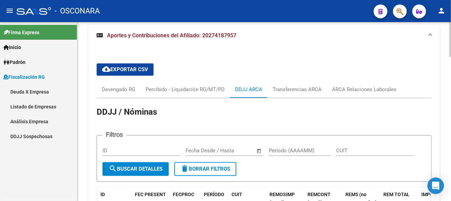
click at [306, 147] on input "Período (AAAAMM)" at bounding box center [300, 150] width 62 height 6
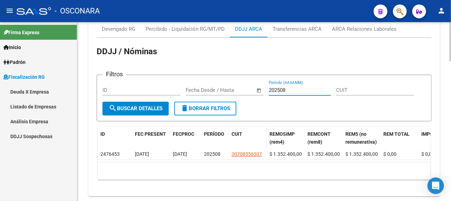
scroll to position [639, 0]
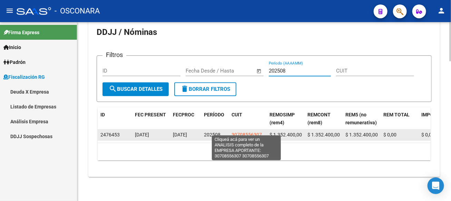
type input "202508"
click at [243, 131] on app-link-go-to "30708556307" at bounding box center [247, 135] width 30 height 8
click at [247, 132] on span "30708556307" at bounding box center [247, 135] width 30 height 6
type textarea "30708556307"
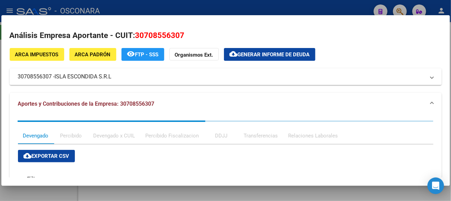
click at [229, 9] on div at bounding box center [225, 100] width 451 height 201
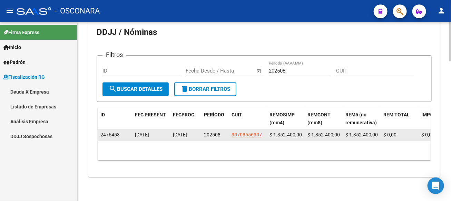
click at [297, 132] on span "$ 1.352.400,00" at bounding box center [286, 135] width 32 height 6
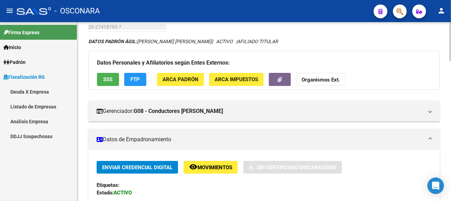
scroll to position [0, 0]
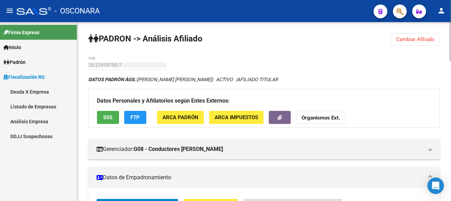
click at [407, 39] on span "Cambiar Afiliado" at bounding box center [416, 39] width 38 height 6
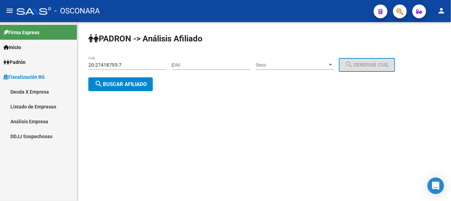
click at [116, 67] on input "20-27418795-7" at bounding box center [127, 65] width 78 height 6
paste input "33518955-9"
type input "20-33518955-9"
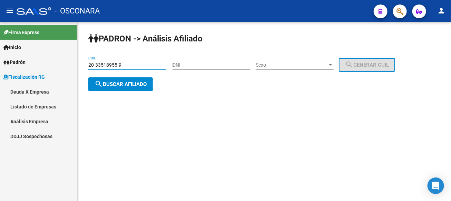
click at [116, 87] on button "search Buscar afiliado" at bounding box center [120, 84] width 65 height 14
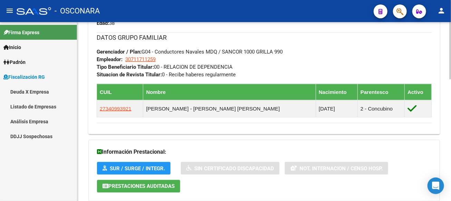
scroll to position [378, 0]
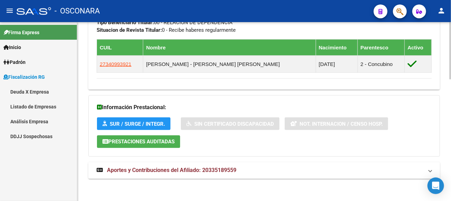
click at [213, 167] on span "Aportes y Contribuciones del Afiliado: 20335189559" at bounding box center [172, 170] width 130 height 7
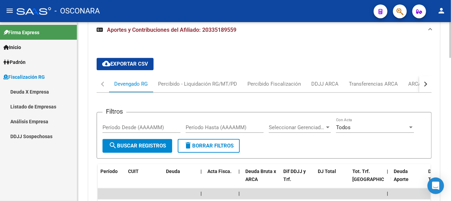
scroll to position [452, 0]
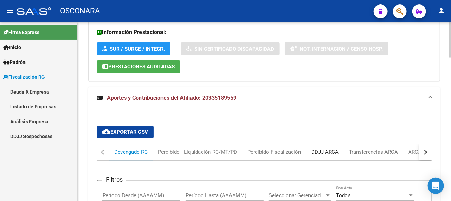
click at [329, 149] on div "DDJJ ARCA" at bounding box center [325, 153] width 27 height 8
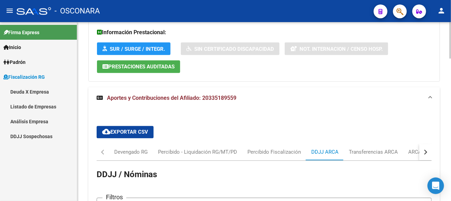
scroll to position [556, 0]
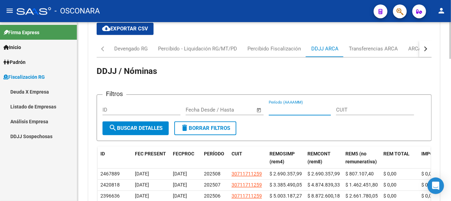
click at [298, 109] on input "Período (AAAAMM)" at bounding box center [300, 110] width 62 height 6
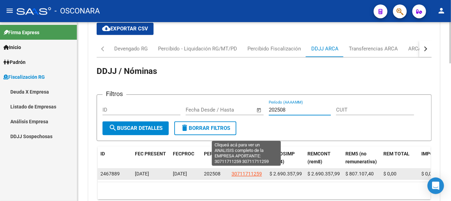
type input "202508"
click at [252, 173] on span "30711711259" at bounding box center [247, 174] width 30 height 6
type textarea "30711711259"
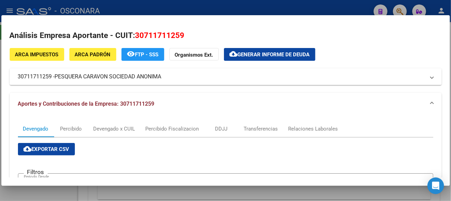
click at [256, 8] on div at bounding box center [225, 100] width 451 height 201
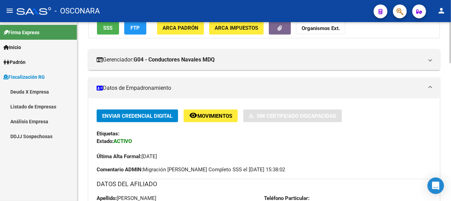
scroll to position [3, 0]
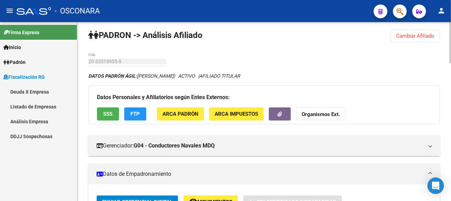
click at [414, 36] on span "Cambiar Afiliado" at bounding box center [416, 36] width 38 height 6
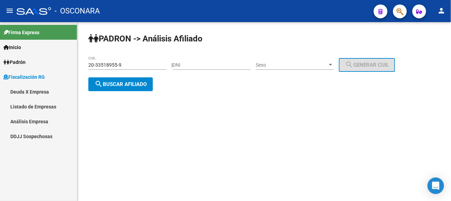
scroll to position [0, 0]
click at [133, 66] on input "20-33518955-9" at bounding box center [127, 65] width 78 height 6
paste input "16147160-8"
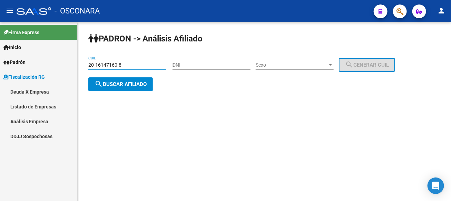
type input "20-16147160-8"
click at [141, 81] on span "search Buscar afiliado" at bounding box center [121, 84] width 52 height 6
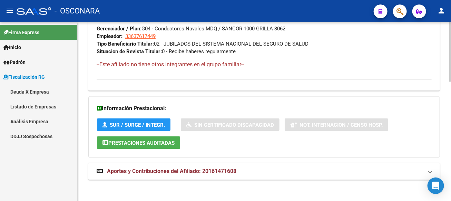
scroll to position [357, 0]
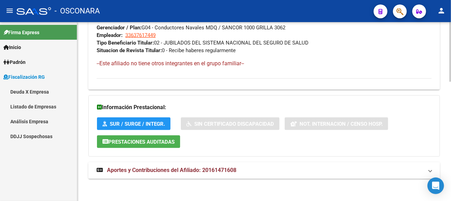
click at [179, 171] on span "Aportes y Contribuciones del Afiliado: 20161471608" at bounding box center [172, 170] width 130 height 7
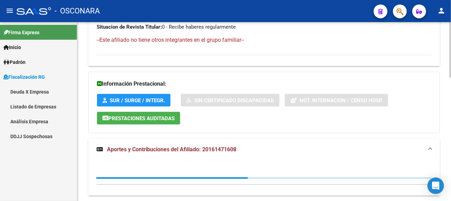
scroll to position [398, 0]
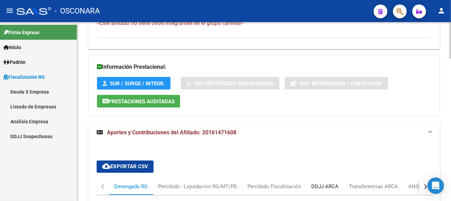
click at [334, 190] on div "DDJJ ARCA" at bounding box center [325, 187] width 38 height 17
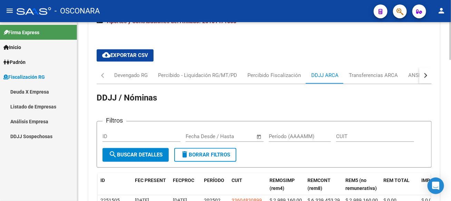
scroll to position [605, 0]
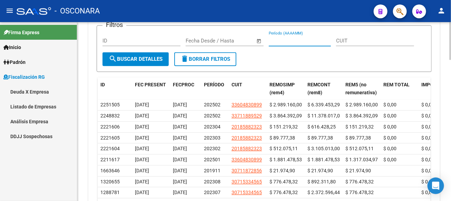
click at [278, 40] on input "Período (AAAAMM)" at bounding box center [300, 41] width 62 height 6
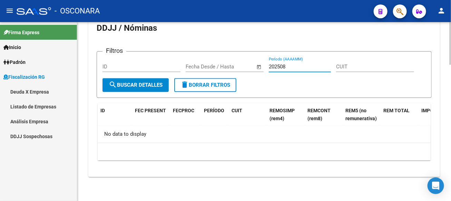
scroll to position [576, 0]
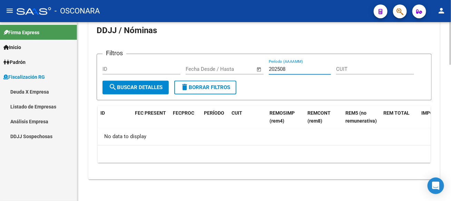
type input "202508"
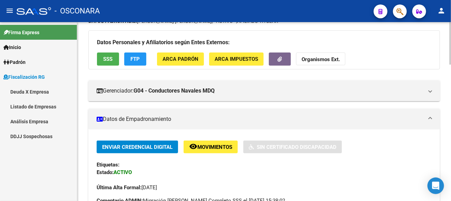
scroll to position [0, 0]
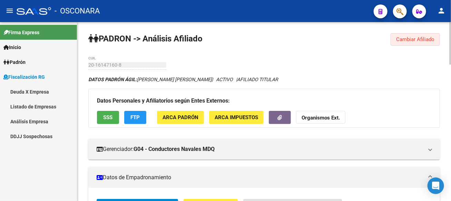
click at [421, 37] on span "Cambiar Afiliado" at bounding box center [416, 39] width 38 height 6
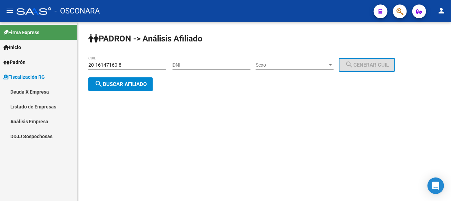
click at [131, 66] on input "20-16147160-8" at bounding box center [127, 65] width 78 height 6
paste input "24055413-6"
type input "20-24055413-6"
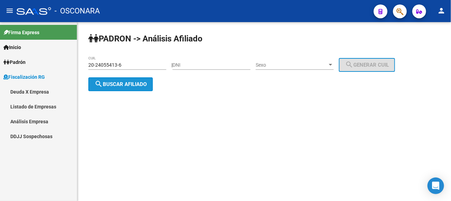
click at [145, 89] on button "search Buscar afiliado" at bounding box center [120, 84] width 65 height 14
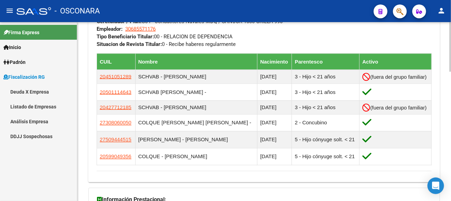
scroll to position [449, 0]
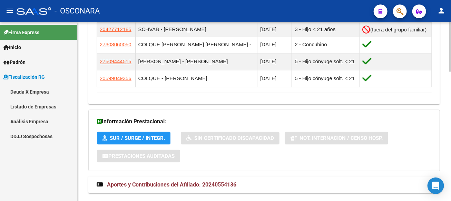
click at [122, 177] on mat-expansion-panel-header "Aportes y Contribuciones del Afiliado: 20240554136" at bounding box center [264, 185] width 352 height 17
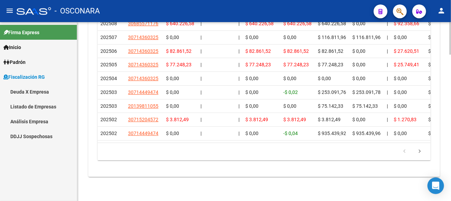
scroll to position [563, 0]
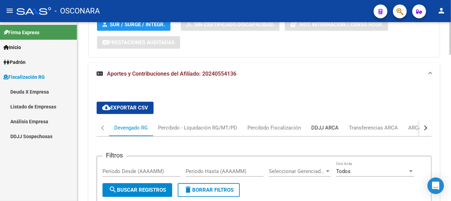
click at [330, 131] on div "DDJJ ARCA" at bounding box center [325, 128] width 38 height 17
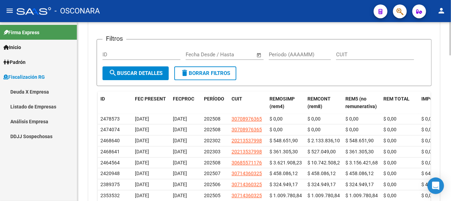
scroll to position [701, 0]
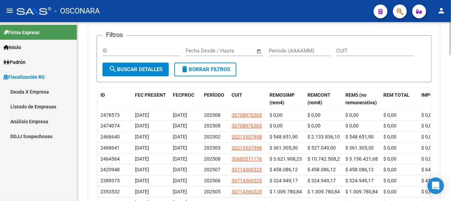
click at [300, 51] on input "Período (AAAAMM)" at bounding box center [300, 51] width 62 height 6
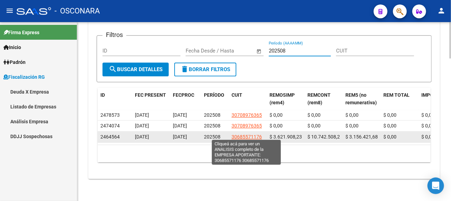
type input "202508"
click at [233, 134] on span "30685571176" at bounding box center [247, 137] width 30 height 6
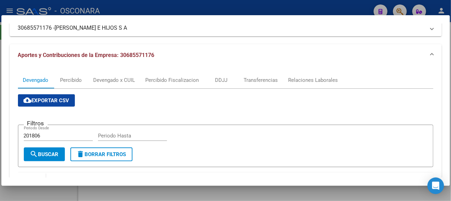
scroll to position [0, 0]
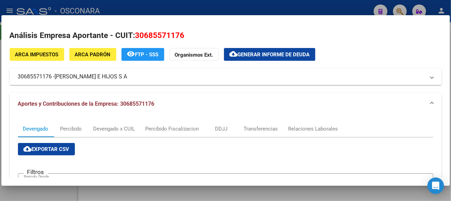
click at [213, 7] on div at bounding box center [225, 100] width 451 height 201
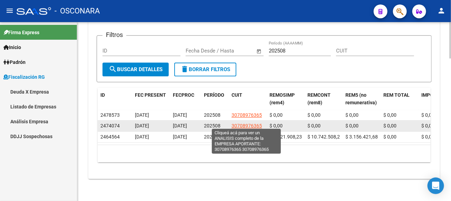
click at [254, 123] on span "30708976365" at bounding box center [247, 126] width 30 height 6
type textarea "30708976365"
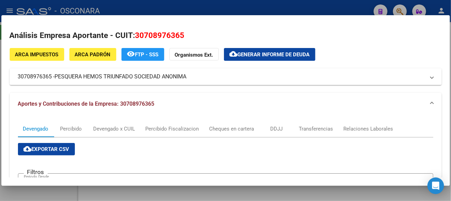
click at [202, 7] on div at bounding box center [225, 100] width 451 height 201
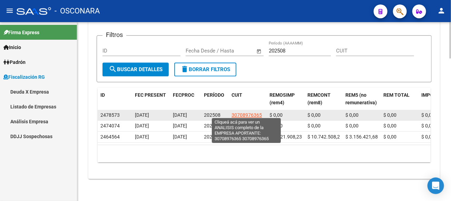
click at [240, 114] on span "30708976365" at bounding box center [247, 115] width 30 height 6
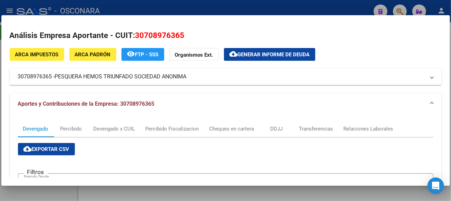
click at [179, 6] on div at bounding box center [225, 100] width 451 height 201
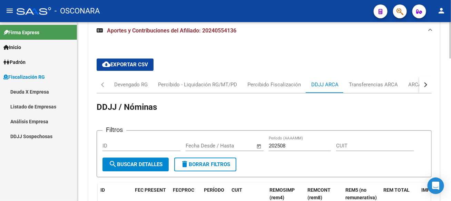
scroll to position [705, 0]
